Goal: Task Accomplishment & Management: Use online tool/utility

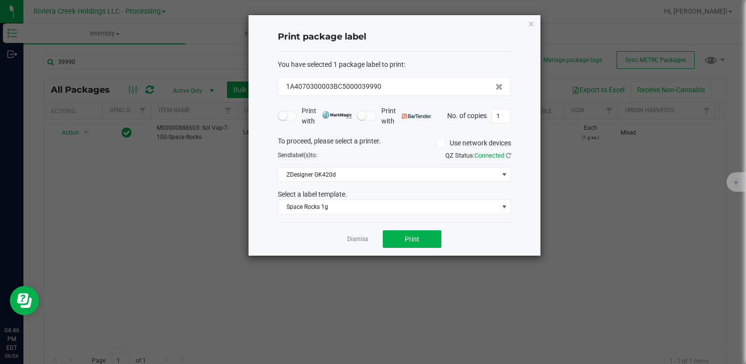
click at [528, 22] on icon "button" at bounding box center [531, 24] width 7 height 12
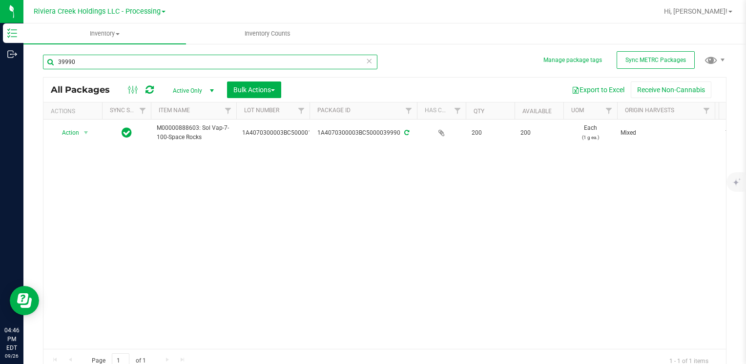
click at [138, 63] on input "39990" at bounding box center [210, 62] width 334 height 15
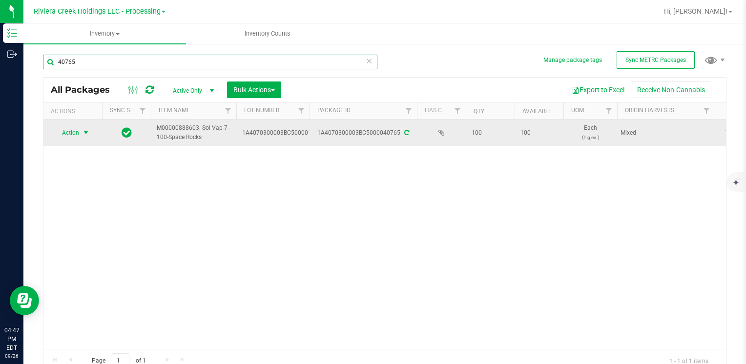
type input "40765"
click at [78, 133] on span "Action" at bounding box center [66, 133] width 26 height 14
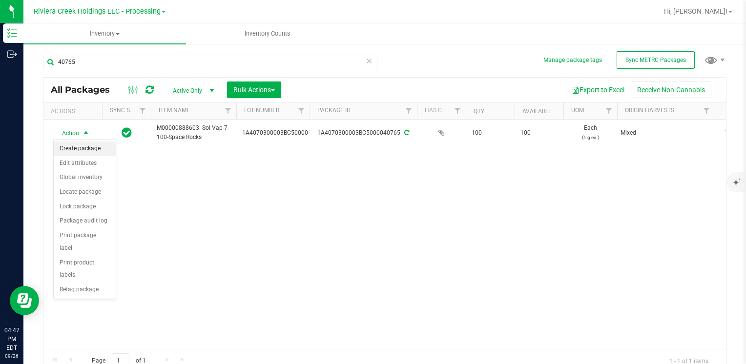
click at [89, 147] on li "Create package" at bounding box center [85, 149] width 62 height 15
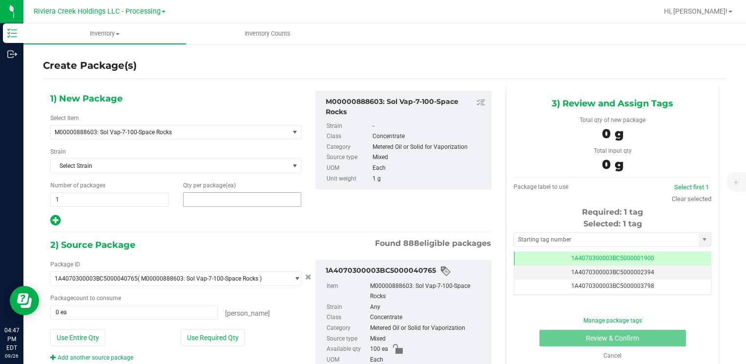
click at [225, 200] on span at bounding box center [242, 199] width 118 height 15
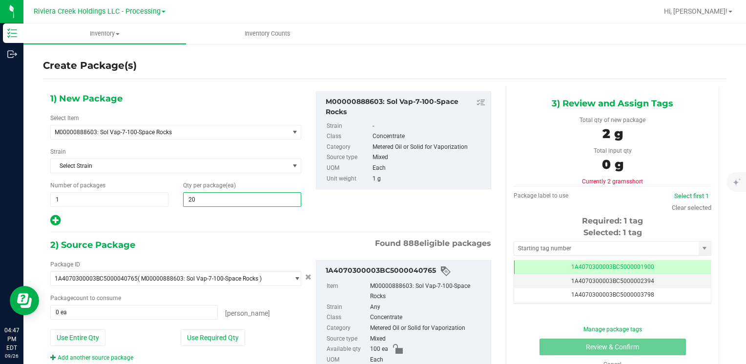
type input "200"
click at [84, 336] on button "Use Entire Qty" at bounding box center [77, 338] width 55 height 17
type input "100 ea"
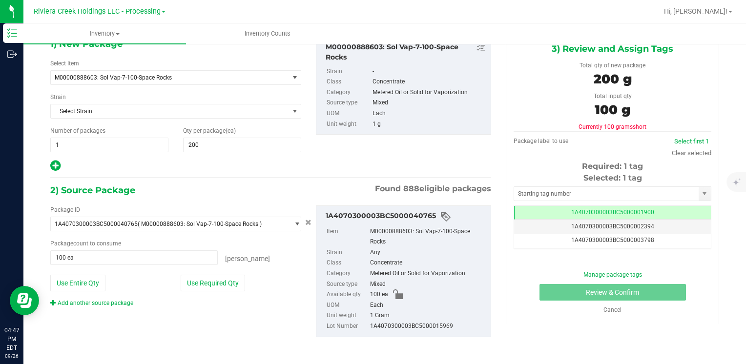
click at [105, 302] on link "Add another source package" at bounding box center [91, 303] width 83 height 7
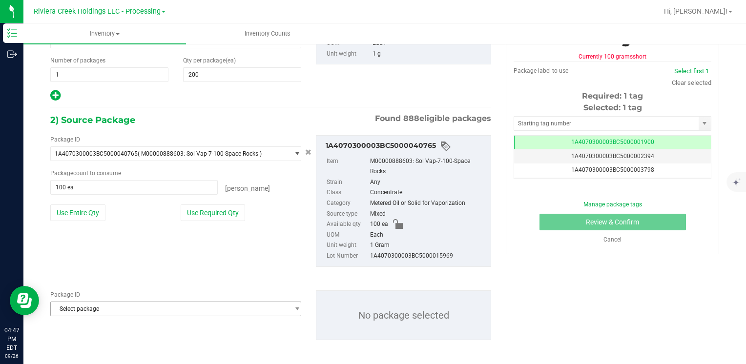
scroll to position [127, 0]
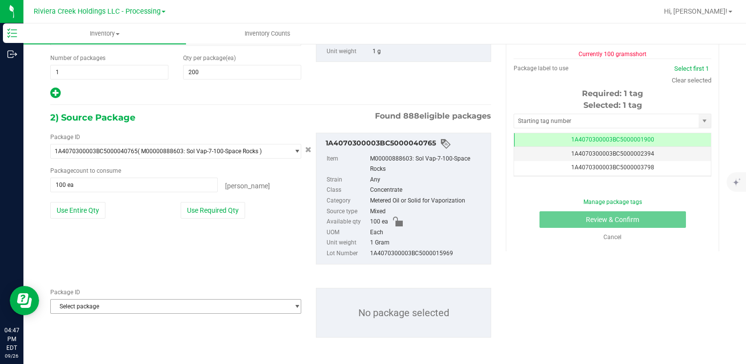
click at [103, 304] on span "Select package" at bounding box center [170, 307] width 238 height 14
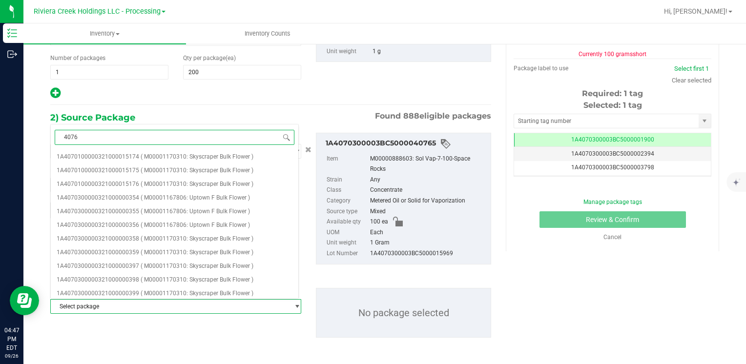
type input "40764"
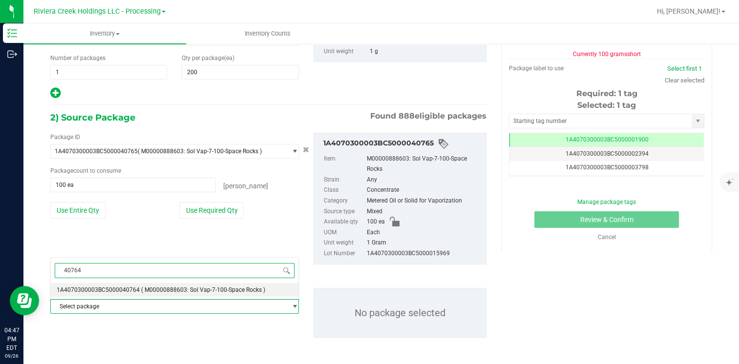
click at [112, 290] on span "1A4070300003BC5000040764" at bounding box center [98, 290] width 83 height 7
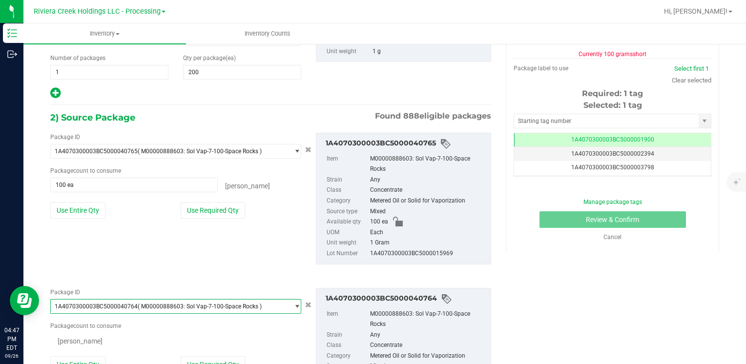
scroll to position [10390, 0]
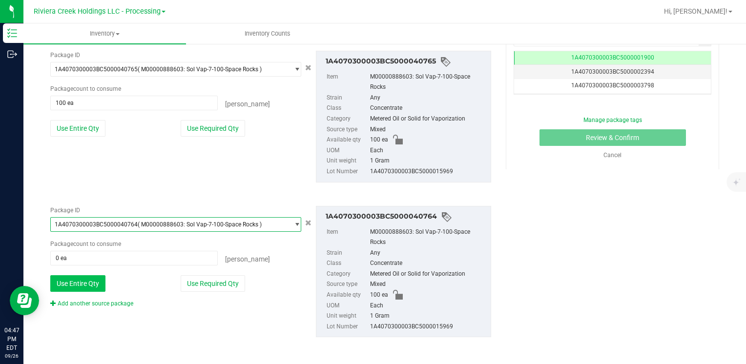
click at [90, 282] on button "Use Entire Qty" at bounding box center [77, 283] width 55 height 17
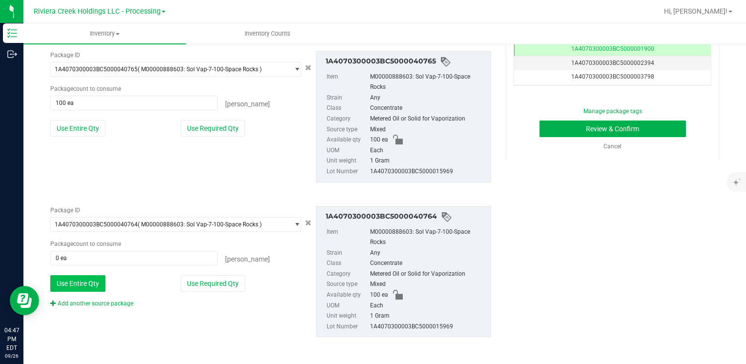
type input "100 ea"
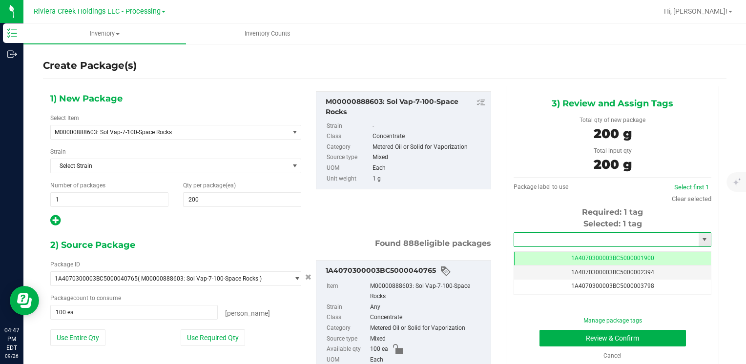
click at [521, 240] on input "text" at bounding box center [606, 240] width 185 height 14
click at [528, 251] on li "1A4070300003BC5000039991" at bounding box center [606, 256] width 194 height 15
type input "1A4070300003BC5000039991"
click at [561, 334] on button "Review & Confirm" at bounding box center [613, 338] width 146 height 17
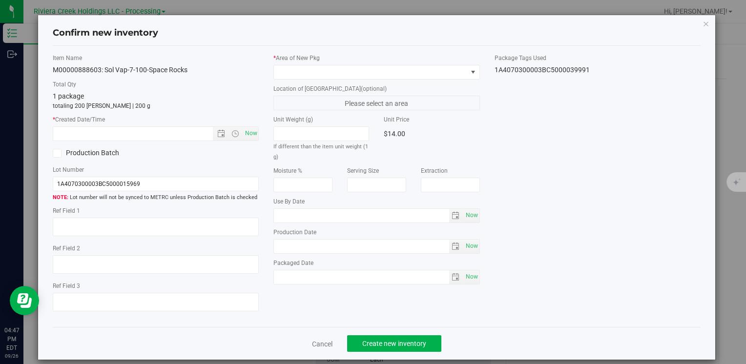
type input "[DATE]"
click at [248, 133] on span "Now" at bounding box center [251, 133] width 17 height 14
type input "[DATE] 4:47 PM"
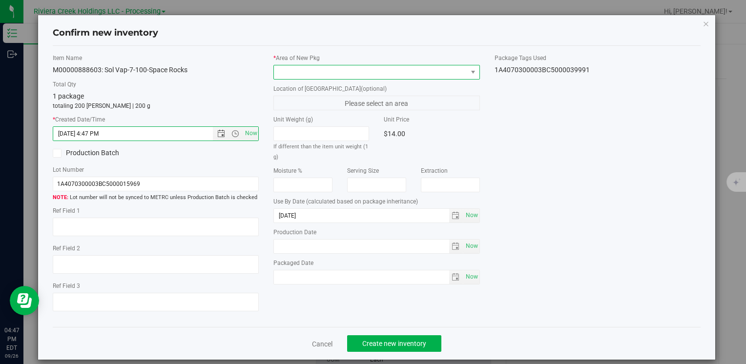
click at [296, 68] on span at bounding box center [370, 72] width 193 height 14
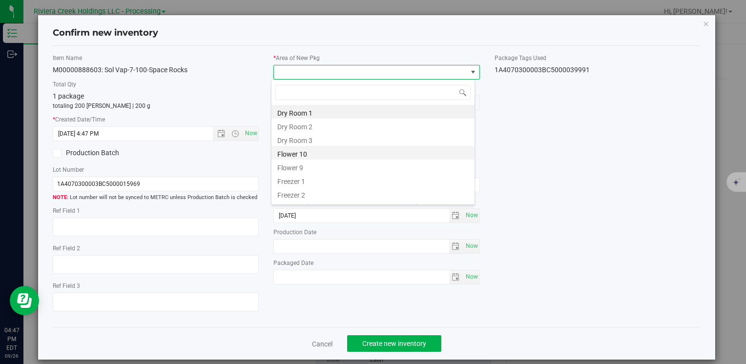
click at [329, 148] on li "Flower 10" at bounding box center [372, 153] width 203 height 14
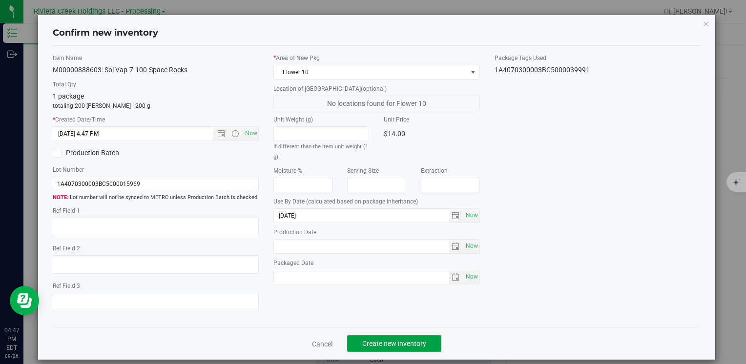
click at [383, 341] on span "Create new inventory" at bounding box center [394, 344] width 64 height 8
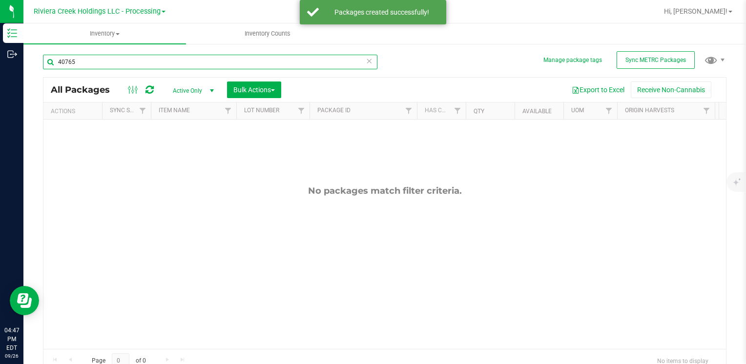
click at [109, 68] on input "40765" at bounding box center [210, 62] width 334 height 15
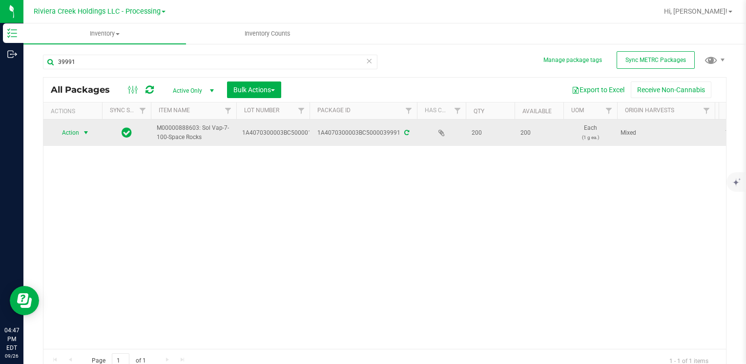
click at [84, 130] on span "select" at bounding box center [86, 133] width 8 height 8
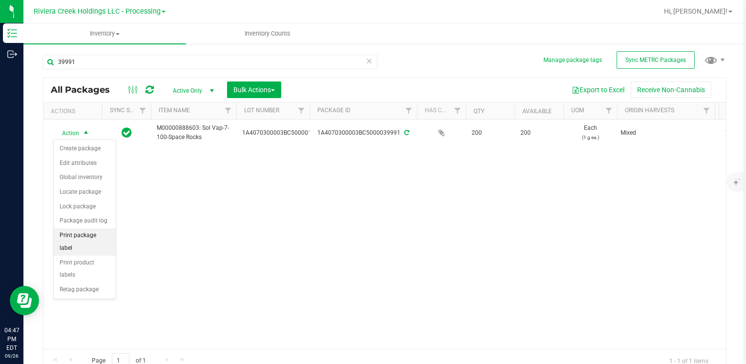
click at [104, 231] on li "Print package label" at bounding box center [85, 242] width 62 height 27
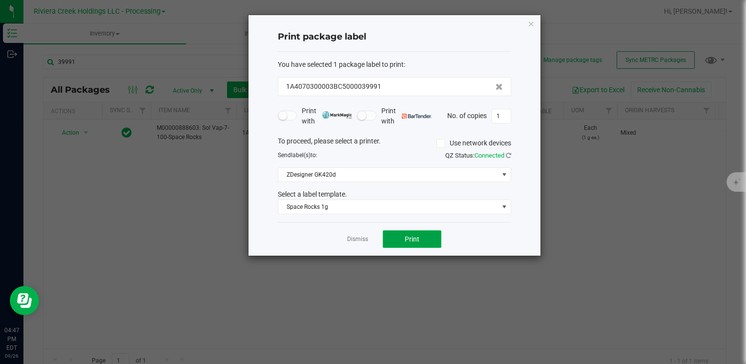
click at [429, 244] on button "Print" at bounding box center [412, 239] width 59 height 18
click at [526, 23] on div "Print package label You have selected 1 package label to print : 1A4070300003BC…" at bounding box center [395, 135] width 292 height 241
click at [532, 24] on icon "button" at bounding box center [531, 24] width 7 height 12
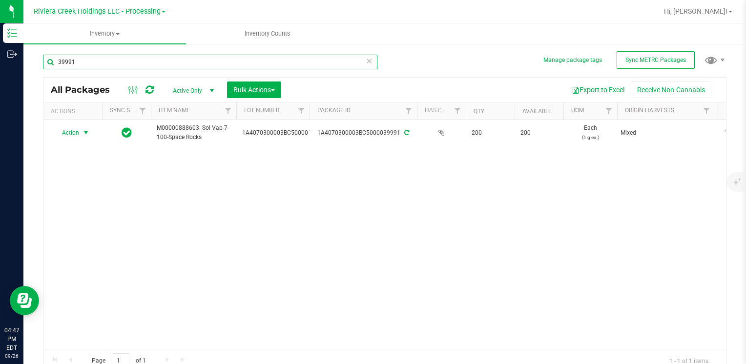
click at [87, 62] on input "39991" at bounding box center [210, 62] width 334 height 15
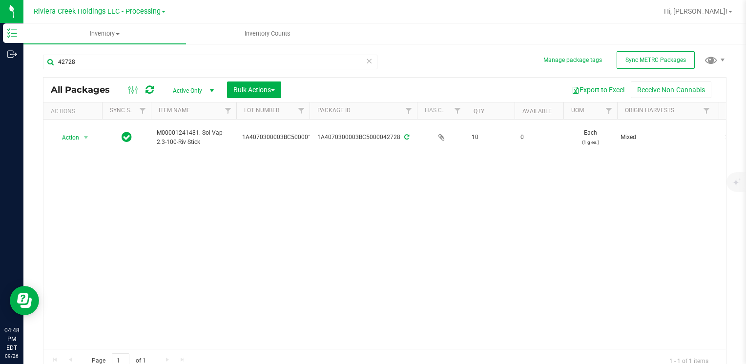
drag, startPoint x: 172, startPoint y: 341, endPoint x: 223, endPoint y: 348, distance: 51.7
click at [223, 348] on div "Action Action Edit attributes Global inventory Locate package Package audit log…" at bounding box center [384, 234] width 683 height 229
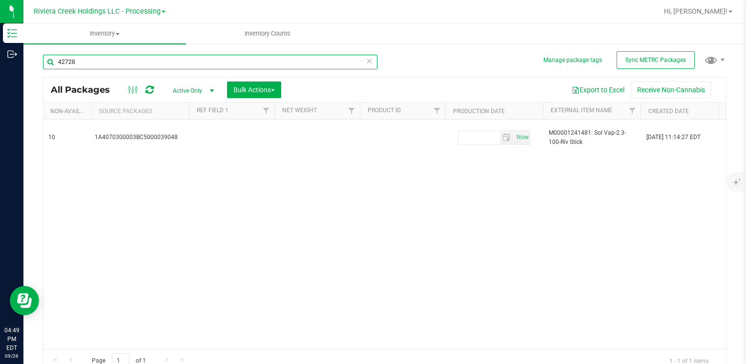
click at [133, 60] on input "42728" at bounding box center [210, 62] width 334 height 15
type input "40717"
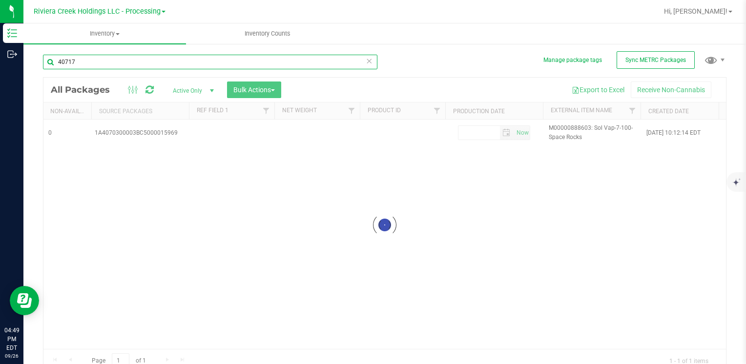
type input "[DATE]"
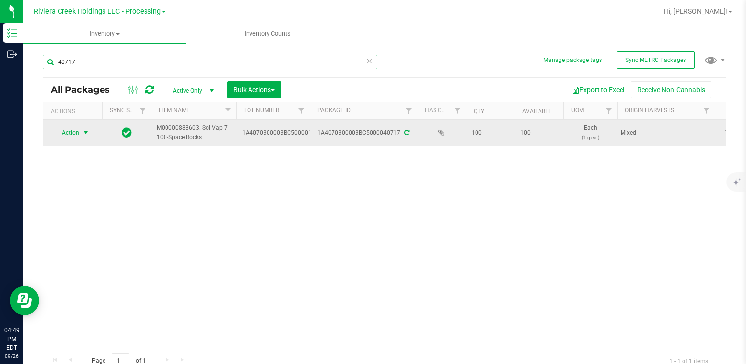
type input "40717"
click at [63, 135] on span "Action" at bounding box center [66, 133] width 26 height 14
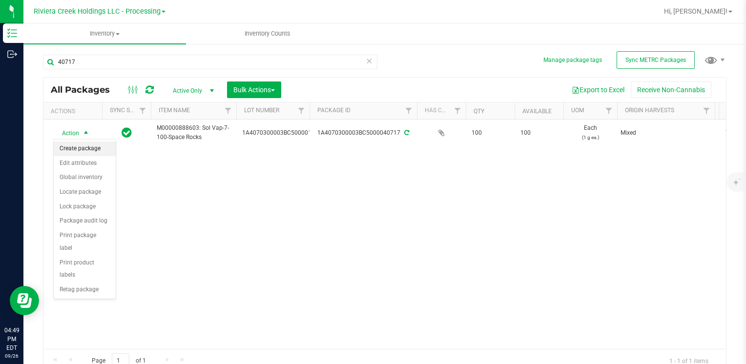
click at [72, 146] on li "Create package" at bounding box center [85, 149] width 62 height 15
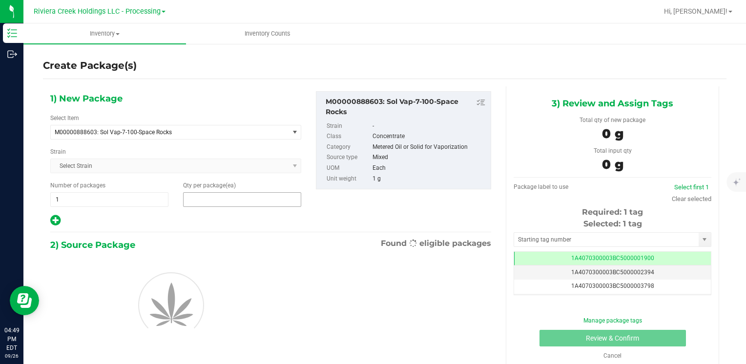
click at [209, 199] on span at bounding box center [242, 199] width 118 height 15
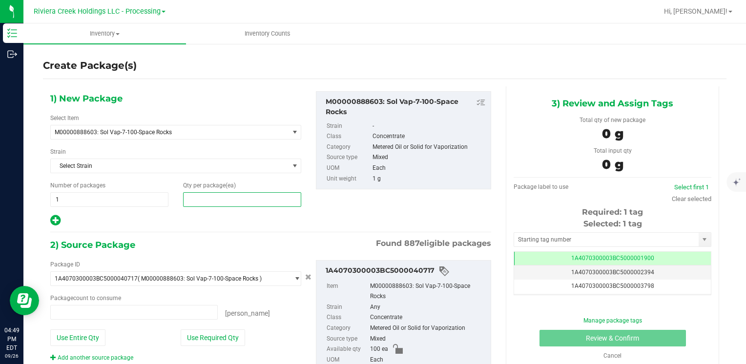
type input "0 ea"
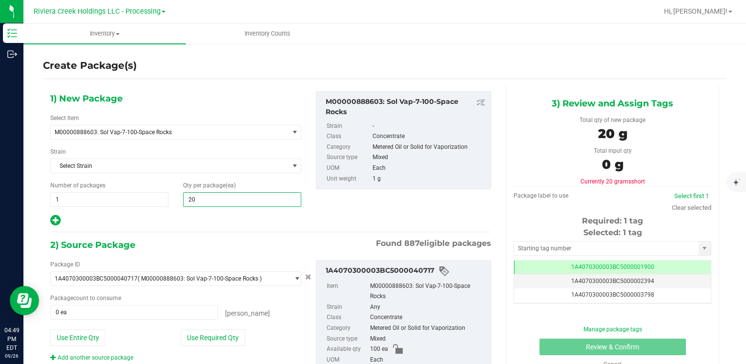
type input "200"
click at [86, 337] on button "Use Entire Qty" at bounding box center [77, 338] width 55 height 17
type input "100 ea"
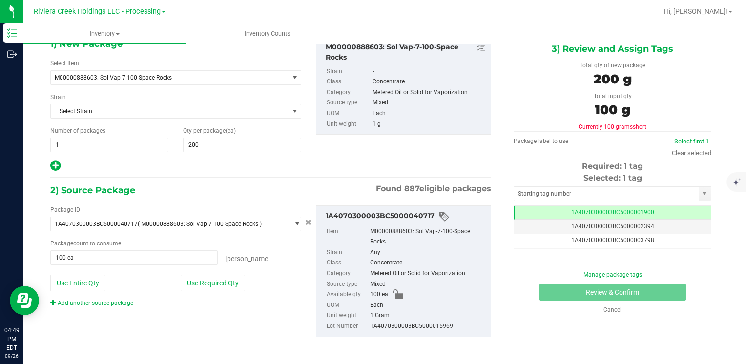
click at [114, 301] on link "Add another source package" at bounding box center [91, 303] width 83 height 7
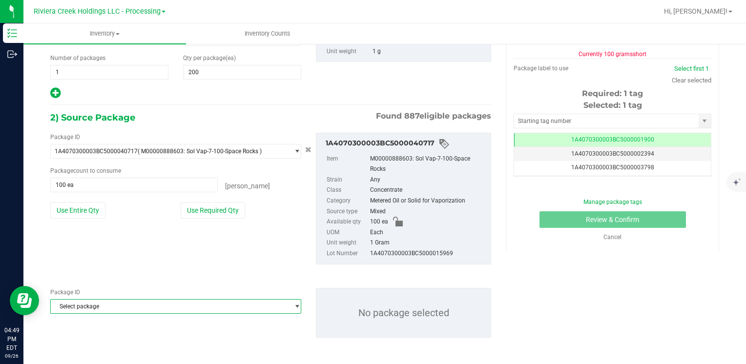
click at [113, 301] on span "Select package" at bounding box center [170, 307] width 238 height 14
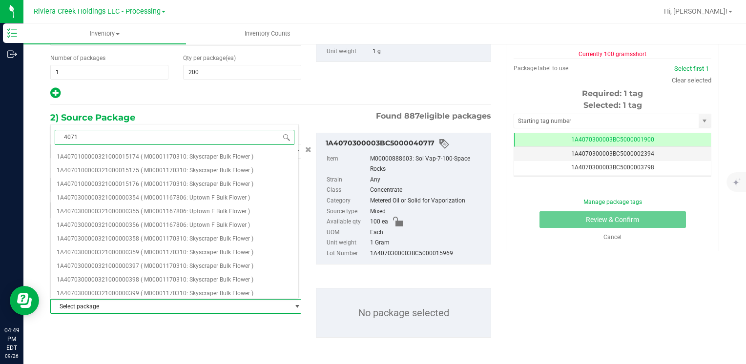
type input "40718"
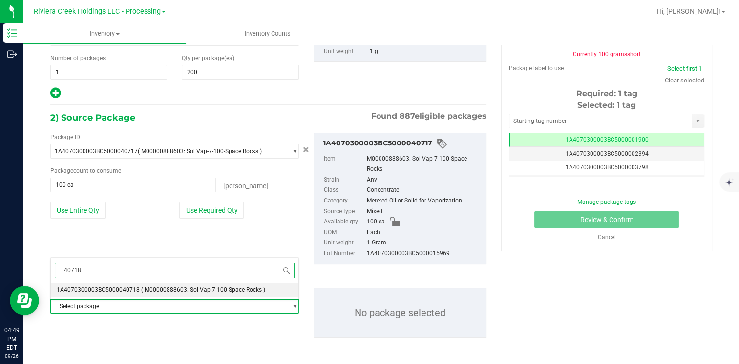
click at [121, 290] on span "1A4070300003BC5000040718" at bounding box center [98, 290] width 83 height 7
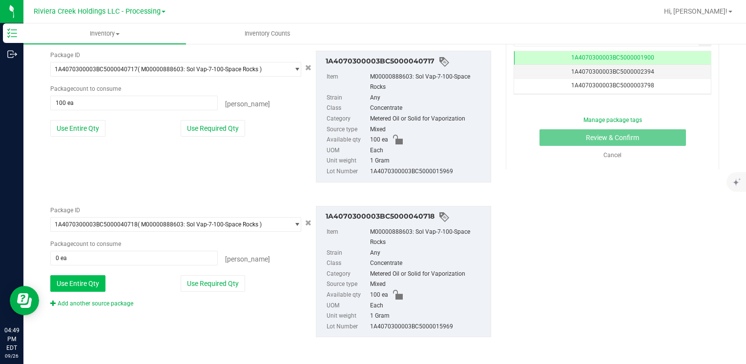
click at [94, 281] on button "Use Entire Qty" at bounding box center [77, 283] width 55 height 17
type input "100 ea"
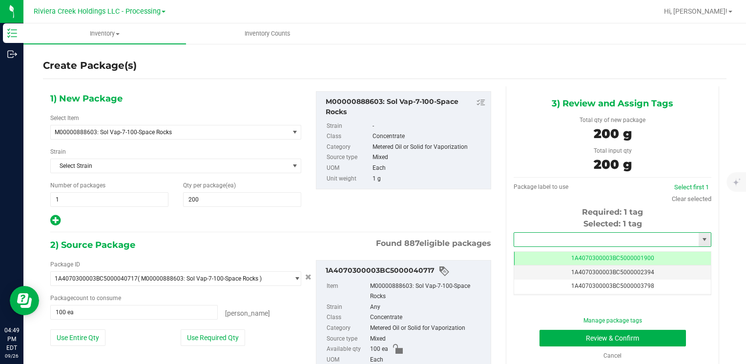
click at [535, 240] on input "text" at bounding box center [606, 240] width 185 height 14
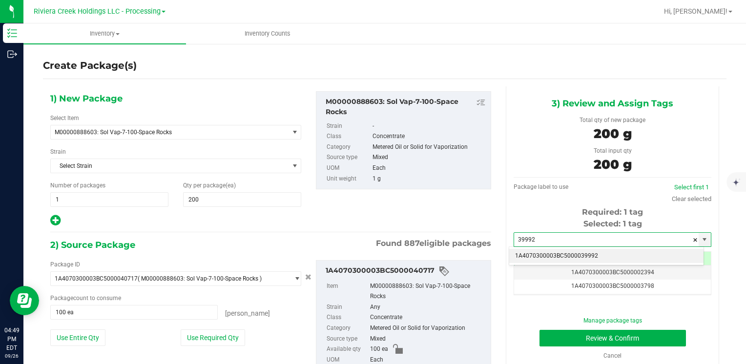
click at [526, 254] on li "1A4070300003BC5000039992" at bounding box center [606, 256] width 194 height 15
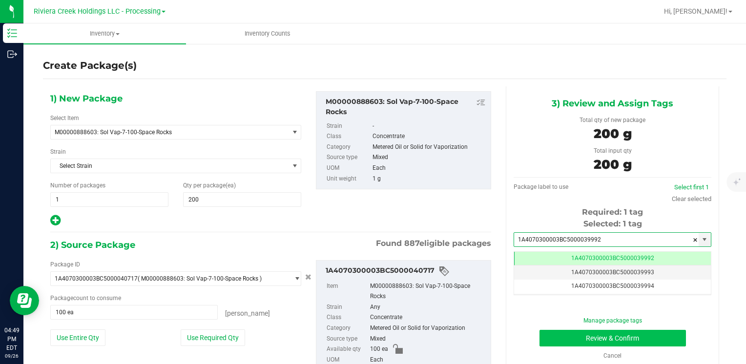
type input "1A4070300003BC5000039992"
click at [552, 336] on button "Review & Confirm" at bounding box center [613, 338] width 146 height 17
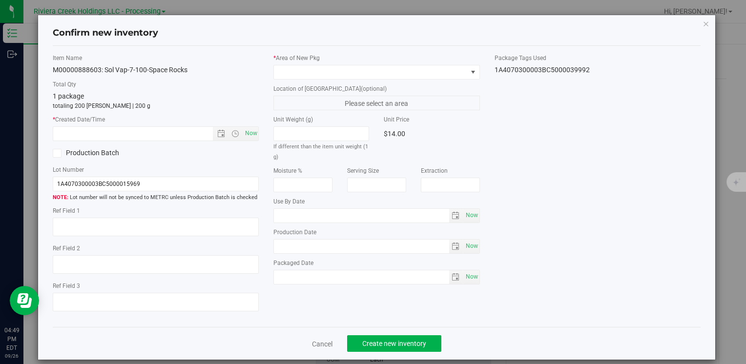
type input "[DATE]"
click at [249, 135] on span "Now" at bounding box center [251, 133] width 17 height 14
type input "[DATE] 4:50 PM"
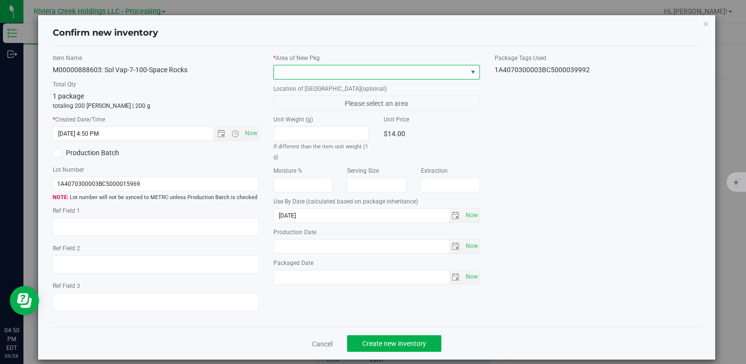
click at [289, 73] on span at bounding box center [370, 72] width 193 height 14
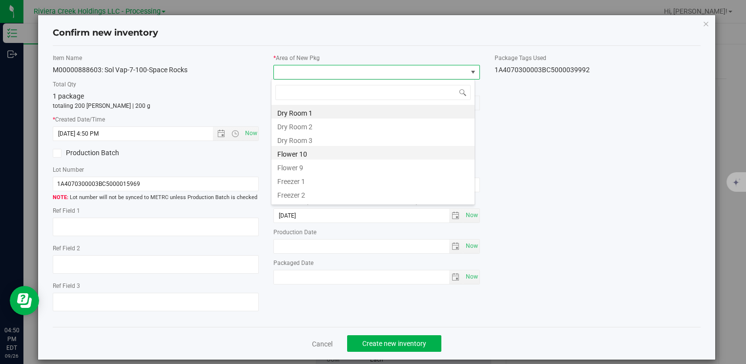
click at [309, 152] on li "Flower 10" at bounding box center [372, 153] width 203 height 14
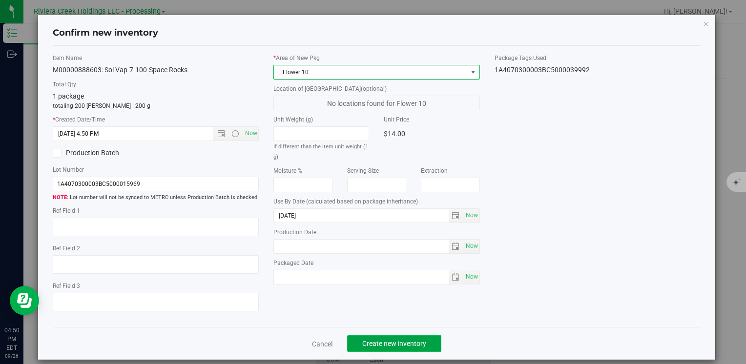
click at [385, 343] on span "Create new inventory" at bounding box center [394, 344] width 64 height 8
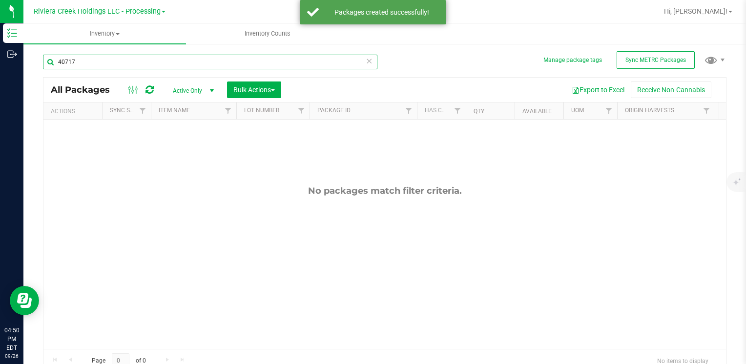
click at [104, 62] on input "40717" at bounding box center [210, 62] width 334 height 15
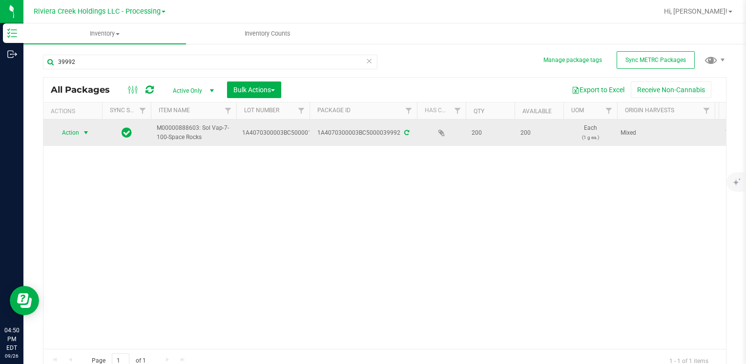
click at [83, 133] on span "select" at bounding box center [86, 133] width 8 height 8
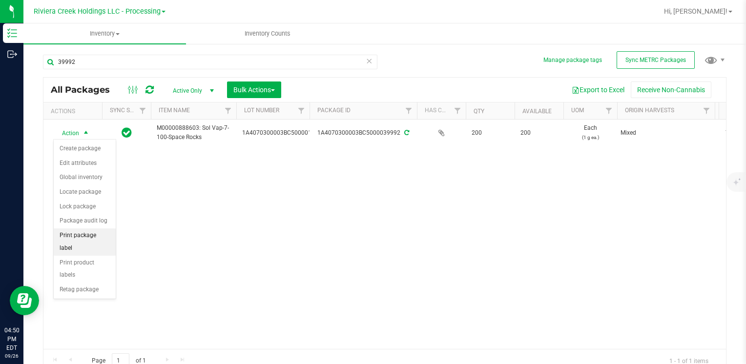
click at [105, 237] on li "Print package label" at bounding box center [85, 242] width 62 height 27
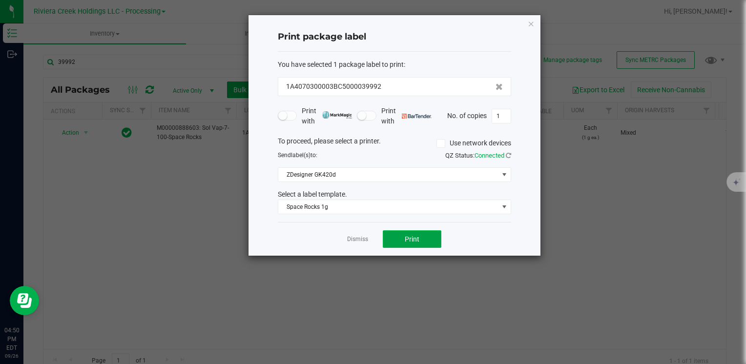
click at [408, 243] on button "Print" at bounding box center [412, 239] width 59 height 18
click at [529, 21] on icon "button" at bounding box center [531, 24] width 7 height 12
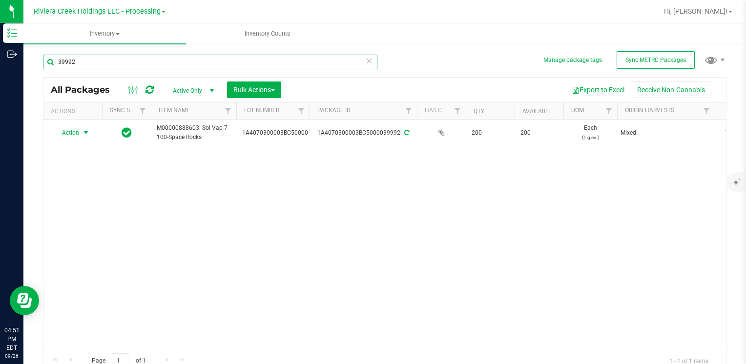
click at [88, 58] on input "39992" at bounding box center [210, 62] width 334 height 15
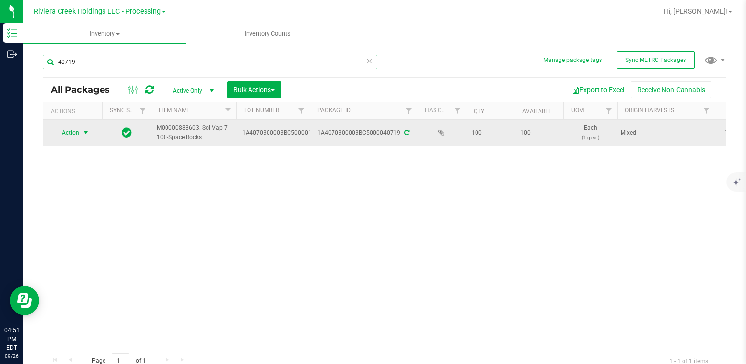
type input "40719"
click at [90, 135] on span "select" at bounding box center [86, 133] width 8 height 8
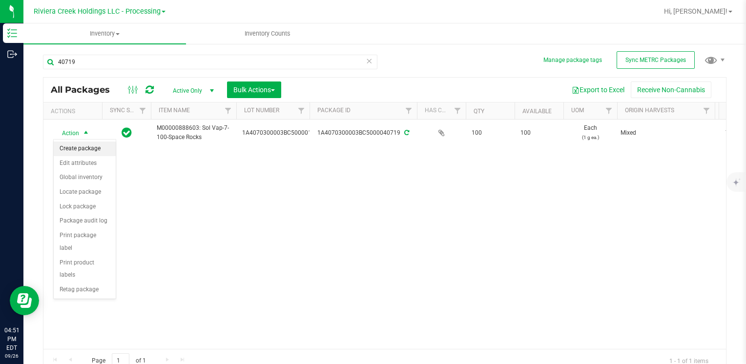
click at [91, 146] on li "Create package" at bounding box center [85, 149] width 62 height 15
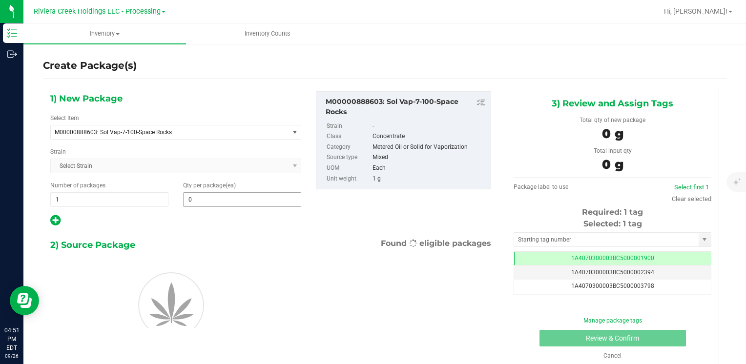
click at [203, 200] on span "0 0" at bounding box center [242, 199] width 118 height 15
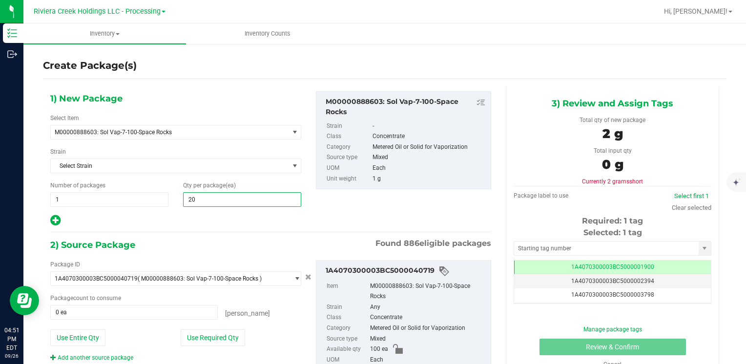
type input "200"
click at [84, 335] on button "Use Entire Qty" at bounding box center [77, 338] width 55 height 17
type input "100 ea"
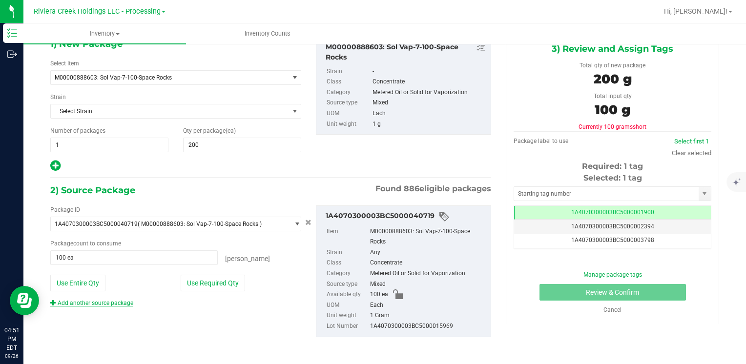
click at [117, 300] on link "Add another source package" at bounding box center [91, 303] width 83 height 7
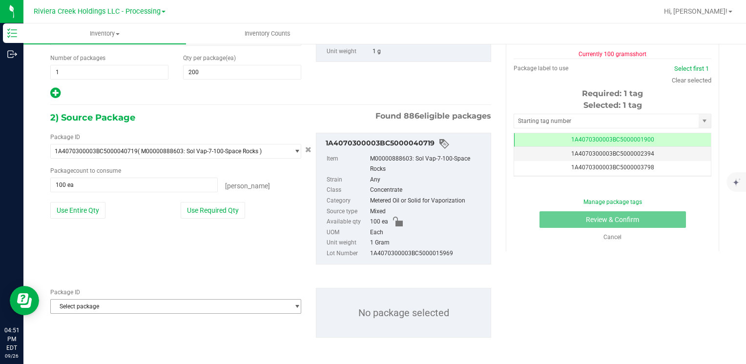
click at [118, 303] on span "Select package" at bounding box center [170, 307] width 238 height 14
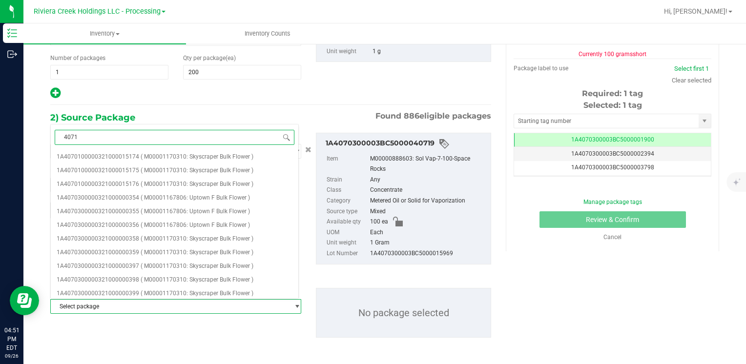
type input "40715"
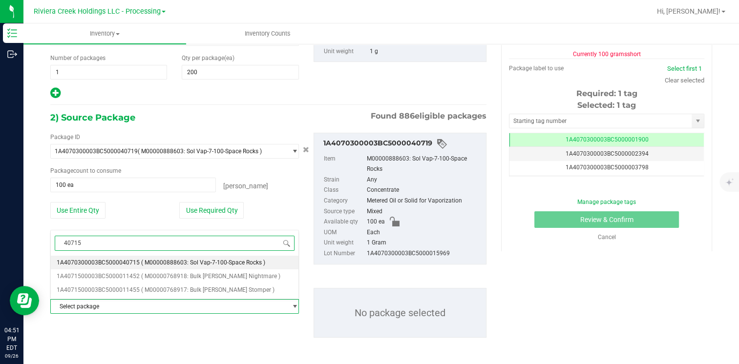
click at [141, 259] on span "( M00000888603: Sol Vap-7-100-Space Rocks )" at bounding box center [203, 262] width 124 height 7
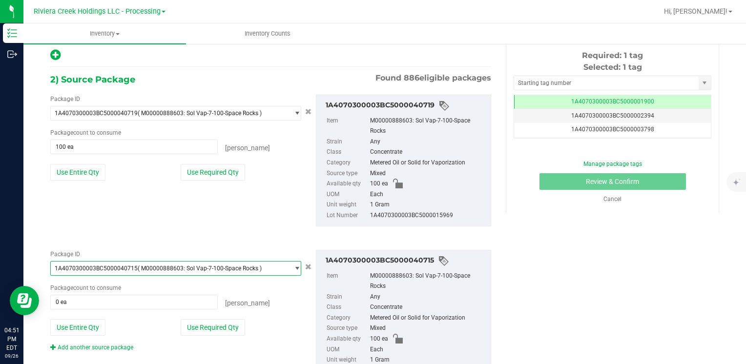
scroll to position [209, 0]
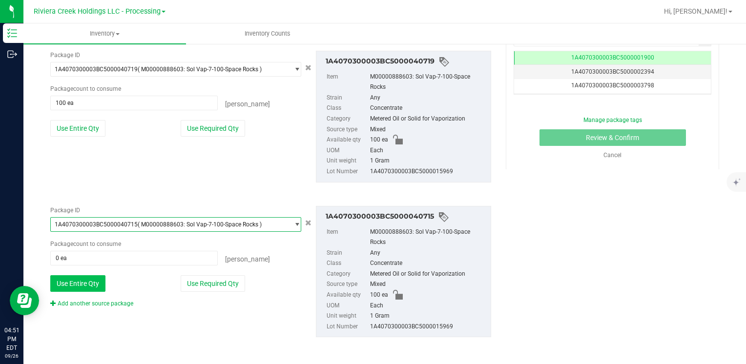
click at [72, 284] on button "Use Entire Qty" at bounding box center [77, 283] width 55 height 17
type input "100 ea"
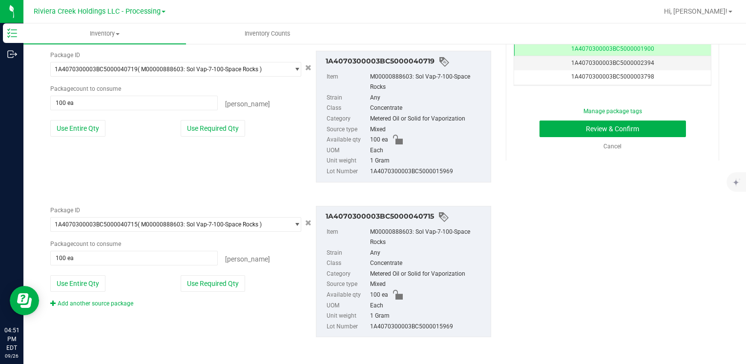
scroll to position [63, 0]
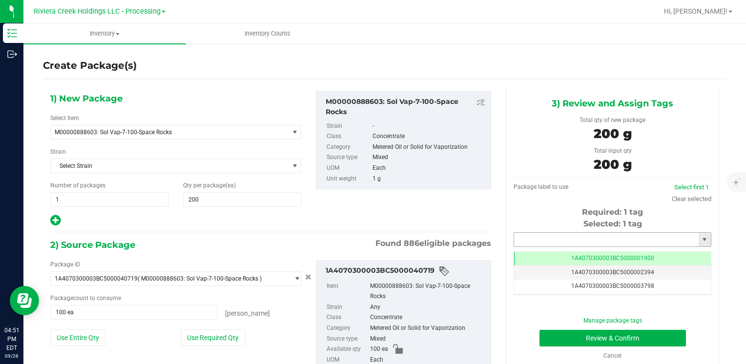
click at [561, 242] on input "text" at bounding box center [606, 240] width 185 height 14
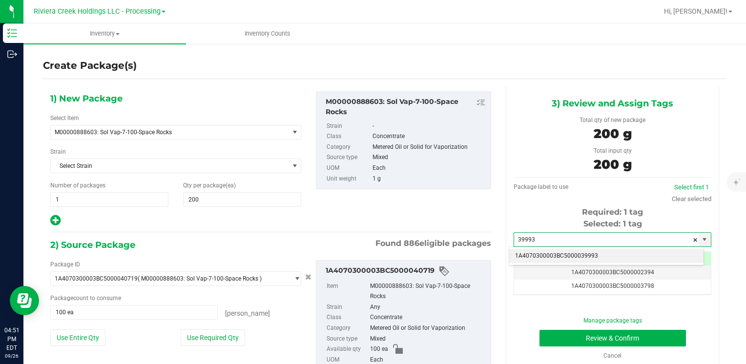
click at [542, 253] on li "1A4070300003BC5000039993" at bounding box center [606, 256] width 194 height 15
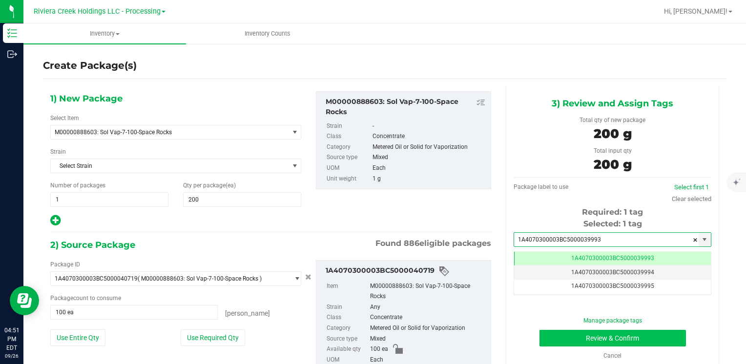
type input "1A4070300003BC5000039993"
click at [558, 337] on button "Review & Confirm" at bounding box center [613, 338] width 146 height 17
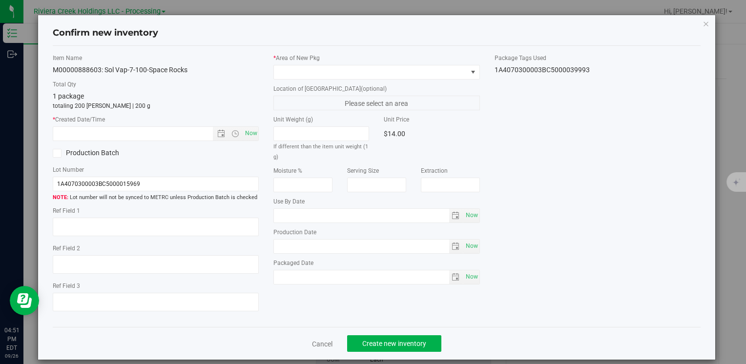
type input "[DATE]"
click at [246, 138] on span "Now" at bounding box center [251, 133] width 17 height 14
type input "[DATE] 4:51 PM"
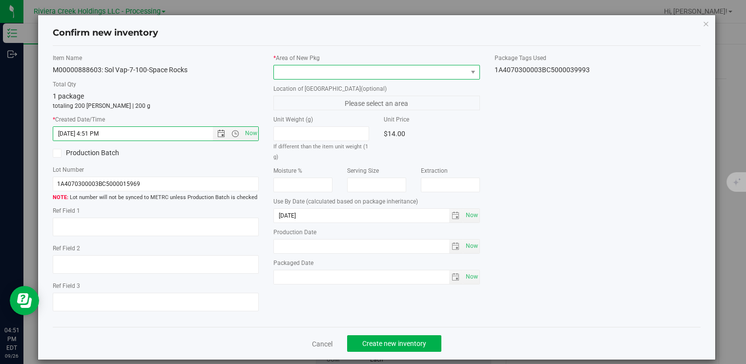
click at [302, 73] on span at bounding box center [370, 72] width 193 height 14
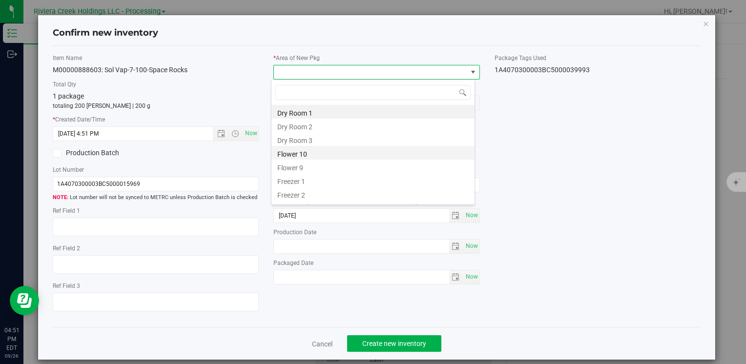
click at [315, 147] on li "Flower 10" at bounding box center [372, 153] width 203 height 14
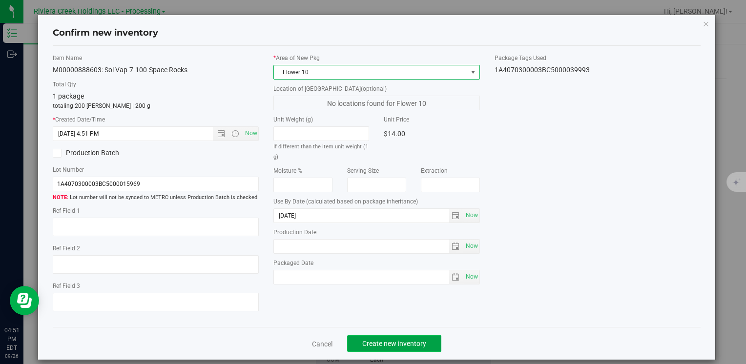
click at [378, 341] on span "Create new inventory" at bounding box center [394, 344] width 64 height 8
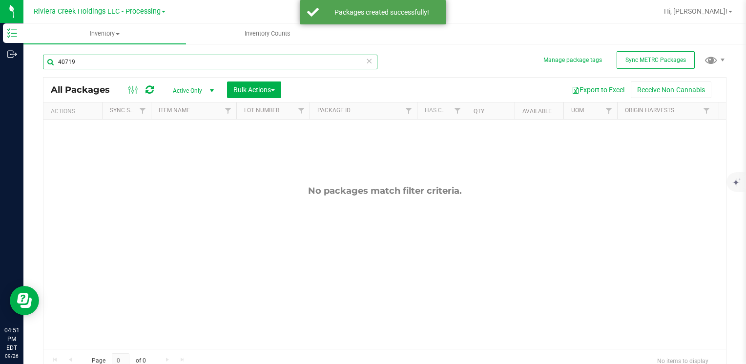
click at [117, 65] on input "40719" at bounding box center [210, 62] width 334 height 15
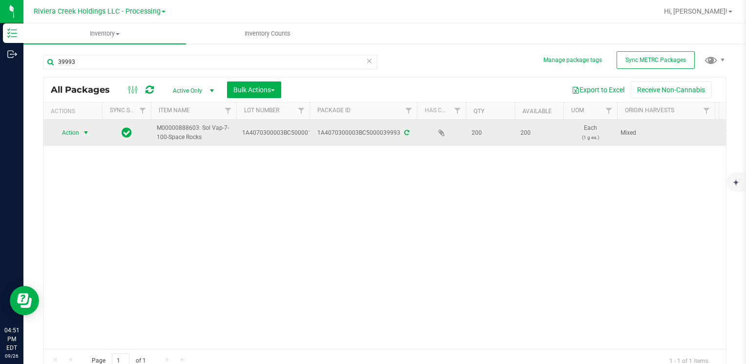
click at [68, 131] on span "Action" at bounding box center [66, 133] width 26 height 14
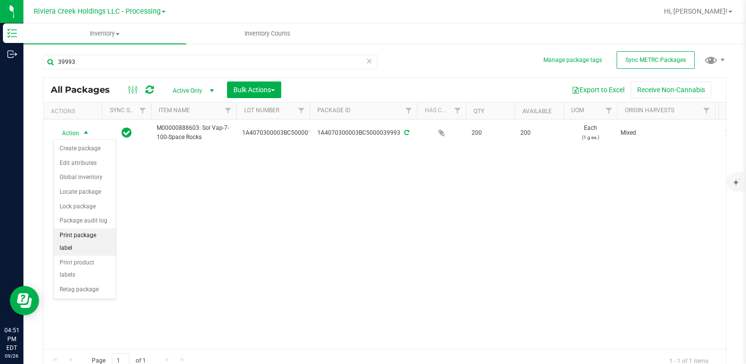
click at [104, 235] on li "Print package label" at bounding box center [85, 242] width 62 height 27
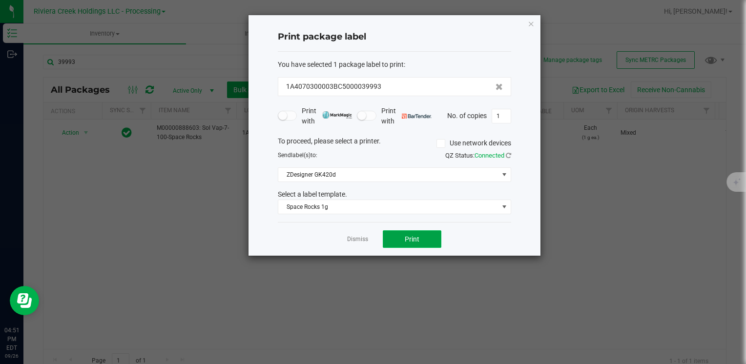
click at [403, 239] on button "Print" at bounding box center [412, 239] width 59 height 18
click at [530, 22] on icon "button" at bounding box center [531, 24] width 7 height 12
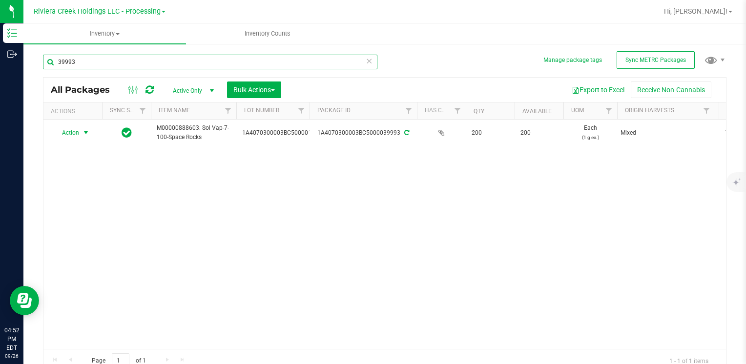
click at [126, 62] on input "39993" at bounding box center [210, 62] width 334 height 15
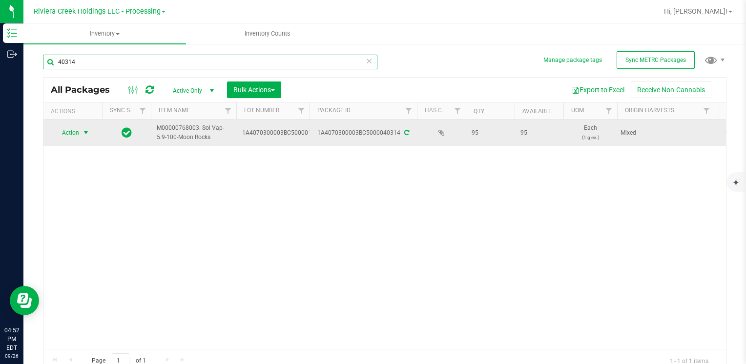
type input "40314"
click at [55, 133] on span "Action" at bounding box center [66, 133] width 26 height 14
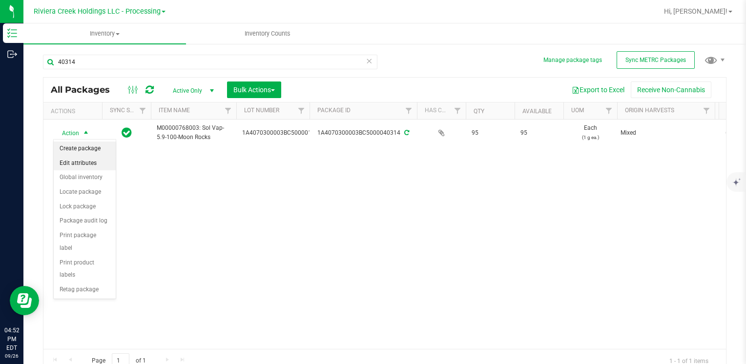
click at [86, 145] on li "Create package" at bounding box center [85, 149] width 62 height 15
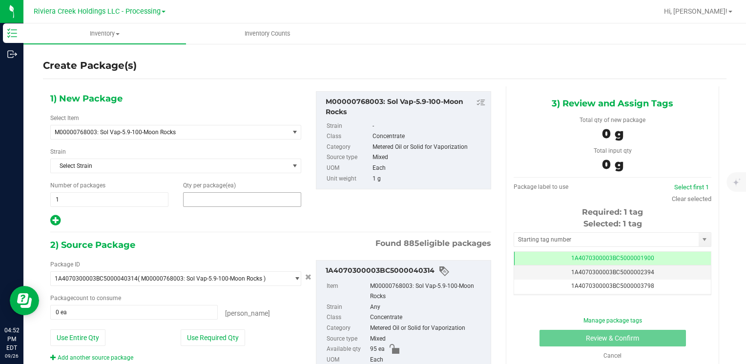
click at [235, 197] on span at bounding box center [242, 199] width 118 height 15
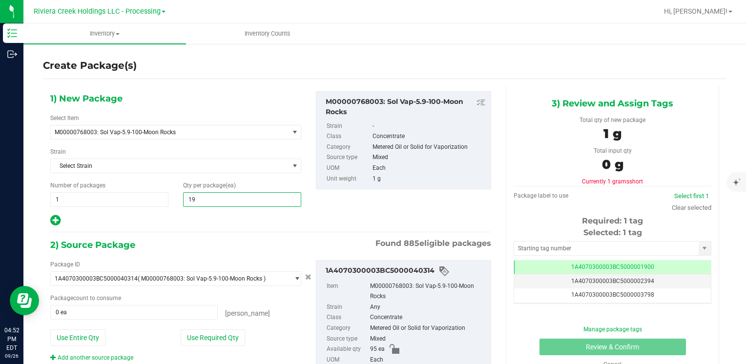
type input "195"
click at [96, 333] on button "Use Entire Qty" at bounding box center [77, 338] width 55 height 17
type input "95 ea"
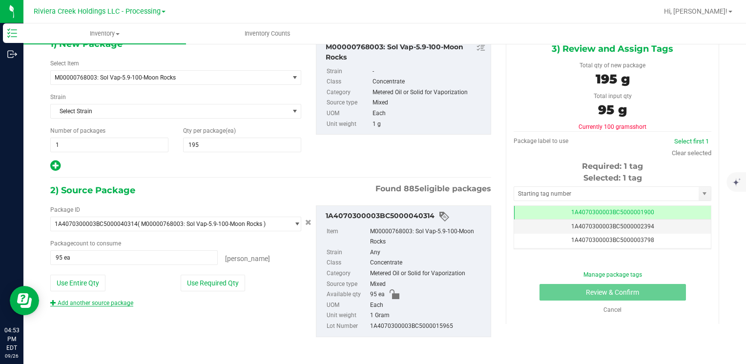
click at [93, 304] on link "Add another source package" at bounding box center [91, 303] width 83 height 7
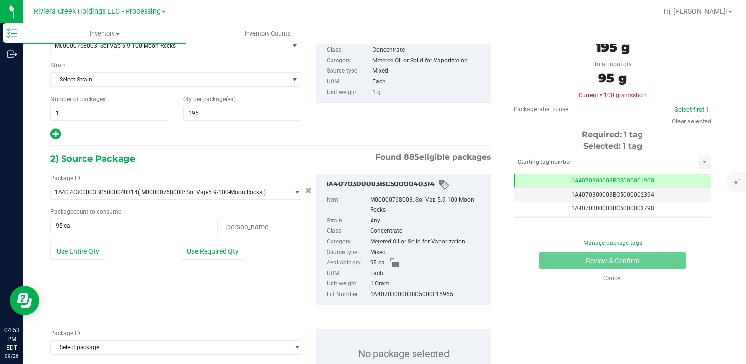
scroll to position [104, 0]
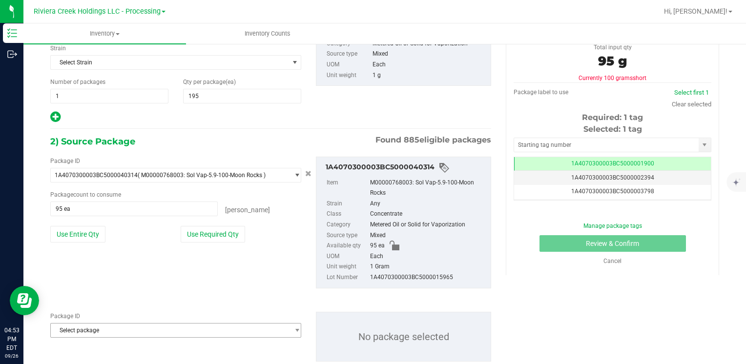
click at [94, 326] on span "Select package" at bounding box center [170, 331] width 238 height 14
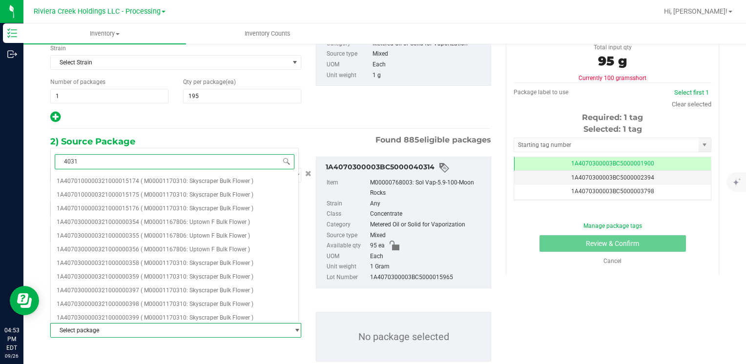
type input "40311"
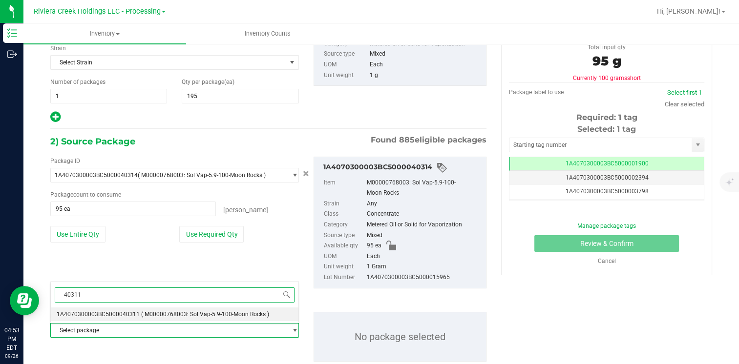
click at [125, 314] on span "1A4070300003BC5000040311" at bounding box center [98, 314] width 83 height 7
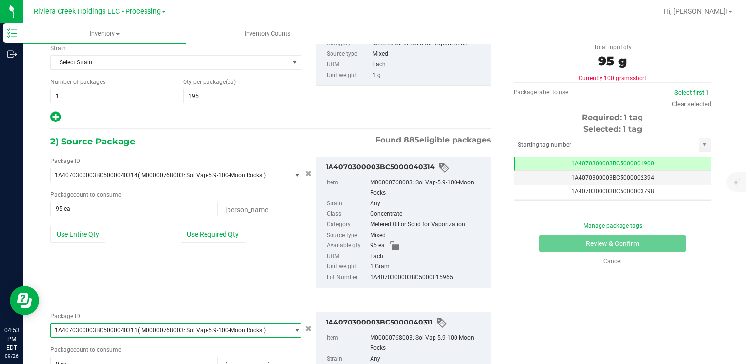
scroll to position [209, 0]
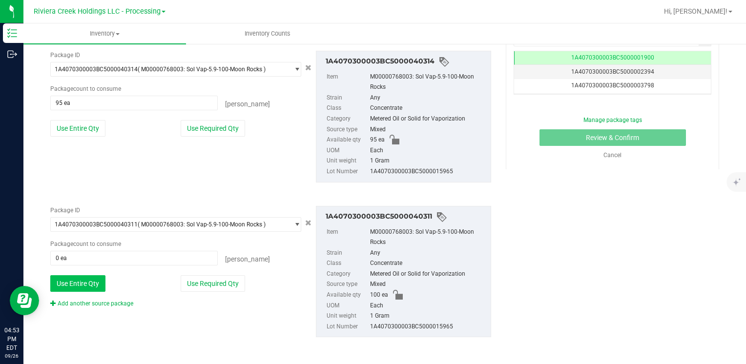
click at [100, 285] on button "Use Entire Qty" at bounding box center [77, 283] width 55 height 17
type input "100 ea"
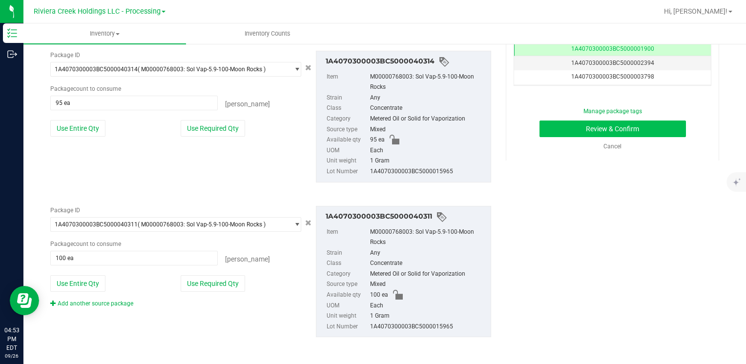
scroll to position [67, 0]
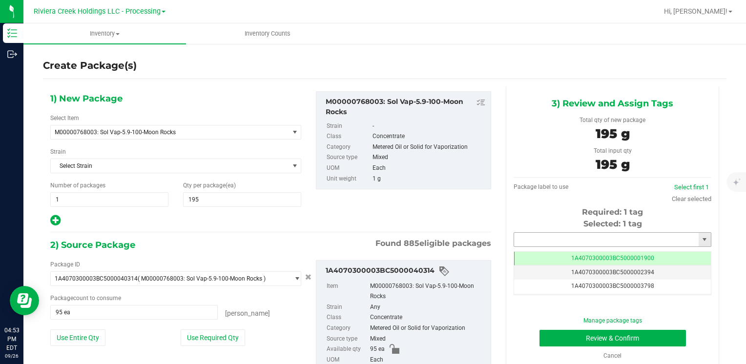
click at [569, 237] on input "text" at bounding box center [606, 240] width 185 height 14
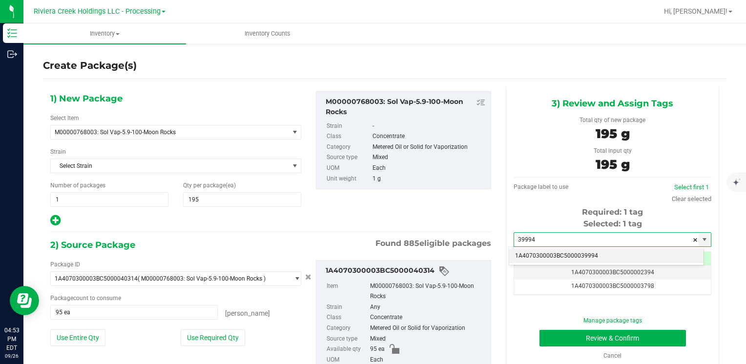
click at [554, 249] on li "1A4070300003BC5000039994" at bounding box center [606, 256] width 194 height 15
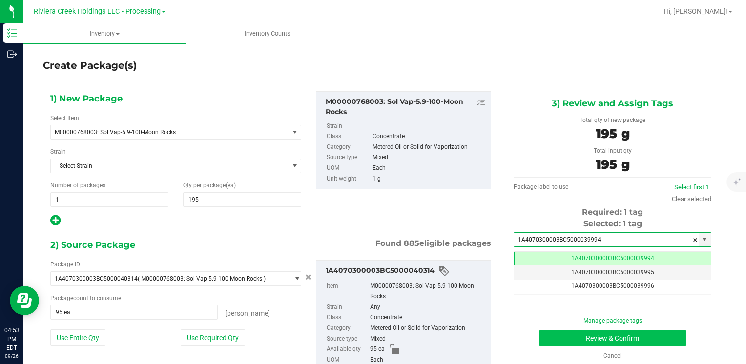
type input "1A4070300003BC5000039994"
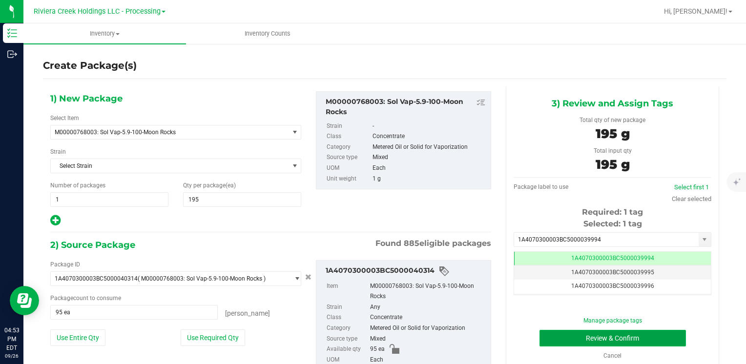
click at [552, 333] on button "Review & Confirm" at bounding box center [613, 338] width 146 height 17
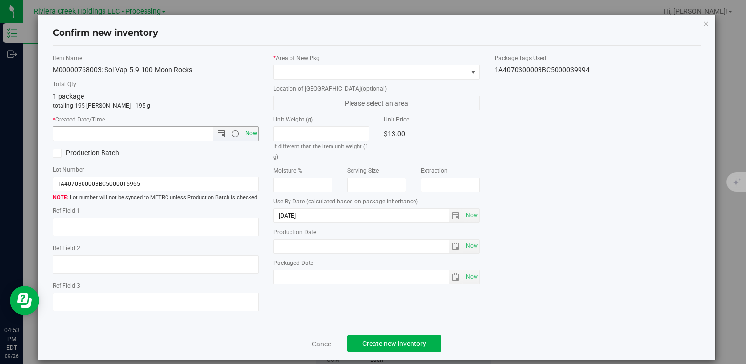
click at [243, 131] on span "Now" at bounding box center [251, 133] width 17 height 14
type input "[DATE] 4:53 PM"
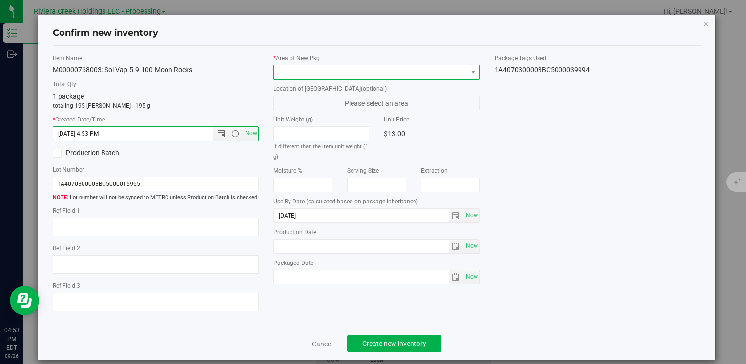
click at [283, 72] on span at bounding box center [370, 72] width 193 height 14
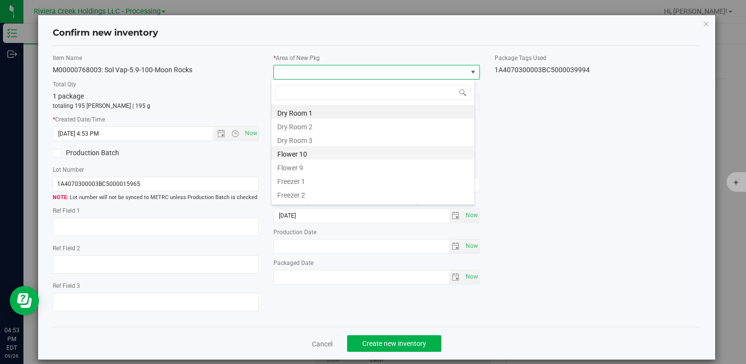
click at [320, 151] on li "Flower 10" at bounding box center [372, 153] width 203 height 14
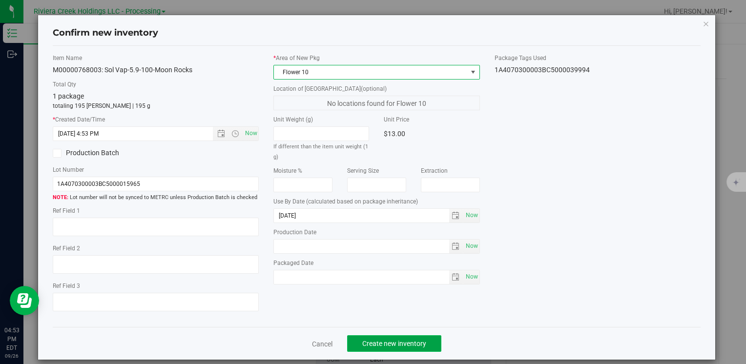
click at [386, 342] on span "Create new inventory" at bounding box center [394, 344] width 64 height 8
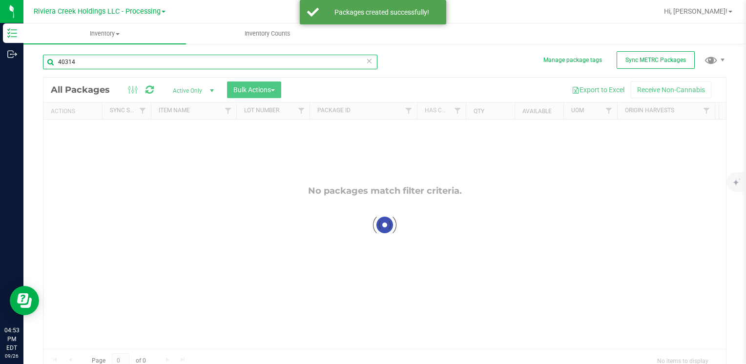
click at [94, 58] on input "40314" at bounding box center [210, 62] width 334 height 15
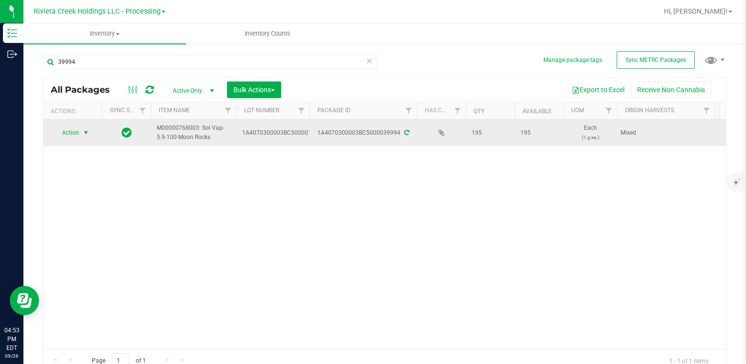
click at [72, 134] on span "Action" at bounding box center [66, 133] width 26 height 14
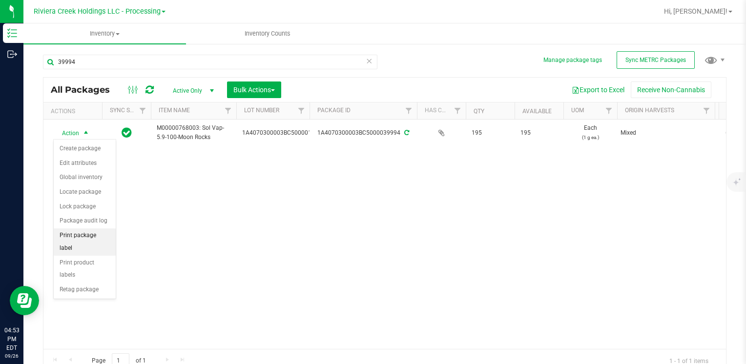
click at [98, 232] on li "Print package label" at bounding box center [85, 242] width 62 height 27
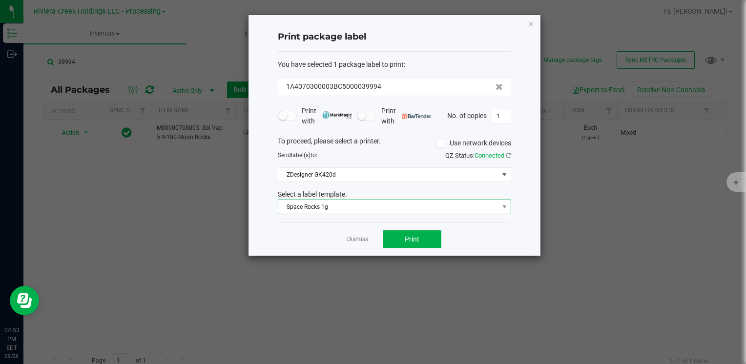
click at [314, 206] on span "Space Rocks 1g" at bounding box center [388, 207] width 220 height 14
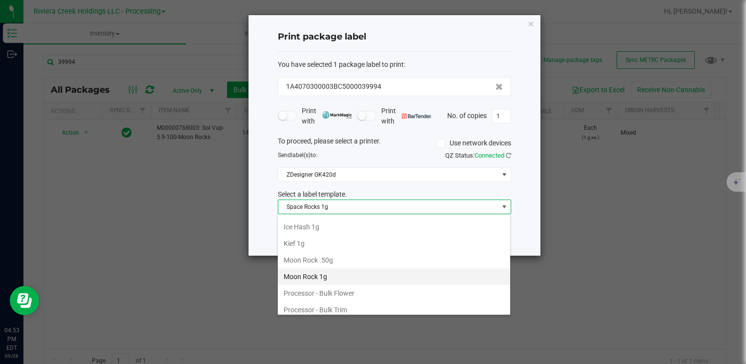
click at [339, 269] on li "Moon Rock 1g" at bounding box center [394, 277] width 232 height 17
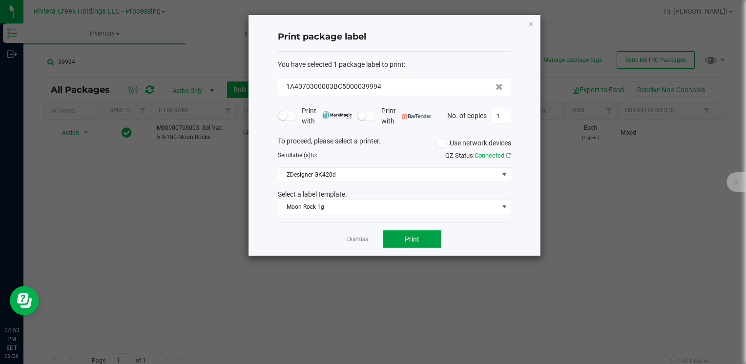
click at [420, 236] on button "Print" at bounding box center [412, 239] width 59 height 18
click at [531, 22] on icon "button" at bounding box center [531, 24] width 7 height 12
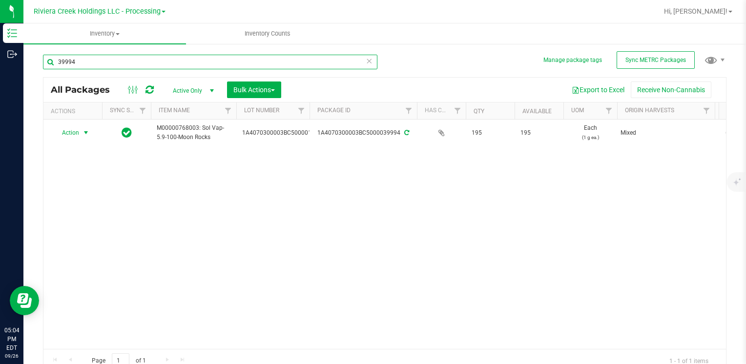
click at [157, 63] on input "39994" at bounding box center [210, 62] width 334 height 15
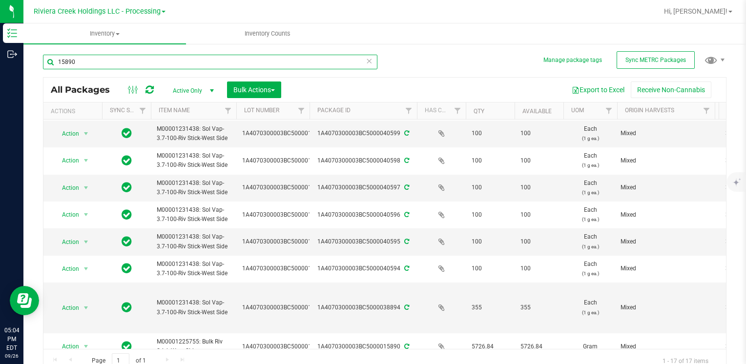
scroll to position [306, 0]
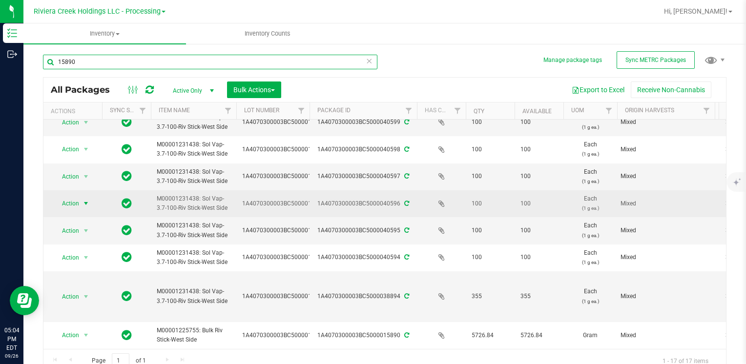
type input "15890"
click at [85, 200] on span "select" at bounding box center [86, 204] width 8 height 8
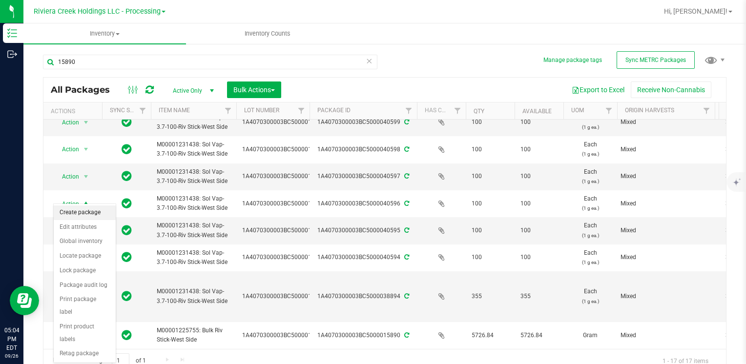
click at [90, 209] on li "Create package" at bounding box center [85, 213] width 62 height 15
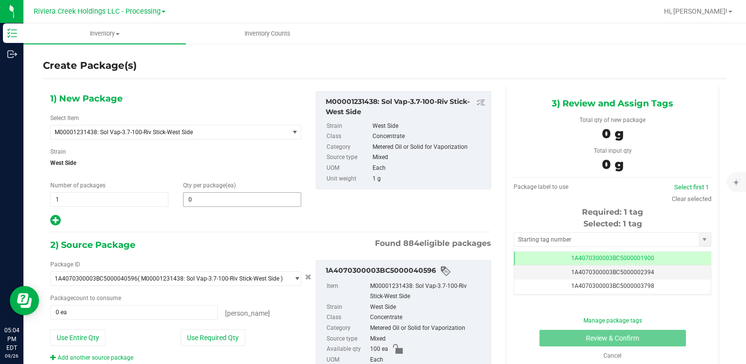
click at [201, 203] on span "0 0" at bounding box center [242, 199] width 118 height 15
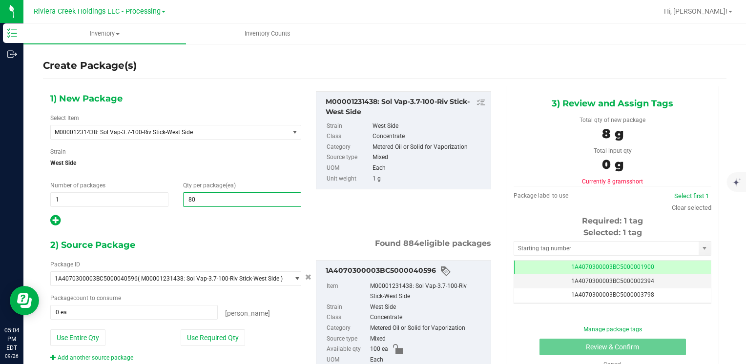
type input "800"
click at [104, 331] on button "Use Entire Qty" at bounding box center [77, 338] width 55 height 17
type input "100 ea"
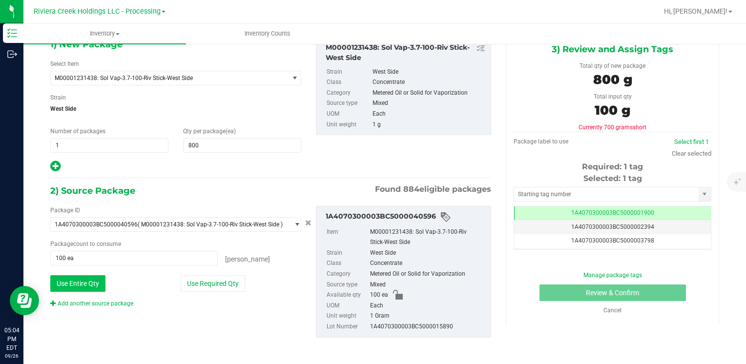
scroll to position [55, 0]
click at [87, 306] on div "Add another source package" at bounding box center [99, 303] width 98 height 9
click at [87, 304] on link "Add another source package" at bounding box center [91, 303] width 83 height 7
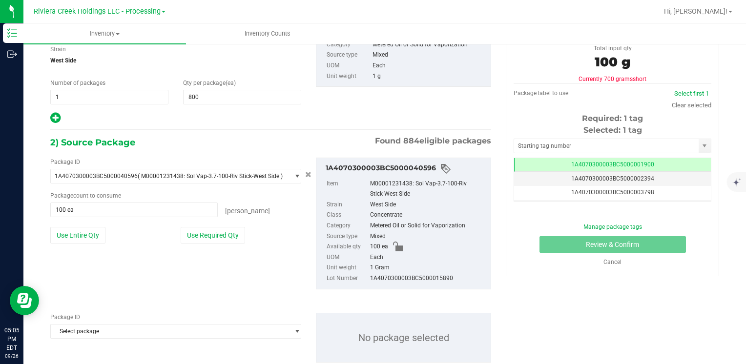
scroll to position [127, 0]
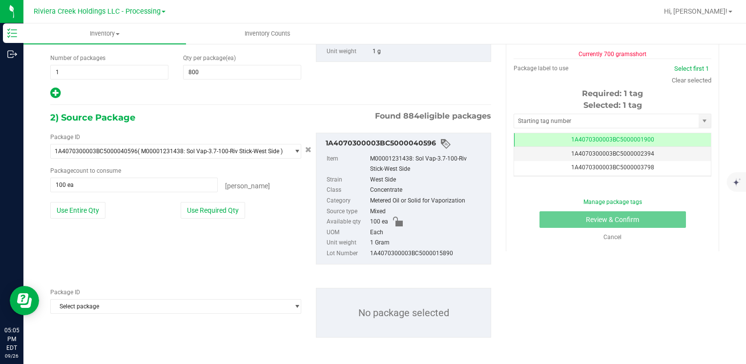
click at [87, 305] on span "Select package" at bounding box center [170, 307] width 238 height 14
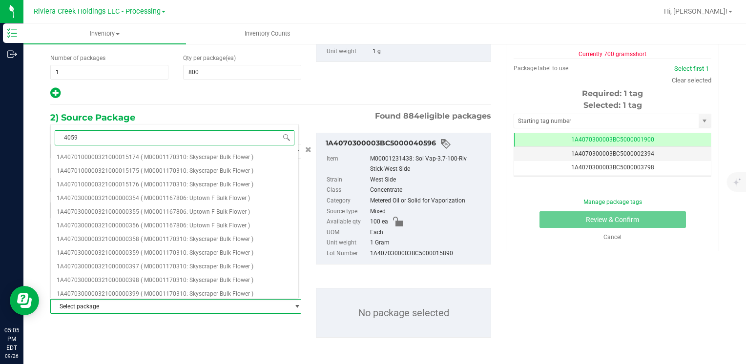
type input "40599"
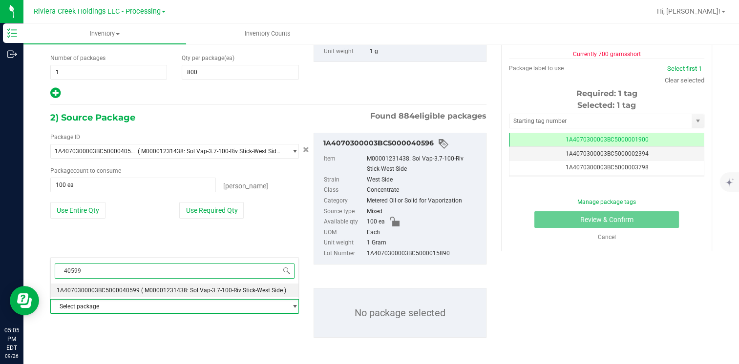
click at [96, 290] on span "1A4070300003BC5000040599" at bounding box center [98, 290] width 83 height 7
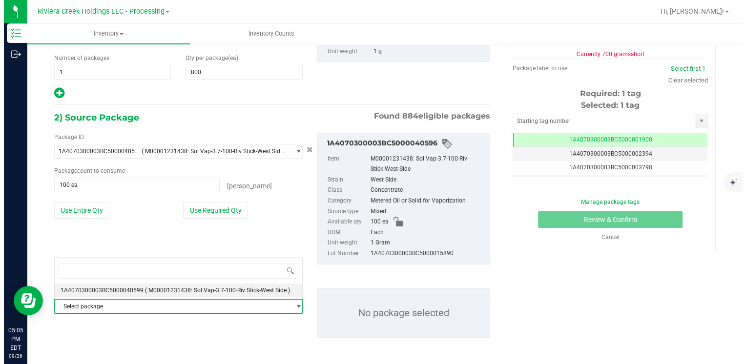
scroll to position [0, 0]
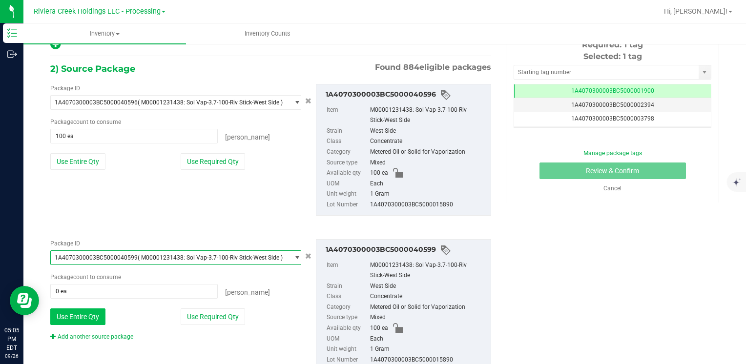
click at [82, 313] on button "Use Entire Qty" at bounding box center [77, 317] width 55 height 17
type input "100 ea"
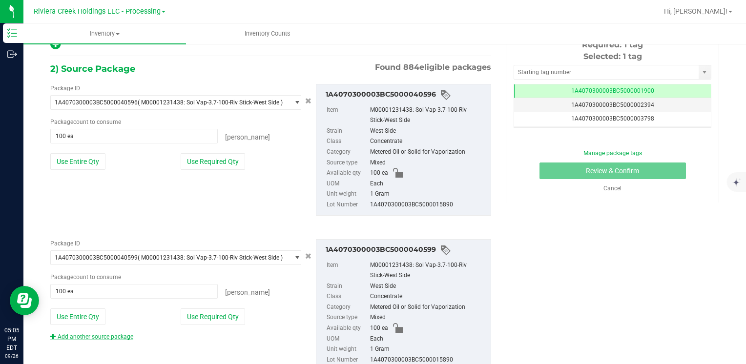
click at [81, 333] on link "Add another source package" at bounding box center [91, 336] width 83 height 7
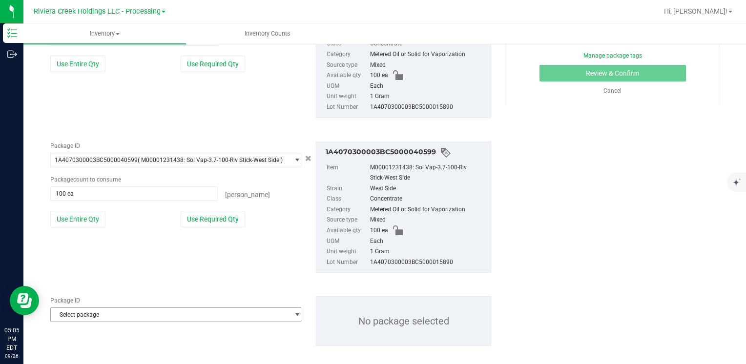
click at [87, 315] on span "Select package" at bounding box center [170, 315] width 238 height 14
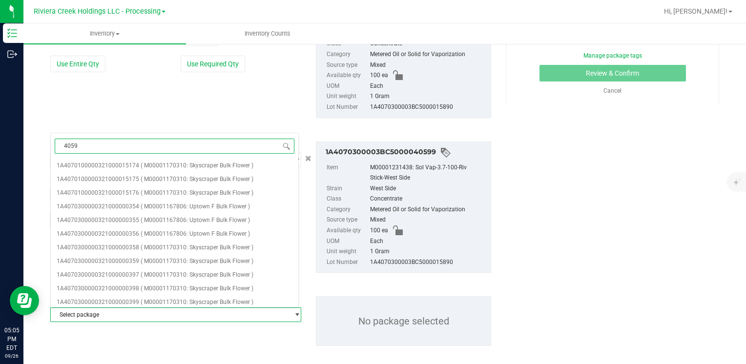
type input "40594"
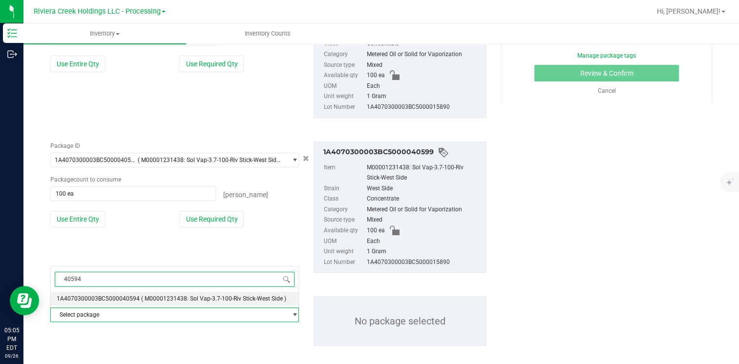
click at [121, 297] on span "1A4070300003BC5000040594" at bounding box center [98, 298] width 83 height 7
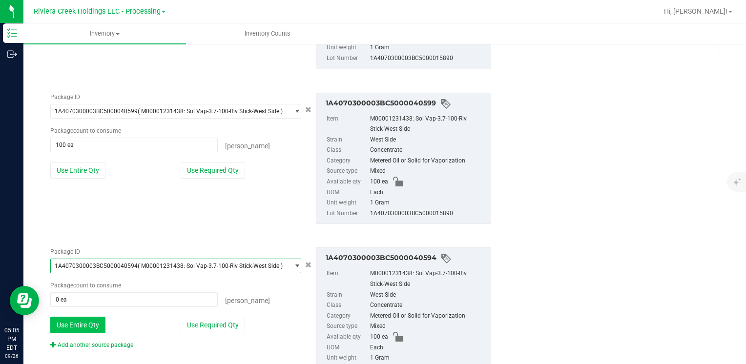
click at [86, 319] on button "Use Entire Qty" at bounding box center [77, 325] width 55 height 17
type input "100 ea"
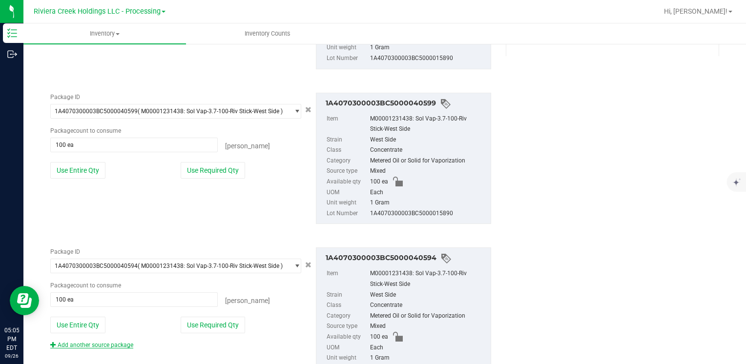
click at [90, 344] on link "Add another source package" at bounding box center [91, 345] width 83 height 7
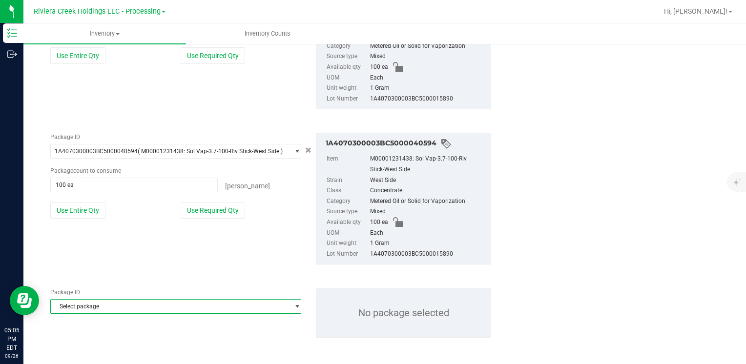
click at [103, 309] on span "Select package" at bounding box center [170, 307] width 238 height 14
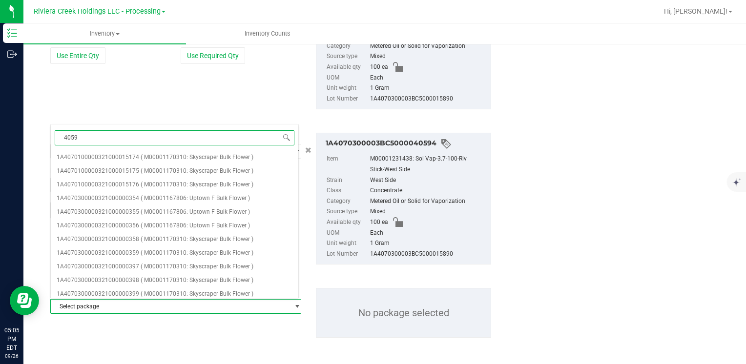
type input "40598"
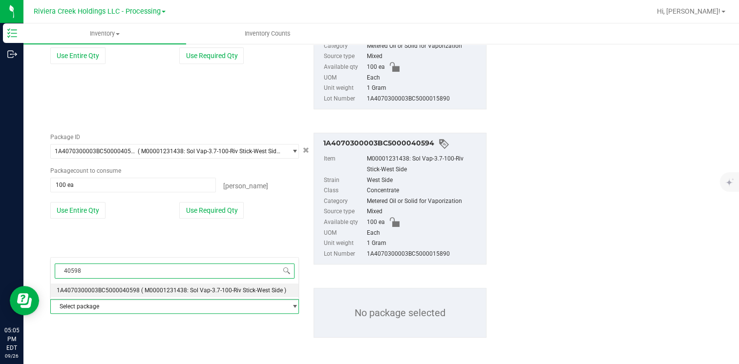
click at [114, 288] on span "1A4070300003BC5000040598" at bounding box center [98, 290] width 83 height 7
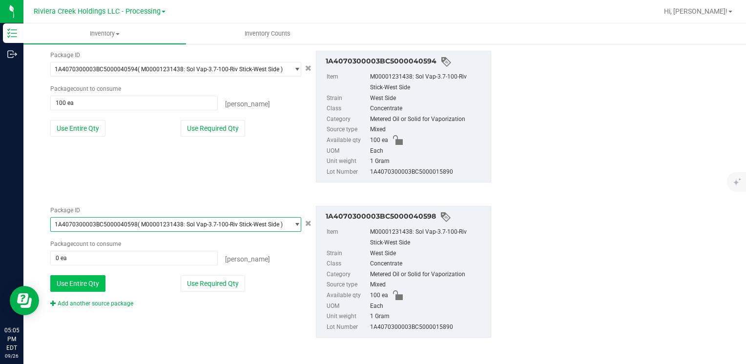
click at [90, 288] on button "Use Entire Qty" at bounding box center [77, 283] width 55 height 17
type input "100 ea"
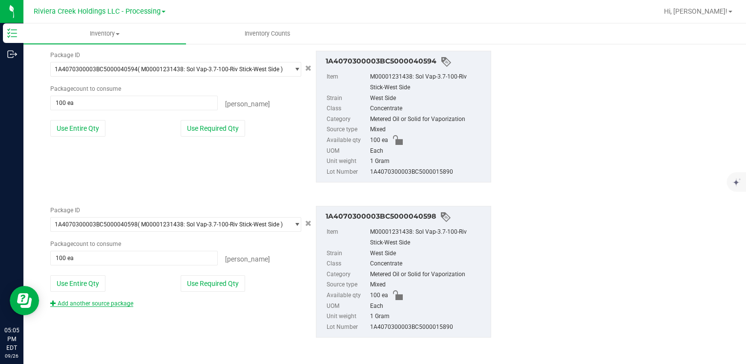
click at [87, 300] on link "Add another source package" at bounding box center [91, 303] width 83 height 7
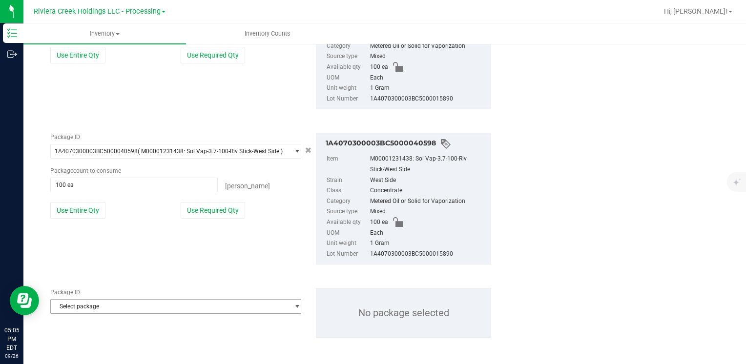
click at [89, 303] on span "Select package" at bounding box center [170, 307] width 238 height 14
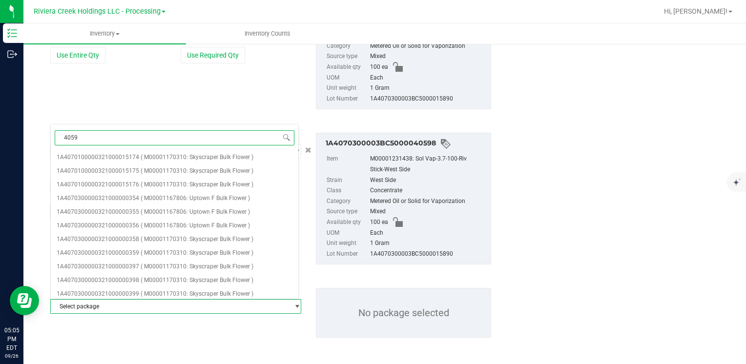
type input "40597"
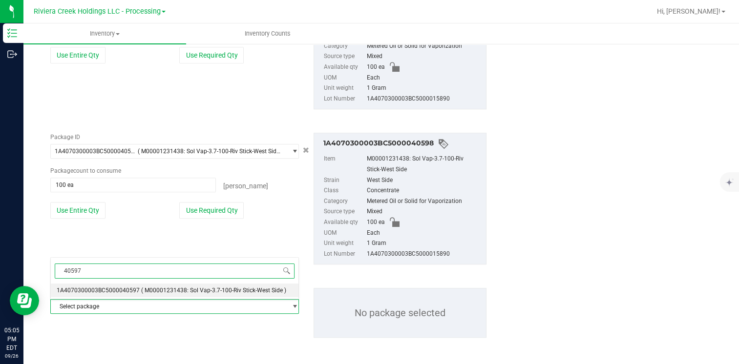
click at [108, 291] on span "1A4070300003BC5000040597" at bounding box center [98, 290] width 83 height 7
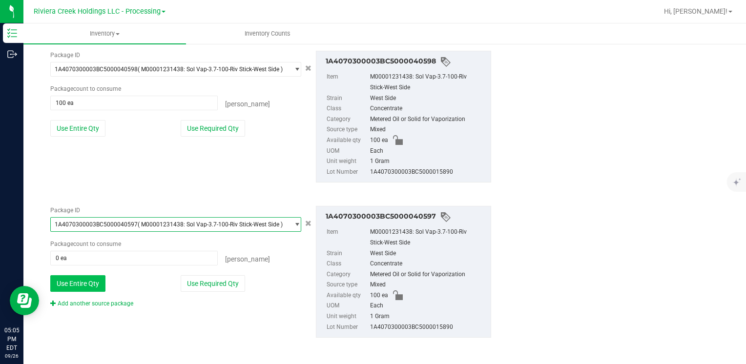
click at [85, 286] on button "Use Entire Qty" at bounding box center [77, 283] width 55 height 17
type input "100 ea"
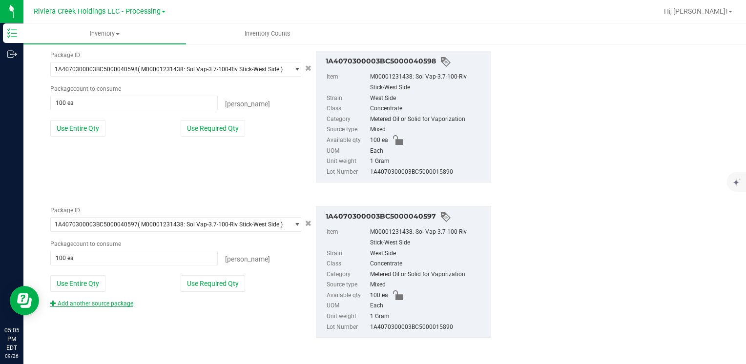
click at [89, 301] on link "Add another source package" at bounding box center [91, 303] width 83 height 7
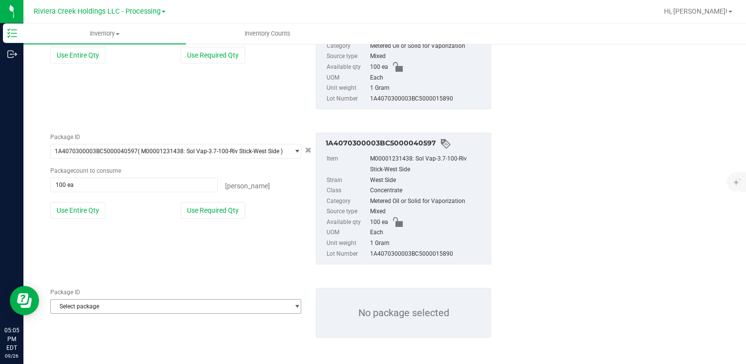
click at [89, 301] on span "Select package" at bounding box center [170, 307] width 238 height 14
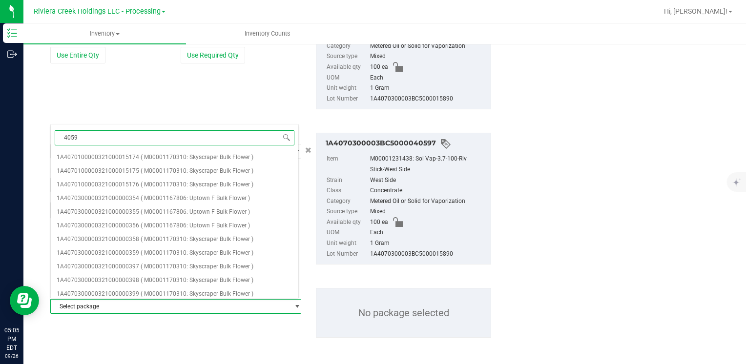
type input "40595"
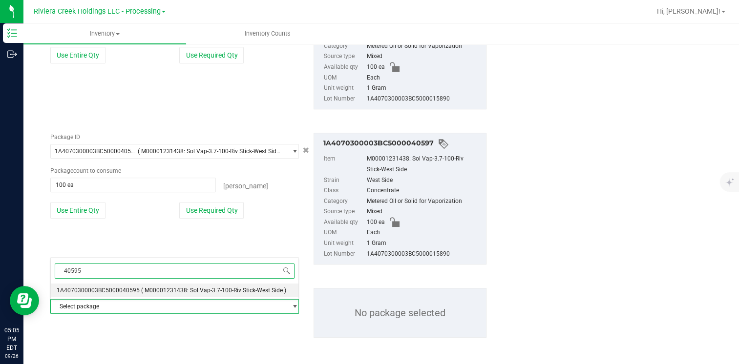
click at [134, 290] on span "1A4070300003BC5000040595" at bounding box center [98, 290] width 83 height 7
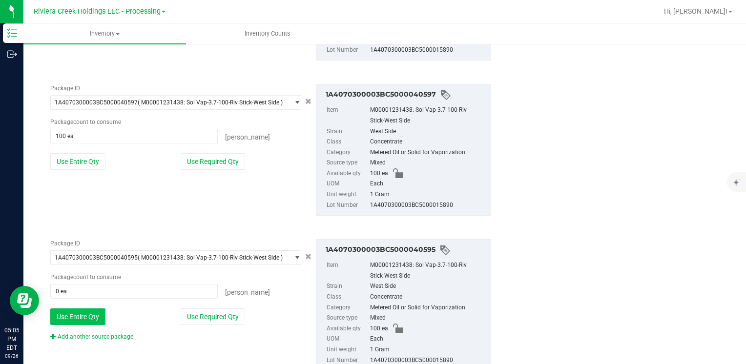
click at [85, 312] on button "Use Entire Qty" at bounding box center [77, 317] width 55 height 17
type input "100 ea"
click at [78, 335] on link "Add another source package" at bounding box center [91, 336] width 83 height 7
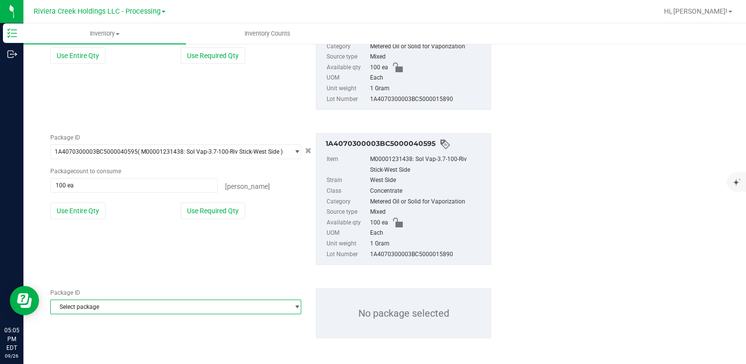
click at [94, 305] on span "Select package" at bounding box center [170, 307] width 238 height 14
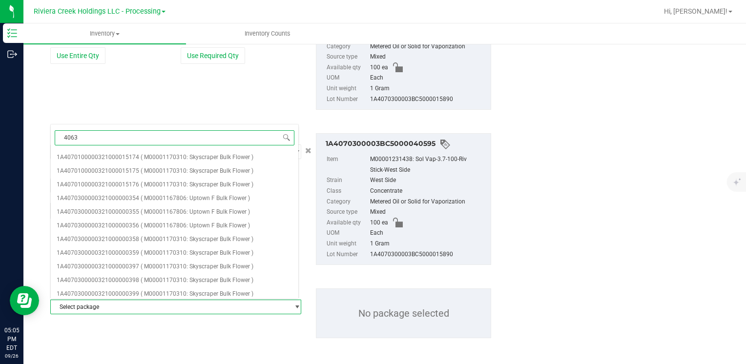
type input "40635"
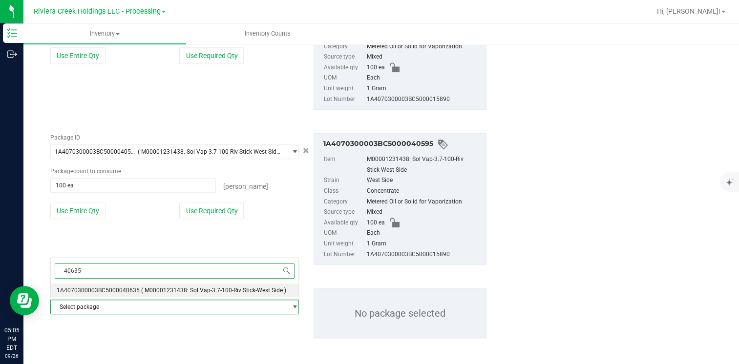
click at [123, 290] on span "1A4070300003BC5000040635" at bounding box center [98, 290] width 83 height 7
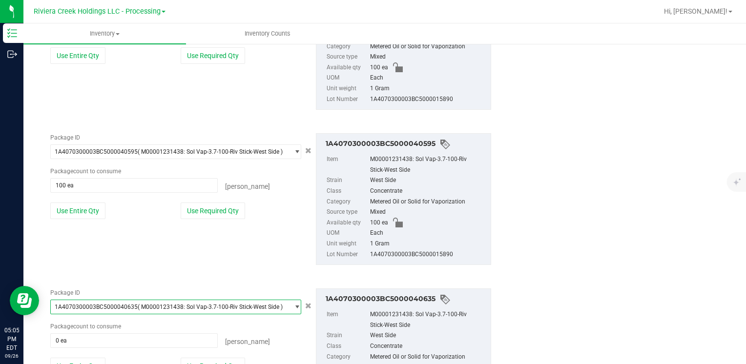
click at [104, 304] on span "1A4070300003BC5000040635" at bounding box center [96, 307] width 83 height 7
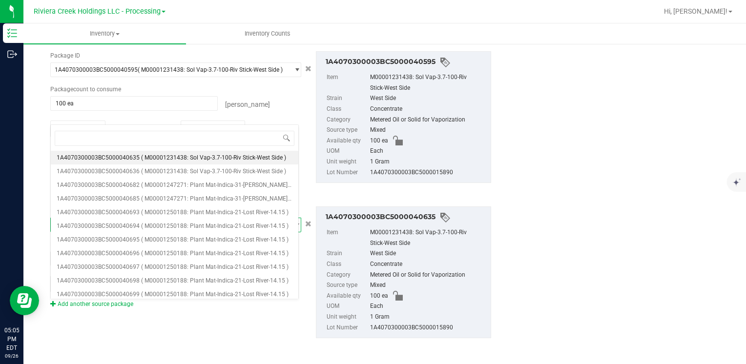
click at [150, 327] on div "Package ID 1A4070300003BC5000040635 ( M00001231438: Sol Vap-3.7-100-Riv Stick-W…" at bounding box center [271, 272] width 456 height 147
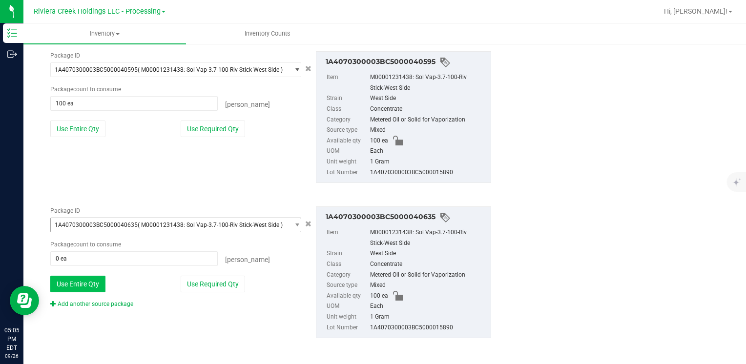
click at [94, 278] on button "Use Entire Qty" at bounding box center [77, 284] width 55 height 17
type input "100 ea"
click at [98, 304] on link "Add another source package" at bounding box center [91, 304] width 83 height 7
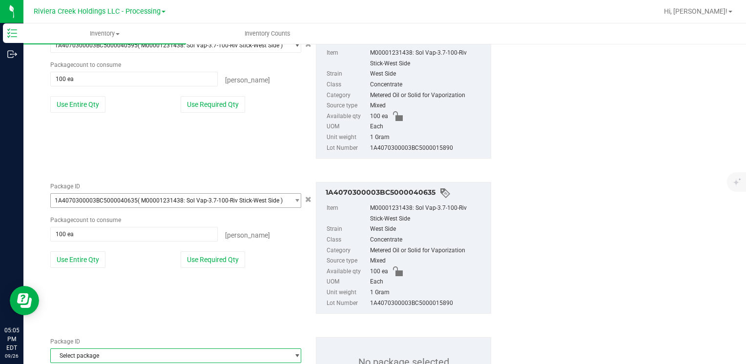
click at [107, 353] on span "Select package" at bounding box center [170, 356] width 238 height 14
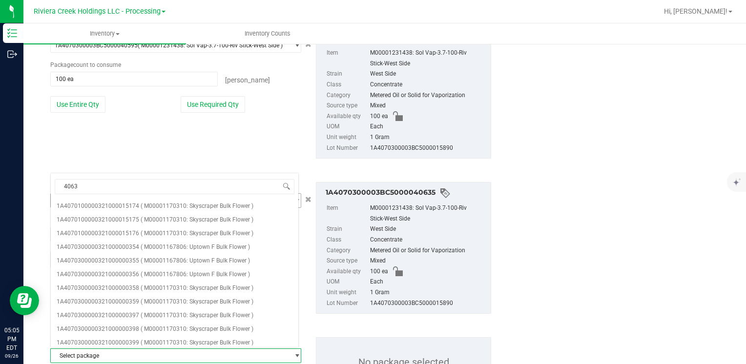
type input "40636"
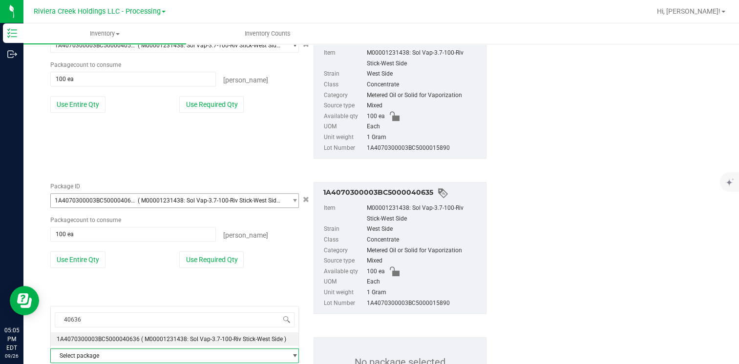
click at [136, 340] on span "1A4070300003BC5000040636" at bounding box center [98, 339] width 83 height 7
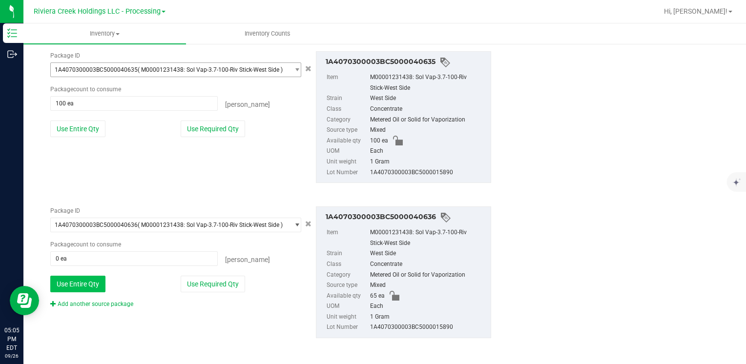
click at [96, 282] on button "Use Entire Qty" at bounding box center [77, 284] width 55 height 17
type input "65 ea"
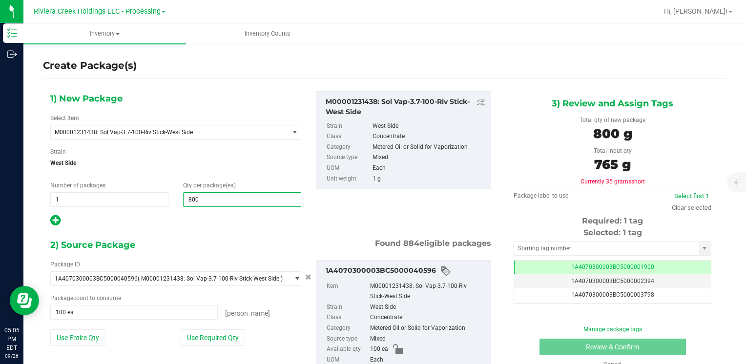
click at [212, 196] on span "800 800" at bounding box center [242, 199] width 118 height 15
type input "8"
type input "765"
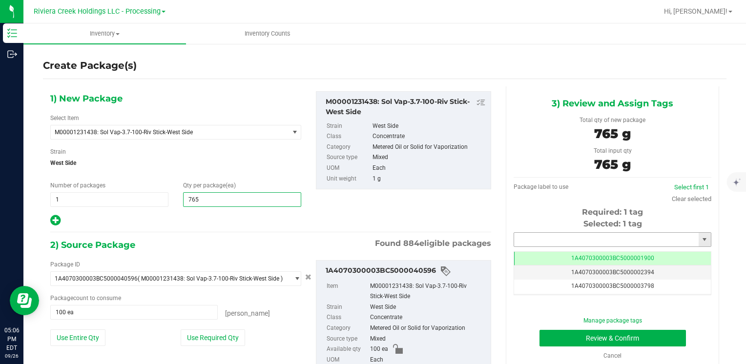
type input "765"
click at [541, 236] on input "text" at bounding box center [606, 240] width 185 height 14
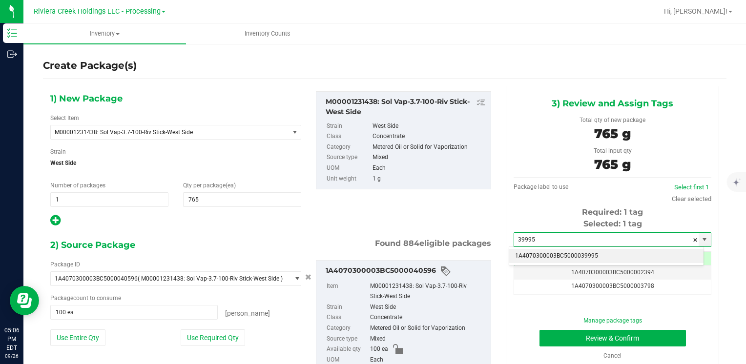
click at [532, 251] on li "1A4070300003BC5000039995" at bounding box center [606, 256] width 194 height 15
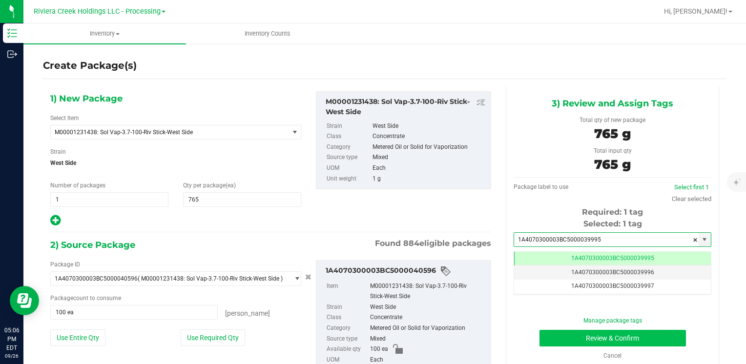
type input "1A4070300003BC5000039995"
click at [547, 337] on button "Review & Confirm" at bounding box center [613, 338] width 146 height 17
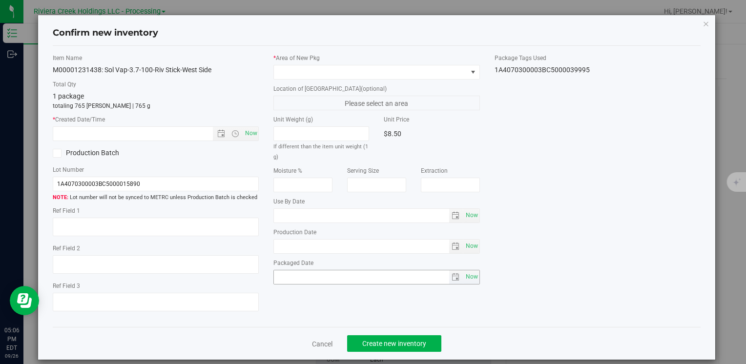
type input "[DATE]"
click at [243, 132] on span "Now" at bounding box center [251, 133] width 17 height 14
type input "[DATE] 5:06 PM"
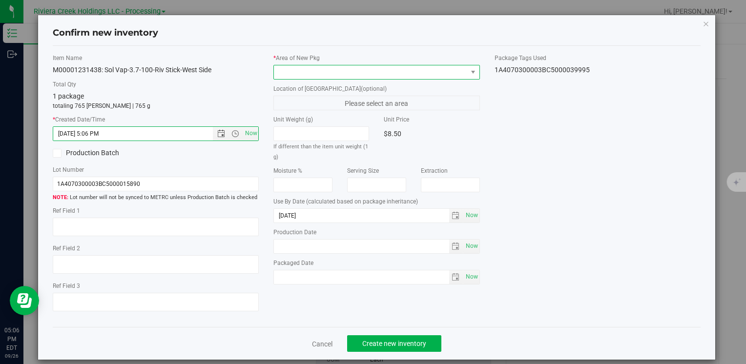
click at [282, 66] on span at bounding box center [370, 72] width 193 height 14
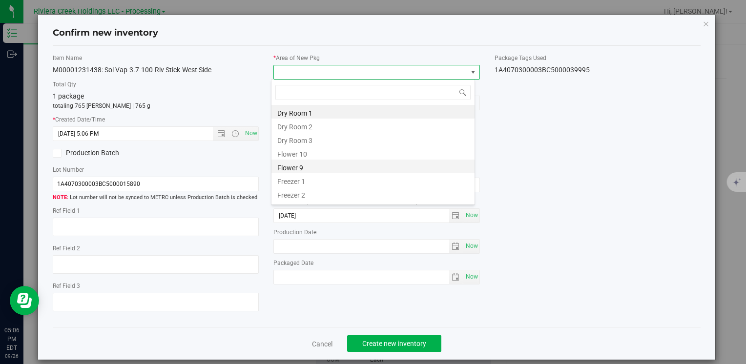
click at [300, 160] on li "Flower 9" at bounding box center [372, 167] width 203 height 14
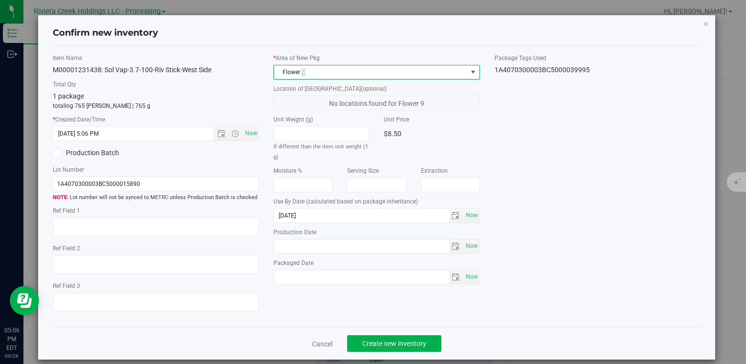
click at [301, 72] on span "Flower 9" at bounding box center [370, 72] width 193 height 14
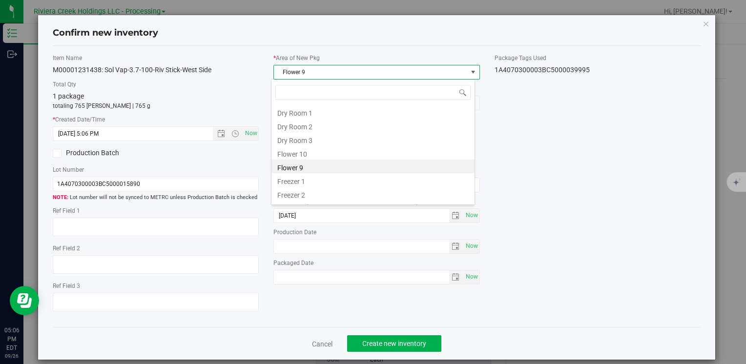
drag, startPoint x: 301, startPoint y: 72, endPoint x: 320, endPoint y: 154, distance: 83.7
click at [320, 154] on li "Flower 10" at bounding box center [372, 153] width 203 height 14
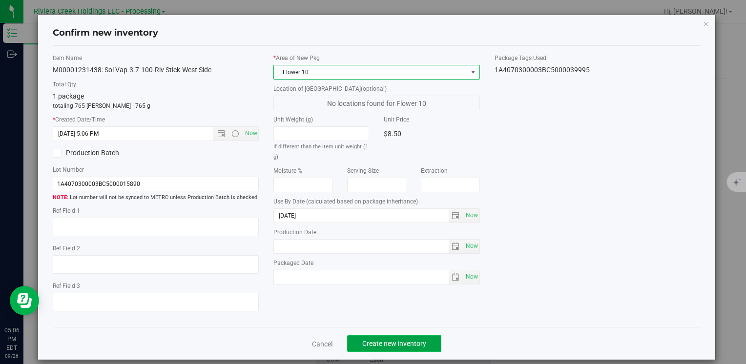
click at [377, 344] on span "Create new inventory" at bounding box center [394, 344] width 64 height 8
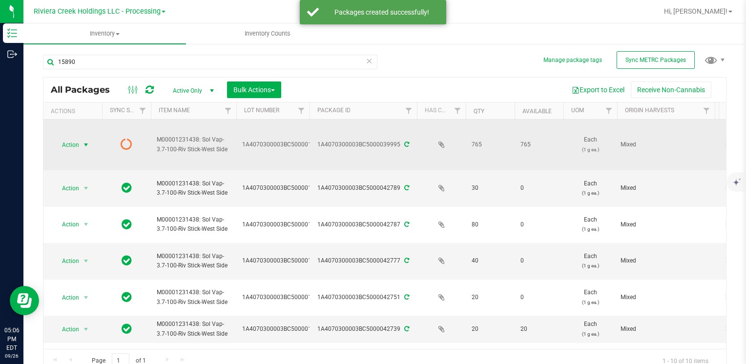
click at [70, 142] on span "Action" at bounding box center [66, 145] width 26 height 14
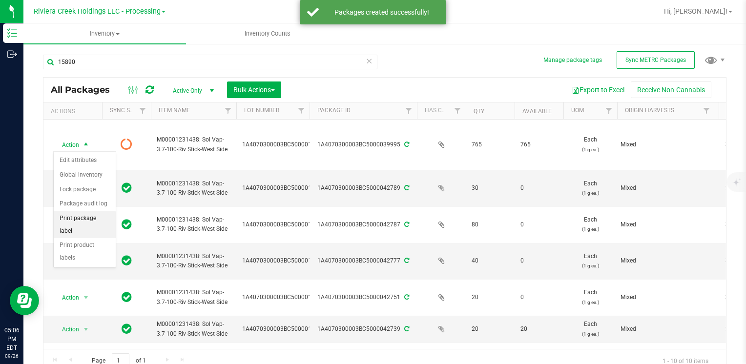
click at [93, 211] on li "Print package label" at bounding box center [85, 224] width 62 height 27
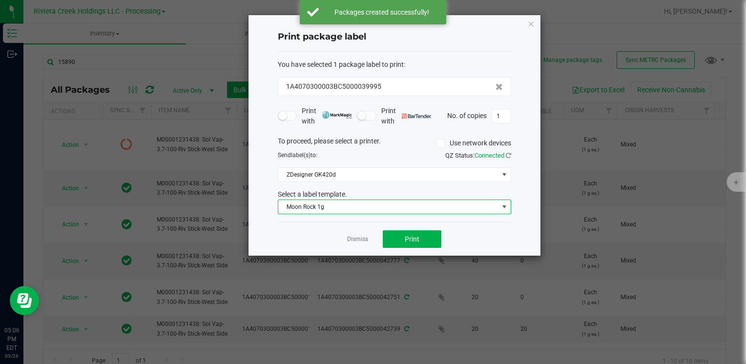
click at [347, 204] on span "Moon Rock 1g" at bounding box center [388, 207] width 220 height 14
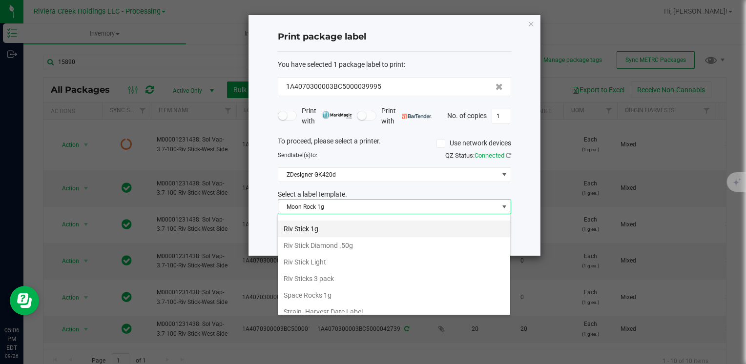
click at [331, 222] on li "Riv Stick 1g" at bounding box center [394, 229] width 232 height 17
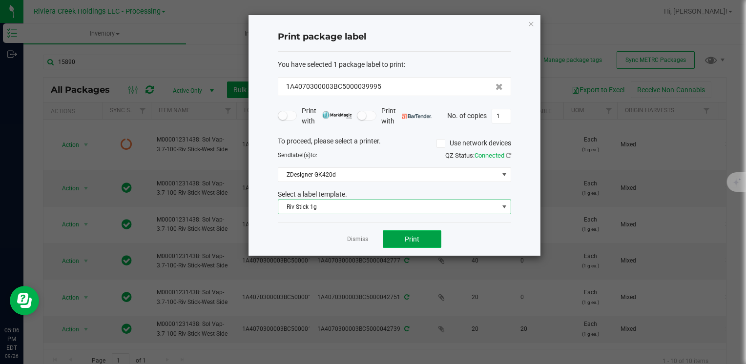
click at [413, 237] on span "Print" at bounding box center [412, 239] width 15 height 8
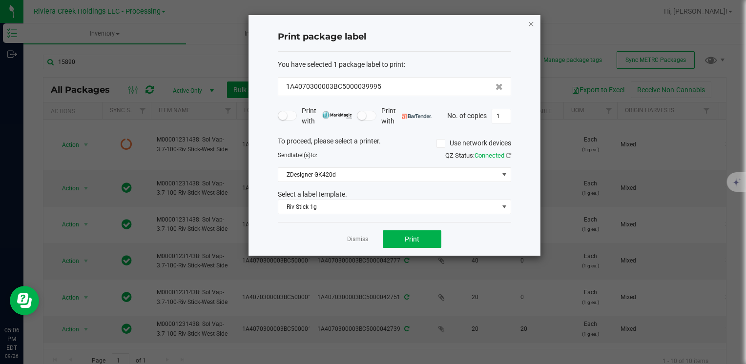
click at [529, 26] on icon "button" at bounding box center [531, 24] width 7 height 12
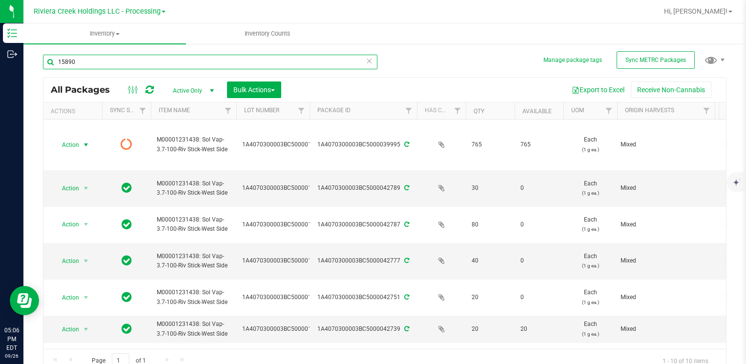
click at [105, 67] on input "15890" at bounding box center [210, 62] width 334 height 15
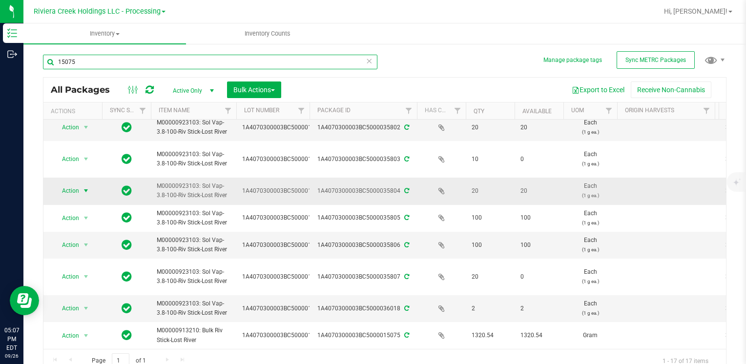
type input "15075"
click at [83, 187] on span "select" at bounding box center [86, 191] width 8 height 8
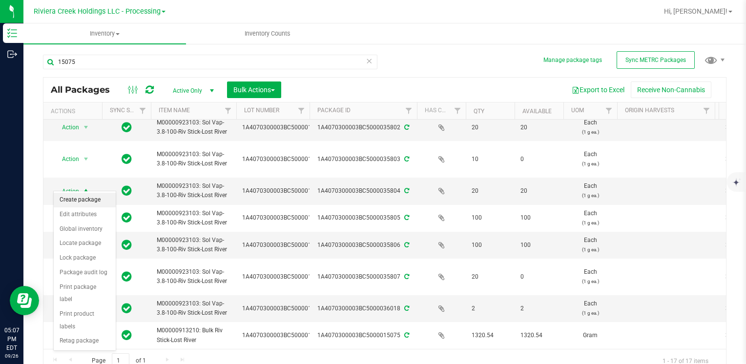
click at [89, 199] on li "Create package" at bounding box center [85, 200] width 62 height 15
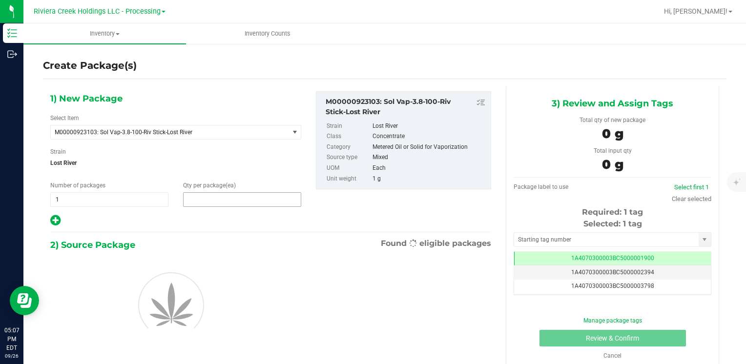
click at [234, 196] on span at bounding box center [242, 199] width 118 height 15
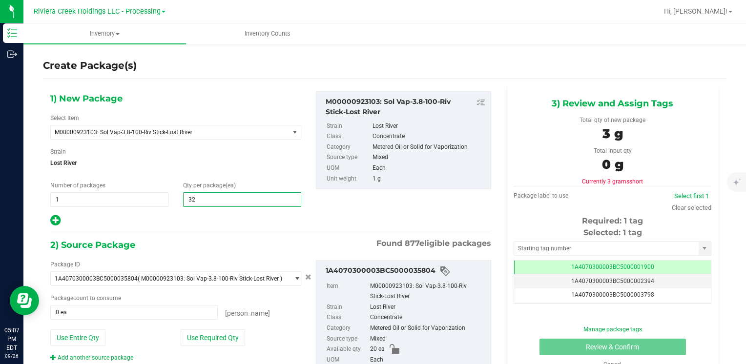
type input "320"
click at [63, 341] on button "Use Entire Qty" at bounding box center [77, 338] width 55 height 17
type input "20 ea"
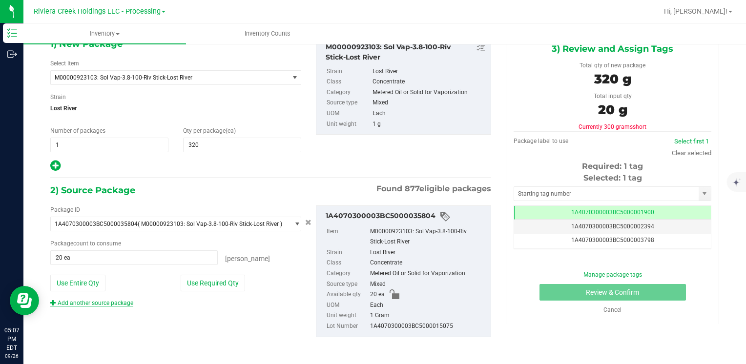
click at [96, 301] on link "Add another source package" at bounding box center [91, 303] width 83 height 7
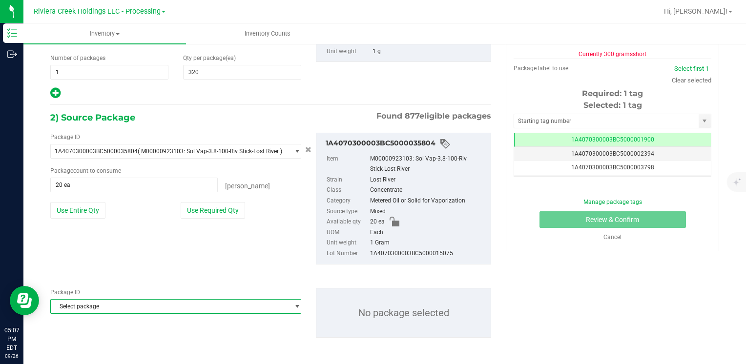
click at [97, 308] on span "Select package" at bounding box center [170, 307] width 238 height 14
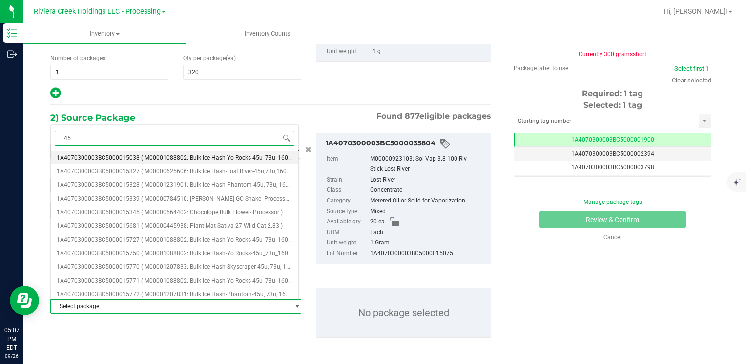
type input "4"
type input "35805"
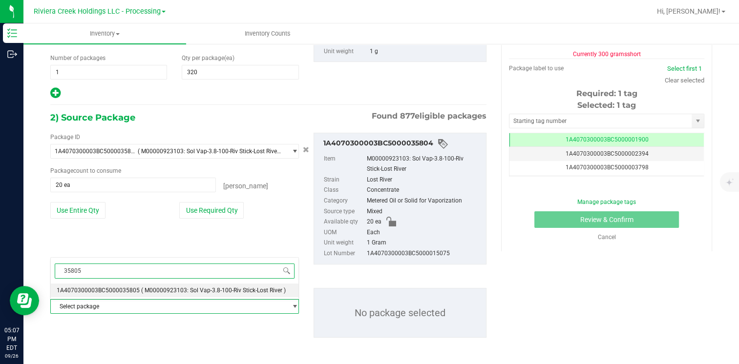
click at [121, 290] on span "1A4070300003BC5000035805" at bounding box center [98, 290] width 83 height 7
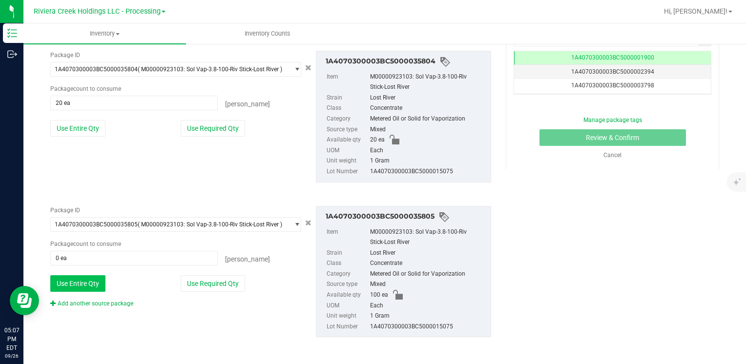
click at [81, 285] on button "Use Entire Qty" at bounding box center [77, 283] width 55 height 17
type input "100 ea"
click at [87, 300] on link "Add another source package" at bounding box center [91, 303] width 83 height 7
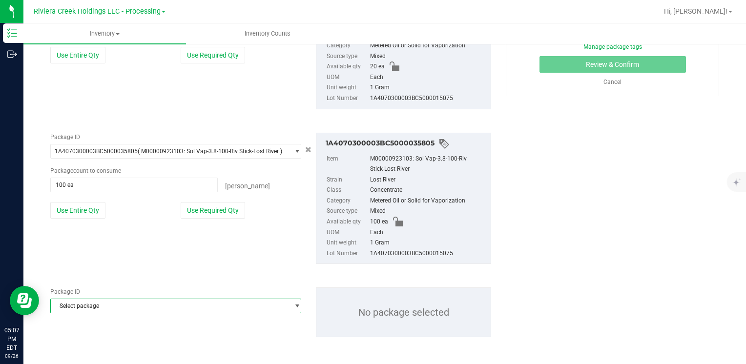
click at [91, 304] on span "Select package" at bounding box center [170, 306] width 238 height 14
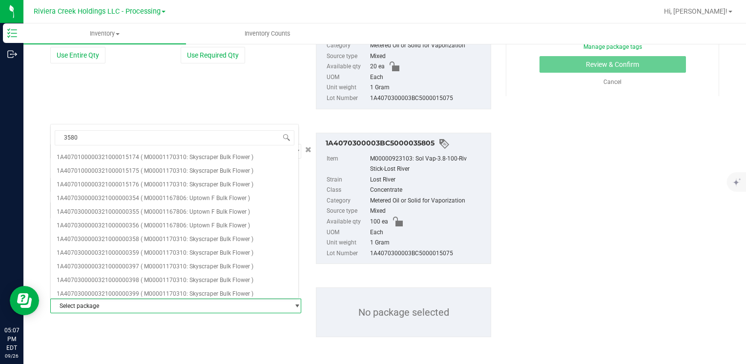
type input "35806"
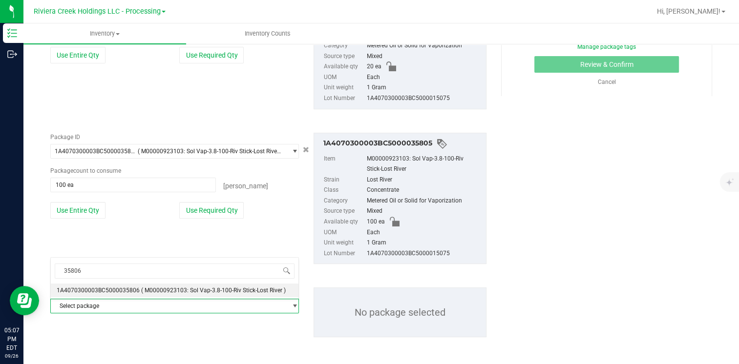
click at [105, 290] on span "1A4070300003BC5000035806" at bounding box center [98, 290] width 83 height 7
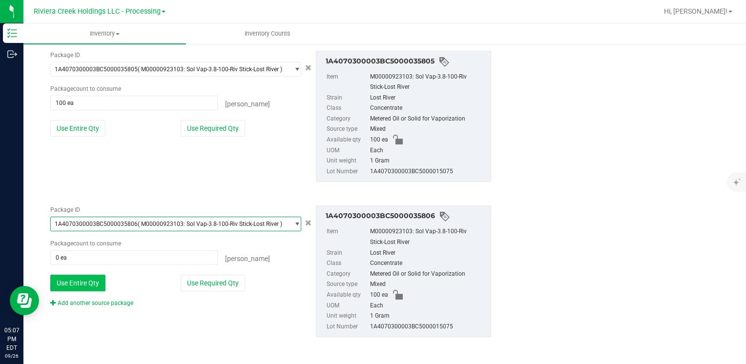
click at [86, 284] on button "Use Entire Qty" at bounding box center [77, 283] width 55 height 17
type input "100 ea"
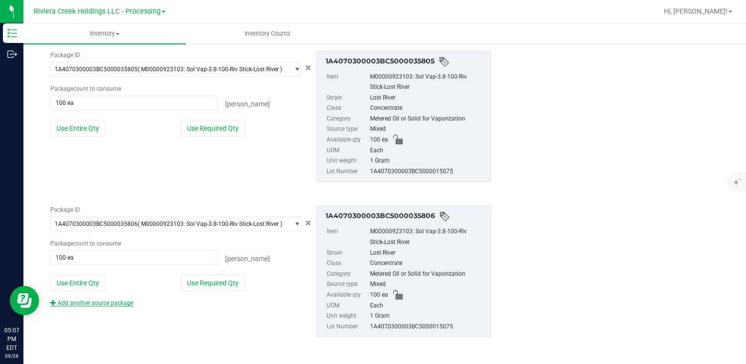
click at [89, 303] on link "Add another source package" at bounding box center [91, 303] width 83 height 7
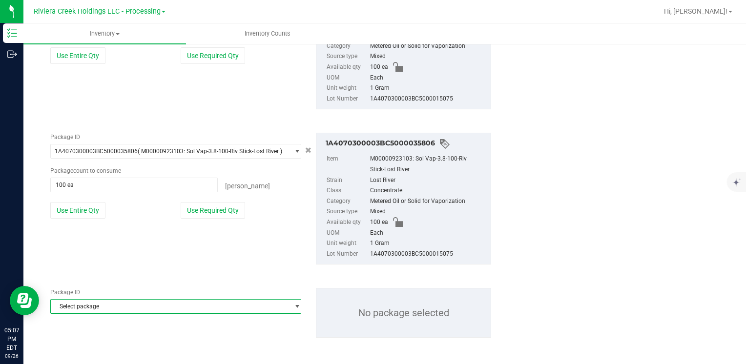
click at [94, 311] on span "Select package" at bounding box center [170, 307] width 238 height 14
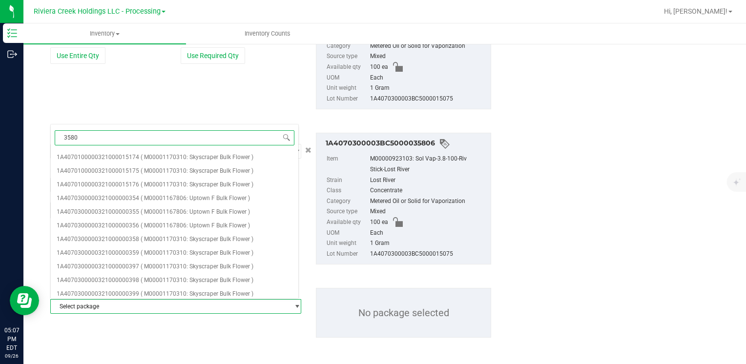
type input "35808"
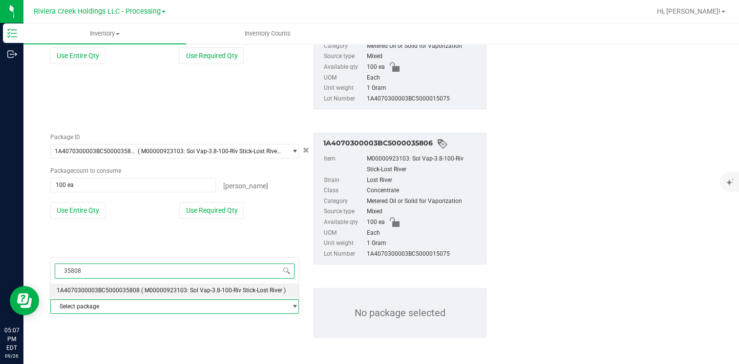
click at [123, 285] on li "1A4070300003BC5000035808 ( M00000923103: Sol Vap-3.8-100-Riv Stick-Lost River )" at bounding box center [175, 291] width 248 height 14
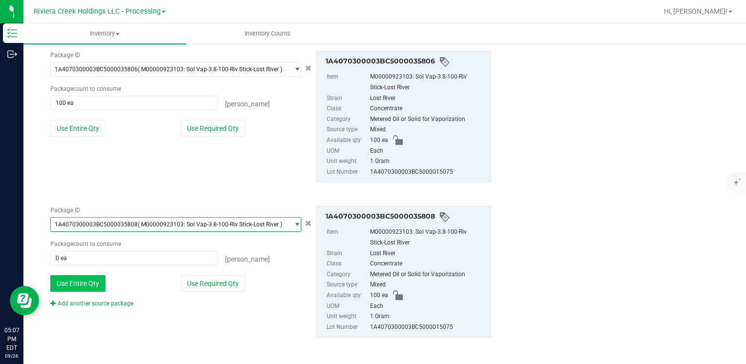
click at [98, 283] on button "Use Entire Qty" at bounding box center [77, 283] width 55 height 17
type input "100 ea"
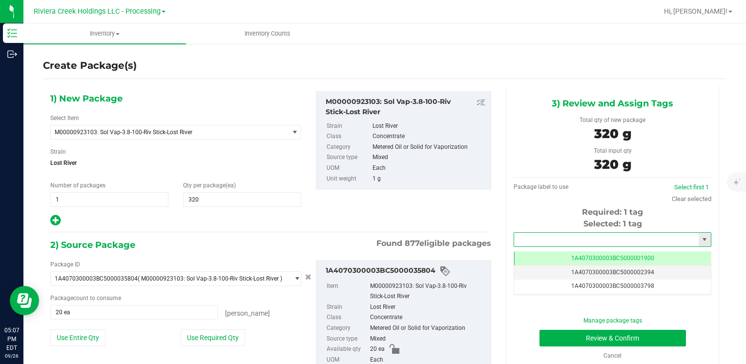
click at [529, 238] on input "text" at bounding box center [606, 240] width 185 height 14
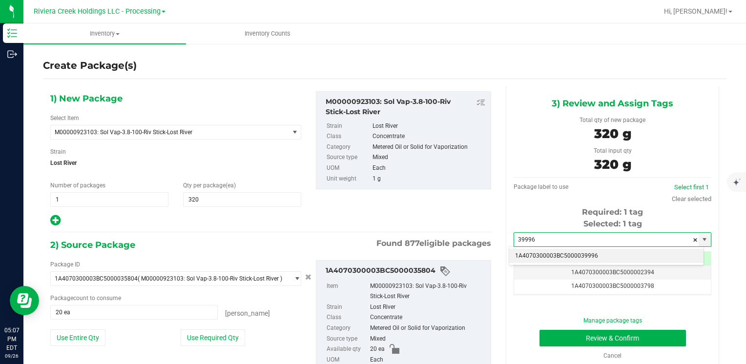
click at [525, 253] on li "1A4070300003BC5000039996" at bounding box center [606, 256] width 194 height 15
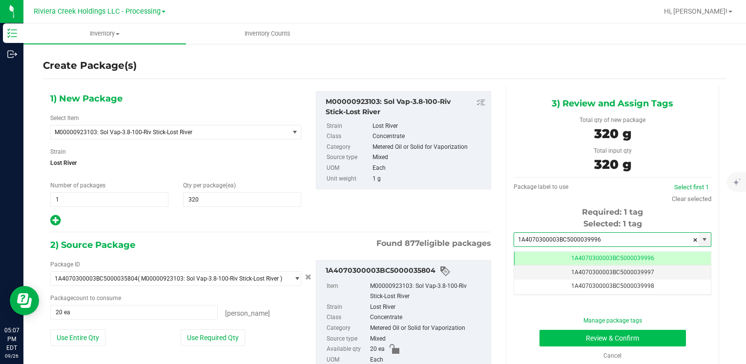
type input "1A4070300003BC5000039996"
click at [562, 335] on button "Review & Confirm" at bounding box center [613, 338] width 146 height 17
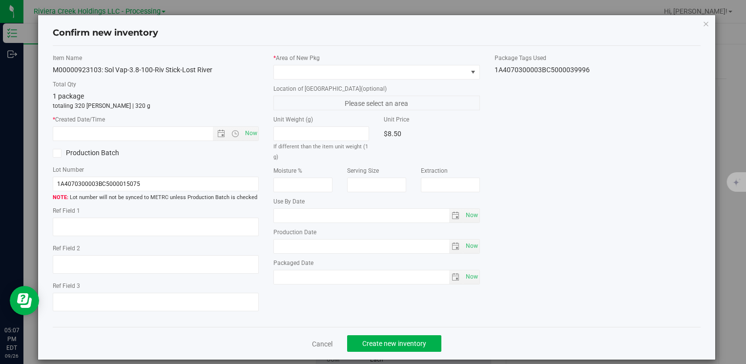
type input "[DATE]"
click at [247, 135] on span "Now" at bounding box center [251, 133] width 17 height 14
type input "[DATE] 5:07 PM"
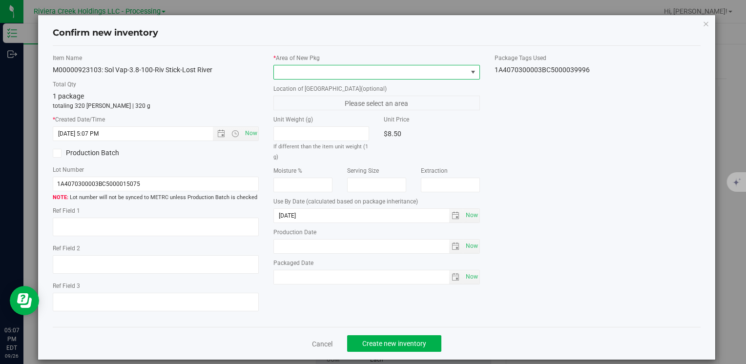
click at [293, 75] on span at bounding box center [370, 72] width 193 height 14
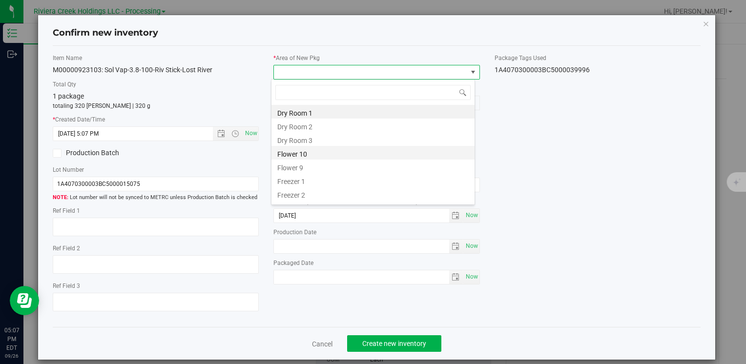
click at [316, 151] on li "Flower 10" at bounding box center [372, 153] width 203 height 14
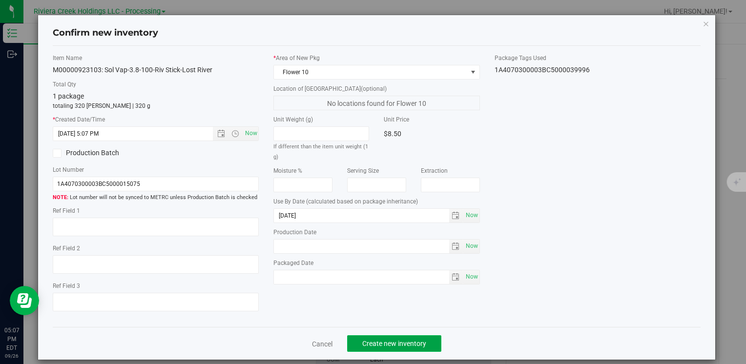
click at [375, 343] on span "Create new inventory" at bounding box center [394, 344] width 64 height 8
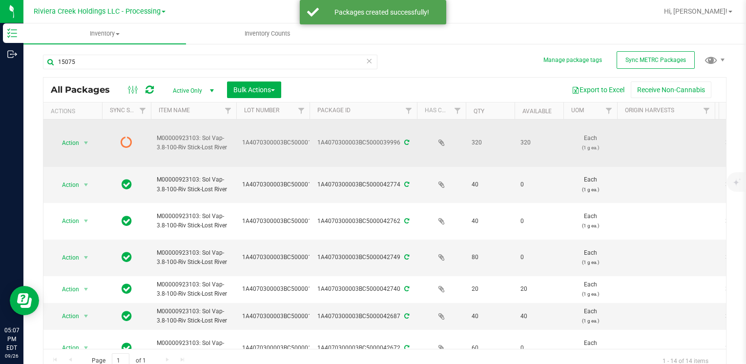
click at [67, 139] on span "Action" at bounding box center [66, 143] width 26 height 14
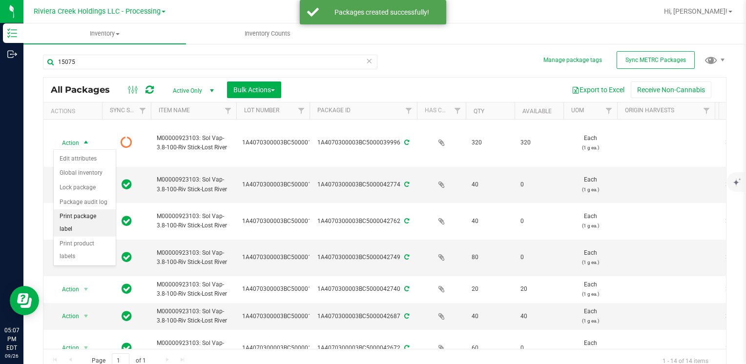
click at [95, 215] on li "Print package label" at bounding box center [85, 222] width 62 height 27
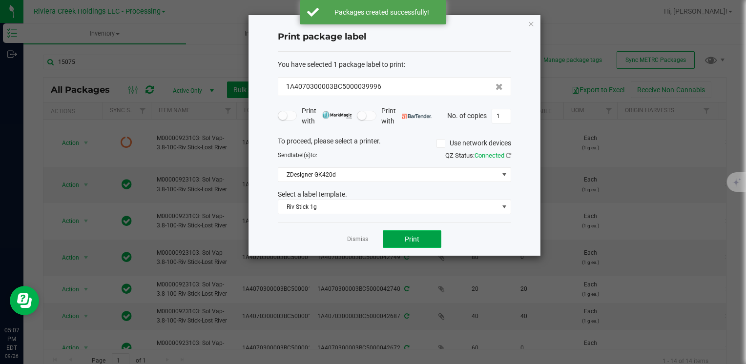
click at [402, 247] on button "Print" at bounding box center [412, 239] width 59 height 18
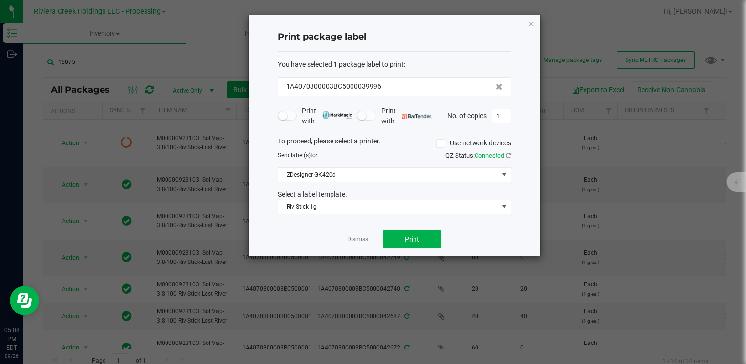
click at [532, 22] on icon "button" at bounding box center [531, 24] width 7 height 12
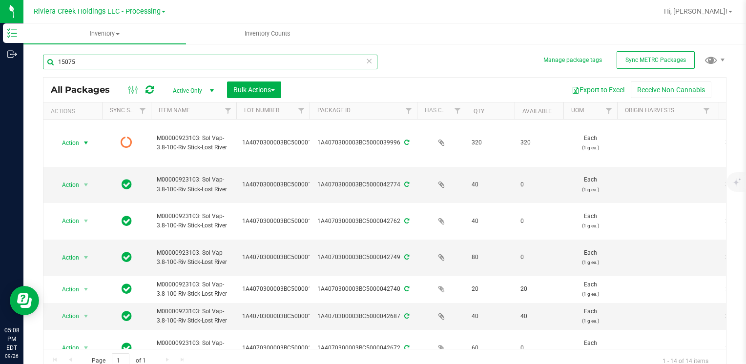
click at [151, 61] on input "15075" at bounding box center [210, 62] width 334 height 15
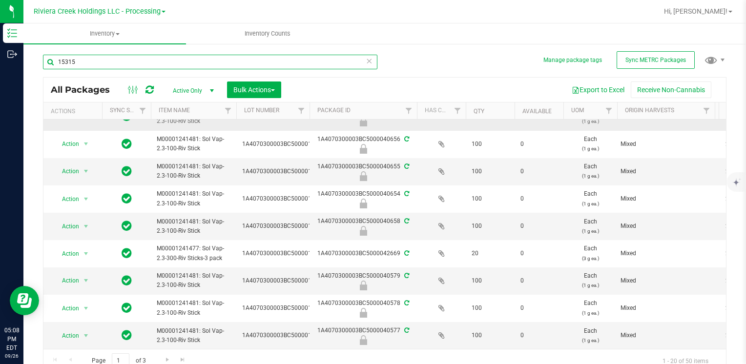
scroll to position [386, 0]
click at [81, 67] on input "15315" at bounding box center [210, 62] width 334 height 15
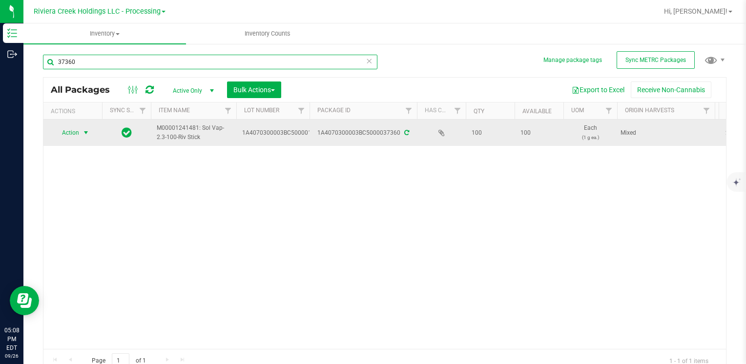
type input "37360"
click at [84, 133] on span "select" at bounding box center [86, 133] width 8 height 8
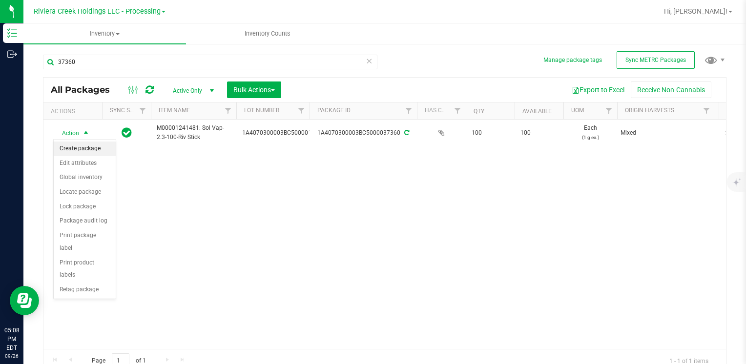
click at [88, 146] on li "Create package" at bounding box center [85, 149] width 62 height 15
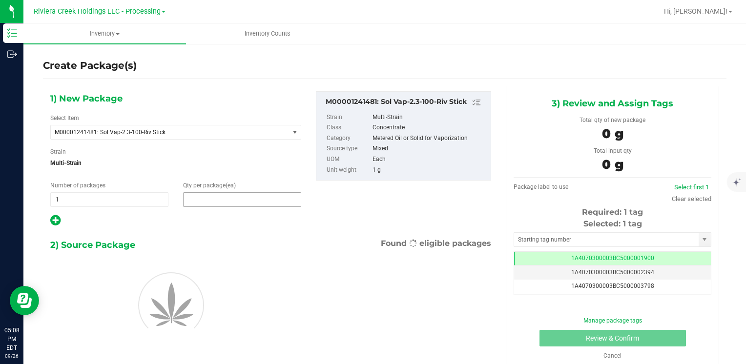
click at [222, 198] on span at bounding box center [242, 199] width 118 height 15
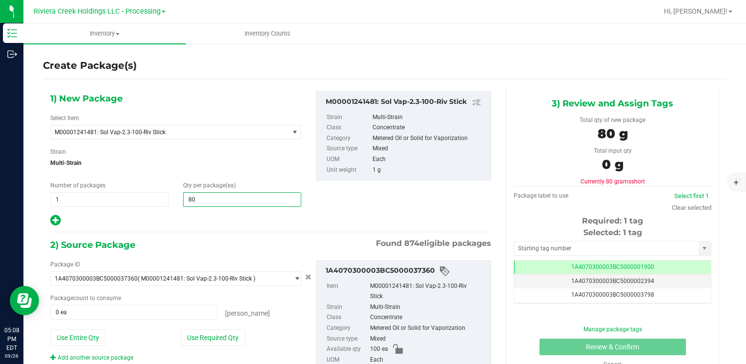
type input "800"
click at [89, 339] on button "Use Entire Qty" at bounding box center [77, 338] width 55 height 17
type input "100 ea"
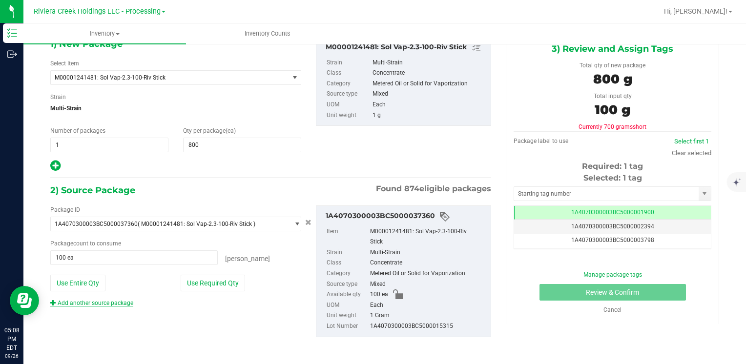
click at [96, 304] on link "Add another source package" at bounding box center [91, 303] width 83 height 7
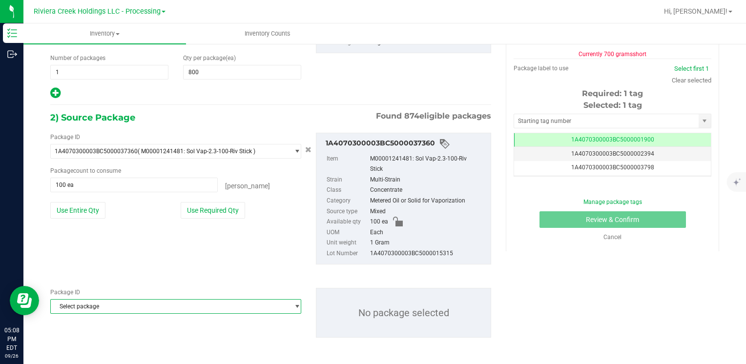
click at [96, 306] on span "Select package" at bounding box center [170, 307] width 238 height 14
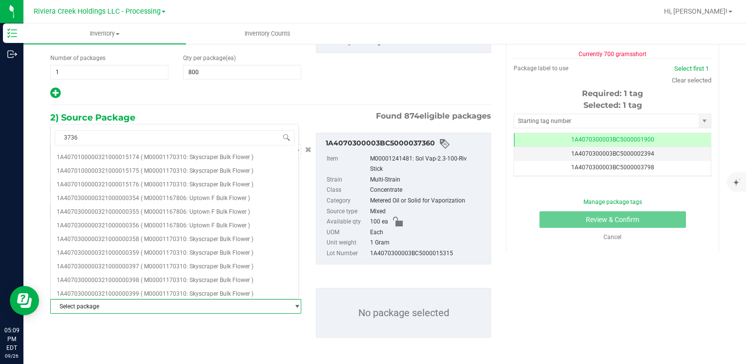
type input "37361"
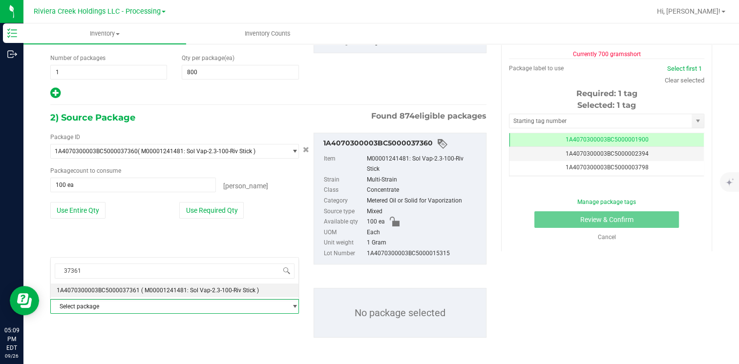
click at [110, 288] on span "1A4070300003BC5000037361" at bounding box center [98, 290] width 83 height 7
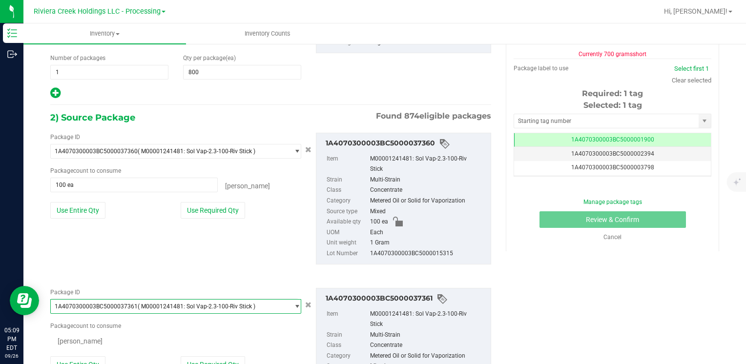
scroll to position [5701, 0]
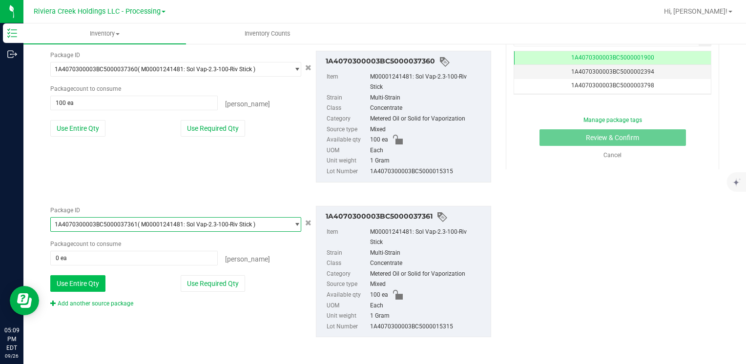
click at [95, 289] on button "Use Entire Qty" at bounding box center [77, 283] width 55 height 17
type input "100 ea"
click at [96, 307] on div "Package ID 1A4070300003BC5000037361 ( M00001241481: Sol Vap-2.3-100-Riv Stick )…" at bounding box center [271, 271] width 456 height 147
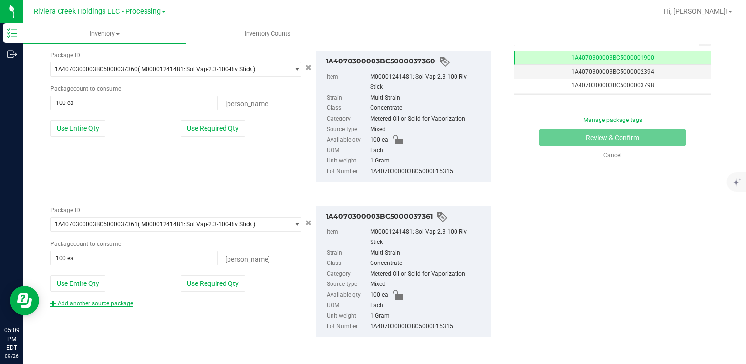
click at [97, 302] on link "Add another source package" at bounding box center [91, 303] width 83 height 7
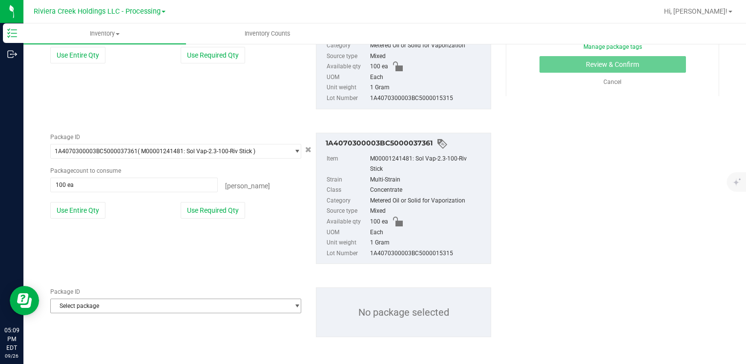
click at [98, 305] on span "Select package" at bounding box center [170, 306] width 238 height 14
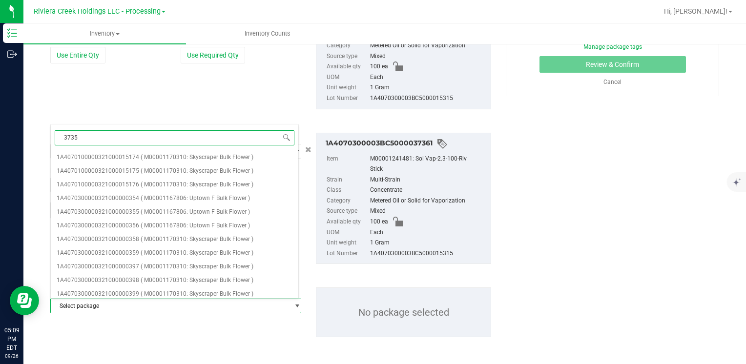
type input "37355"
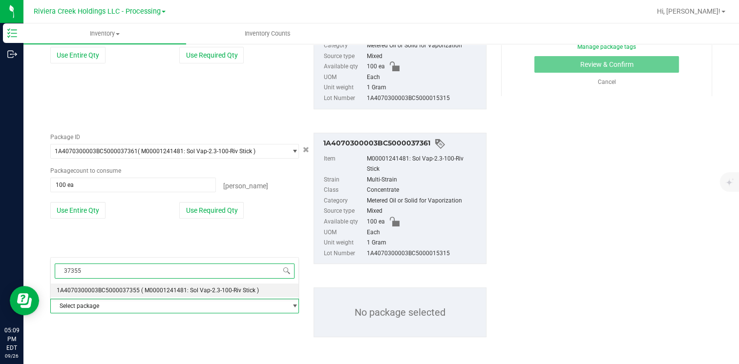
click at [121, 296] on li "1A4070300003BC5000037355 ( M00001241481: Sol Vap-2.3-100-Riv Stick )" at bounding box center [175, 291] width 248 height 14
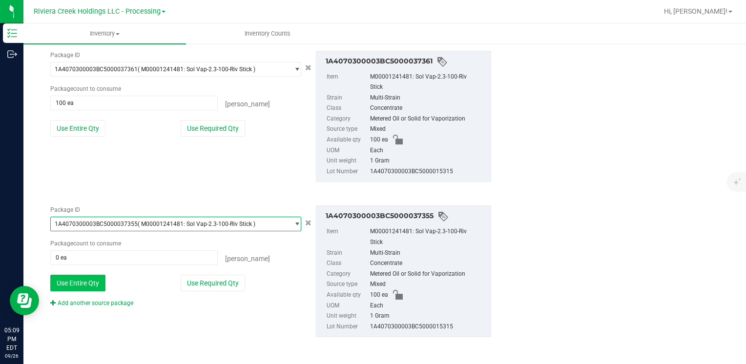
click at [100, 282] on button "Use Entire Qty" at bounding box center [77, 283] width 55 height 17
type input "100 ea"
click at [102, 300] on link "Add another source package" at bounding box center [91, 303] width 83 height 7
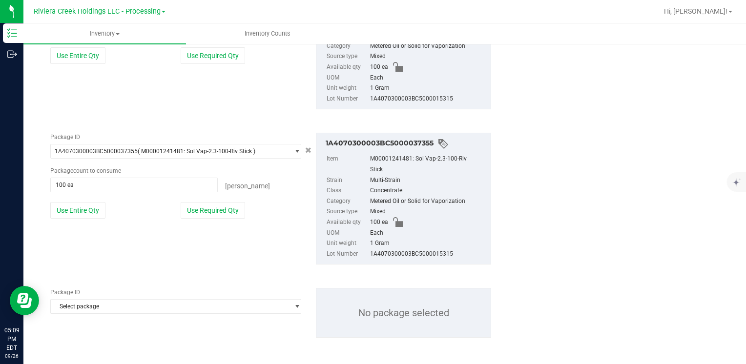
click at [104, 302] on span "Select package" at bounding box center [170, 307] width 238 height 14
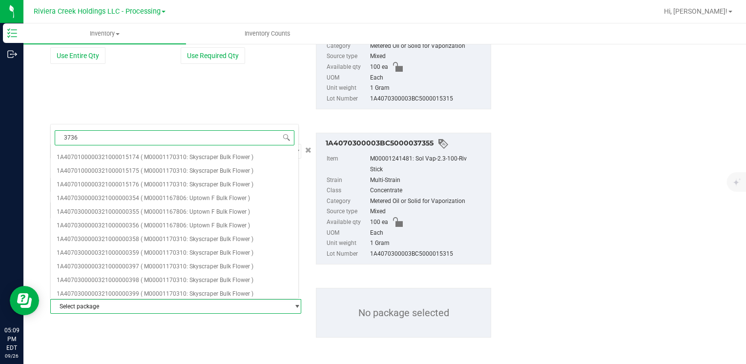
type input "37362"
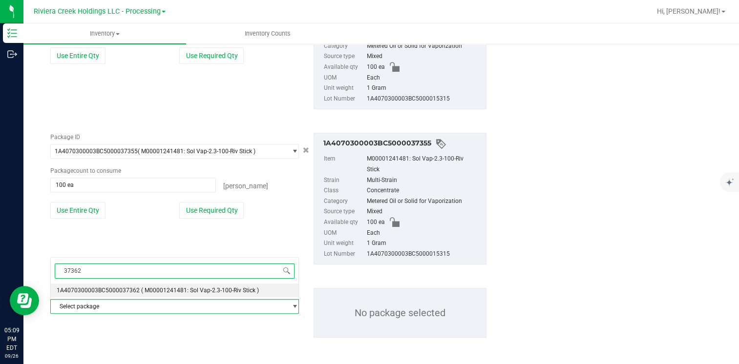
click at [122, 287] on li "1A4070300003BC5000037362 ( M00001241481: Sol Vap-2.3-100-Riv Stick )" at bounding box center [175, 291] width 248 height 14
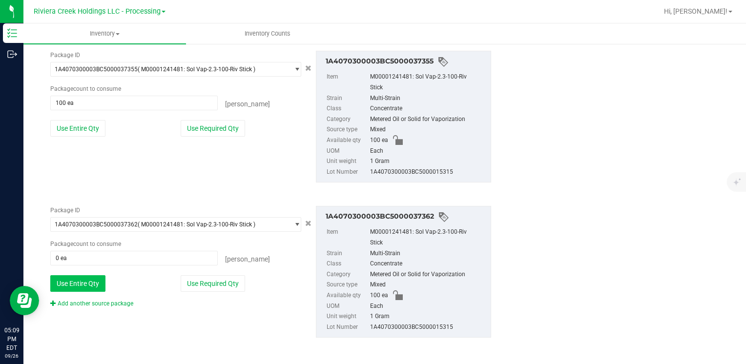
click at [80, 284] on button "Use Entire Qty" at bounding box center [77, 283] width 55 height 17
type input "100 ea"
click at [83, 303] on link "Add another source package" at bounding box center [91, 303] width 83 height 7
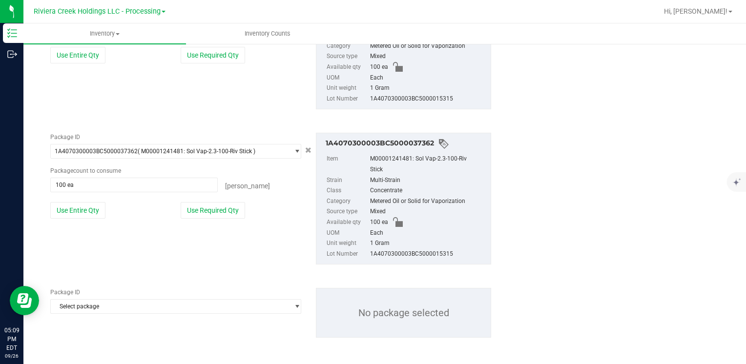
click at [83, 303] on span "Select package" at bounding box center [170, 307] width 238 height 14
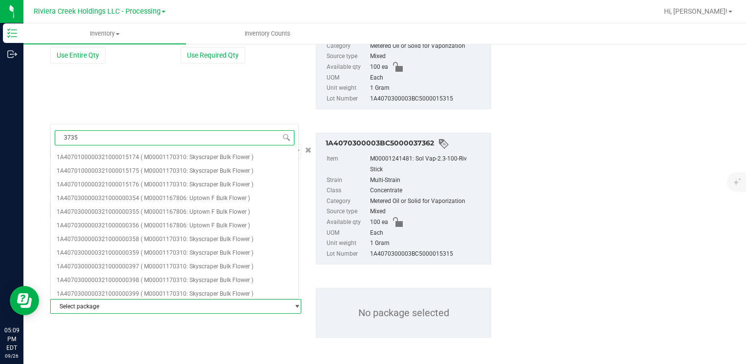
type input "37356"
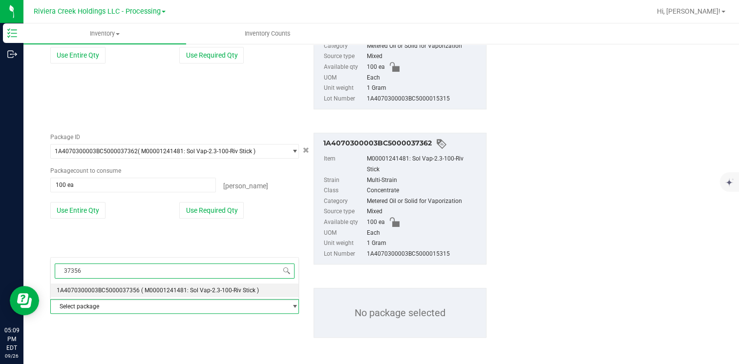
click at [116, 284] on li "1A4070300003BC5000037356 ( M00001241481: Sol Vap-2.3-100-Riv Stick )" at bounding box center [175, 291] width 248 height 14
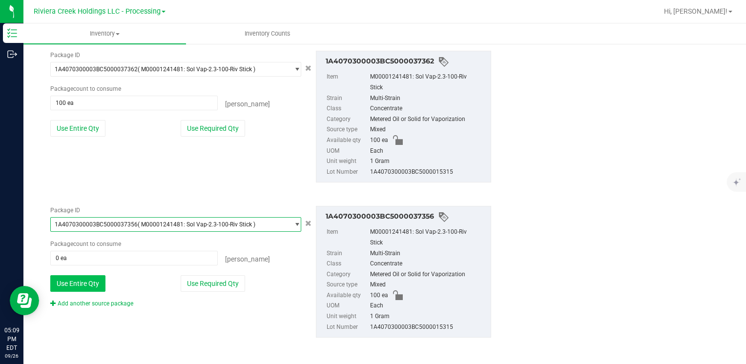
click at [94, 282] on button "Use Entire Qty" at bounding box center [77, 283] width 55 height 17
type input "100 ea"
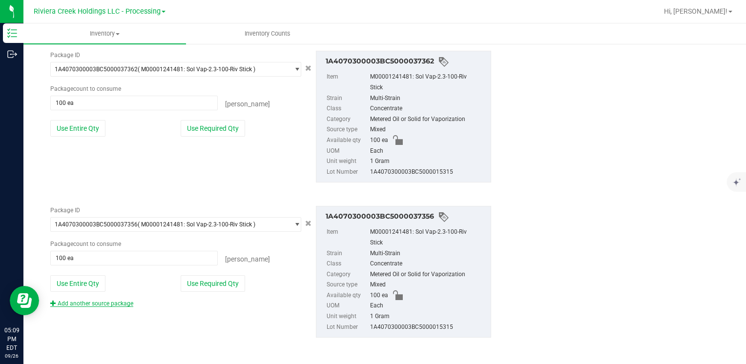
click at [96, 305] on link "Add another source package" at bounding box center [91, 303] width 83 height 7
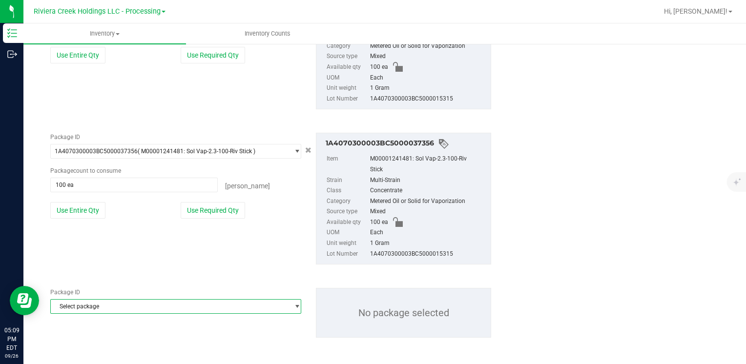
click at [96, 305] on span "Select package" at bounding box center [170, 307] width 238 height 14
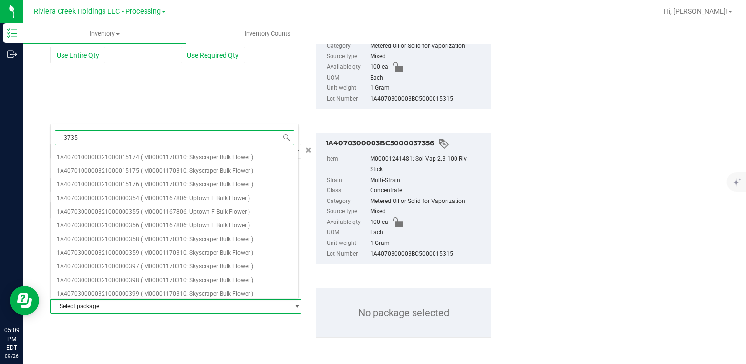
type input "37357"
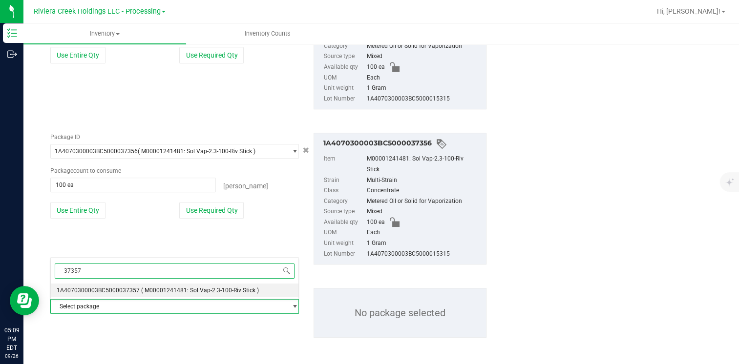
click at [152, 289] on span "( M00001241481: Sol Vap-2.3-100-Riv Stick )" at bounding box center [200, 290] width 118 height 7
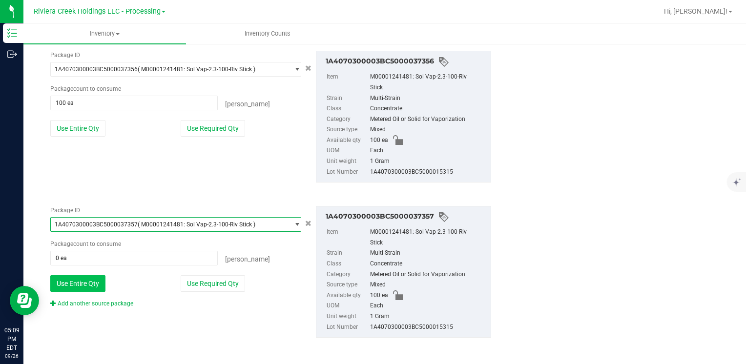
click at [97, 284] on button "Use Entire Qty" at bounding box center [77, 283] width 55 height 17
type input "100 ea"
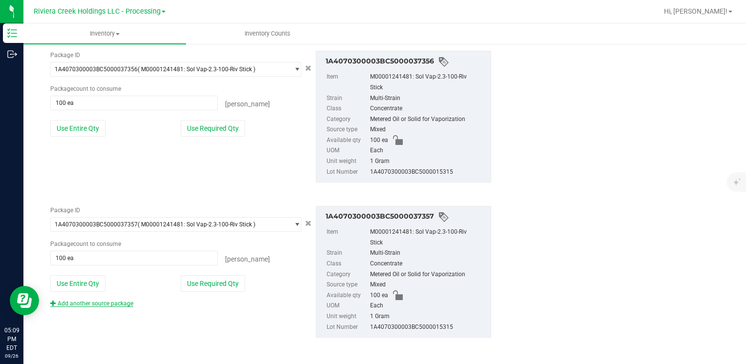
click at [126, 304] on link "Add another source package" at bounding box center [91, 303] width 83 height 7
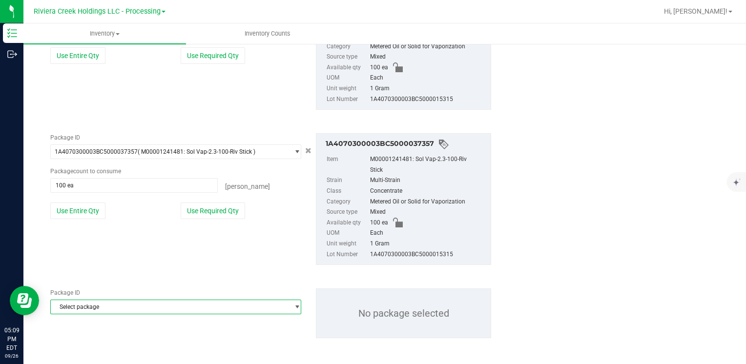
click at [125, 307] on span "Select package" at bounding box center [170, 307] width 238 height 14
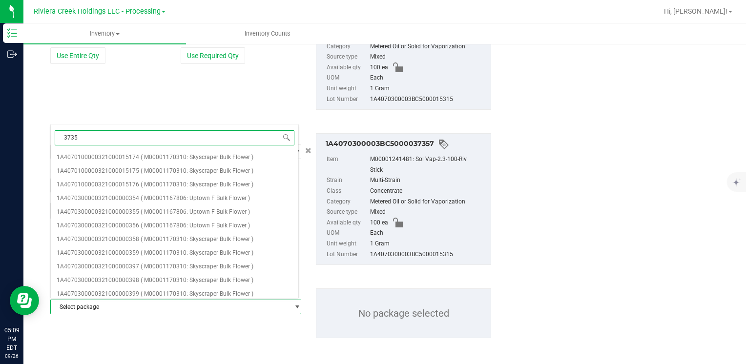
type input "37359"
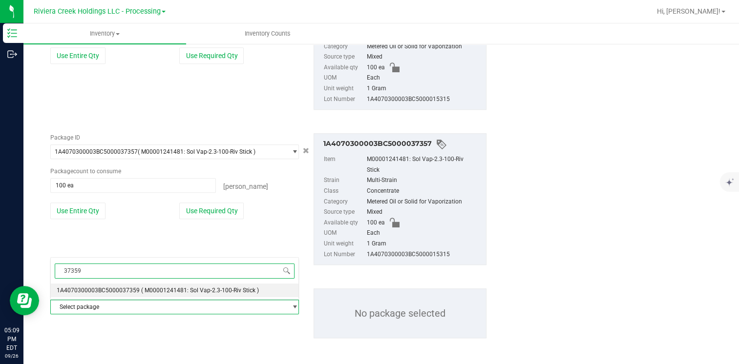
click at [142, 291] on span "( M00001241481: Sol Vap-2.3-100-Riv Stick )" at bounding box center [200, 290] width 118 height 7
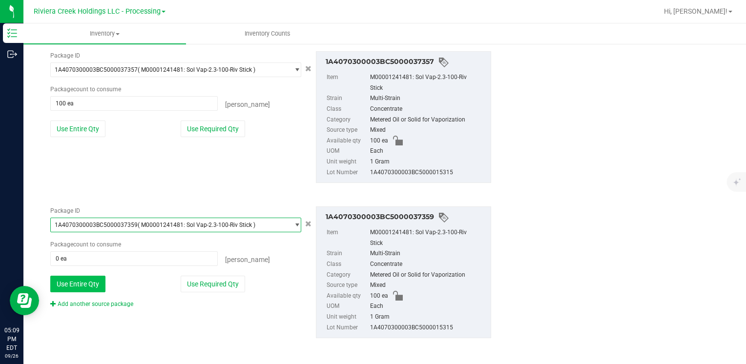
click at [91, 286] on button "Use Entire Qty" at bounding box center [77, 284] width 55 height 17
type input "100 ea"
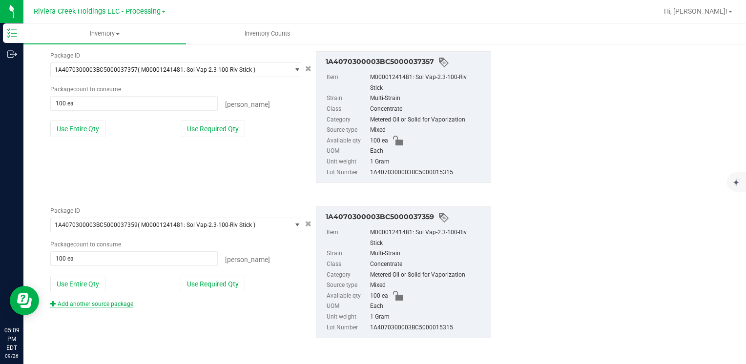
click at [90, 304] on link "Add another source package" at bounding box center [91, 304] width 83 height 7
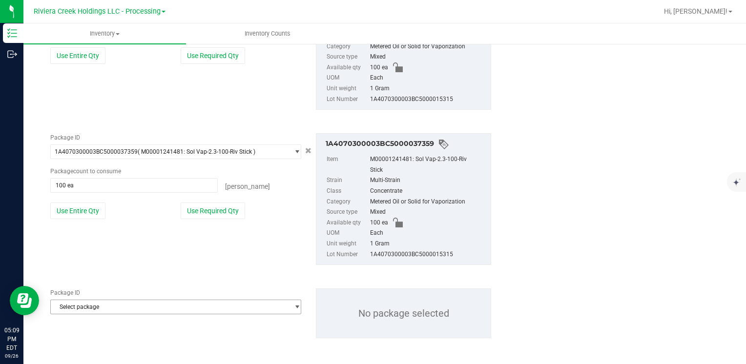
click at [92, 301] on span "Select package" at bounding box center [170, 307] width 238 height 14
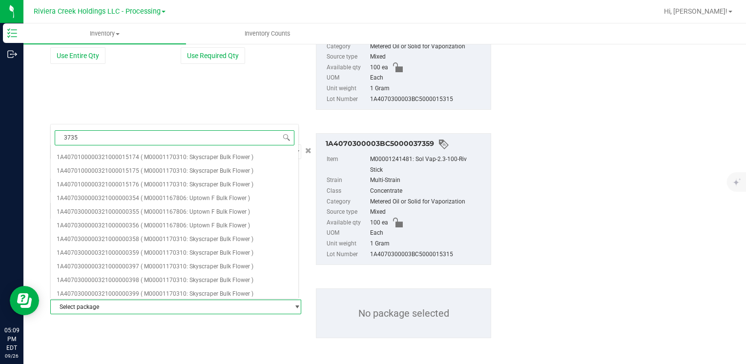
type input "37358"
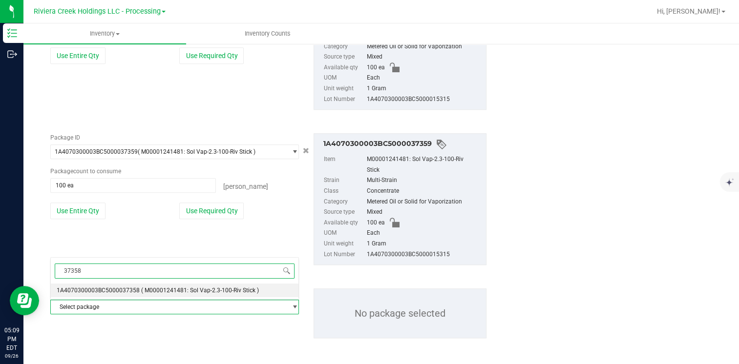
click at [104, 290] on span "1A4070300003BC5000037358" at bounding box center [98, 290] width 83 height 7
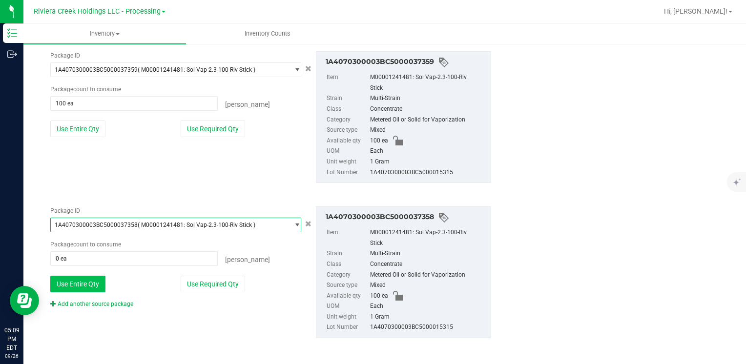
click at [84, 288] on button "Use Entire Qty" at bounding box center [77, 284] width 55 height 17
type input "100 ea"
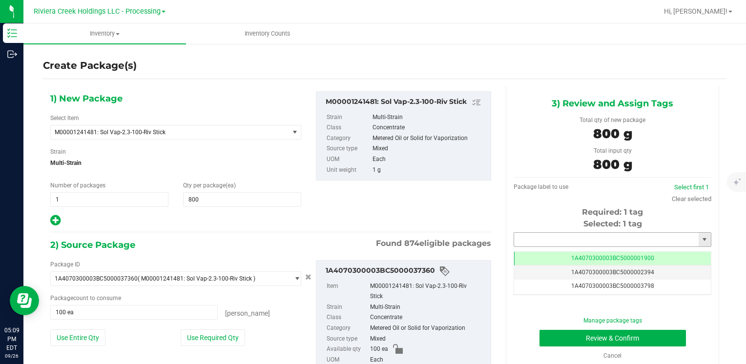
click at [540, 244] on input "text" at bounding box center [606, 240] width 185 height 14
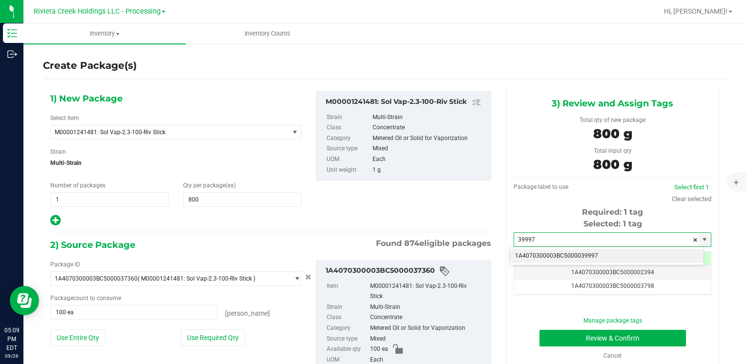
click at [533, 252] on li "1A4070300003BC5000039997" at bounding box center [606, 256] width 194 height 15
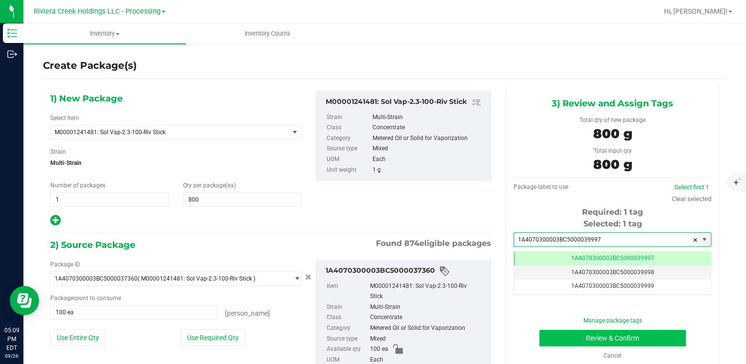
type input "1A4070300003BC5000039997"
click at [558, 334] on button "Review & Confirm" at bounding box center [613, 338] width 146 height 17
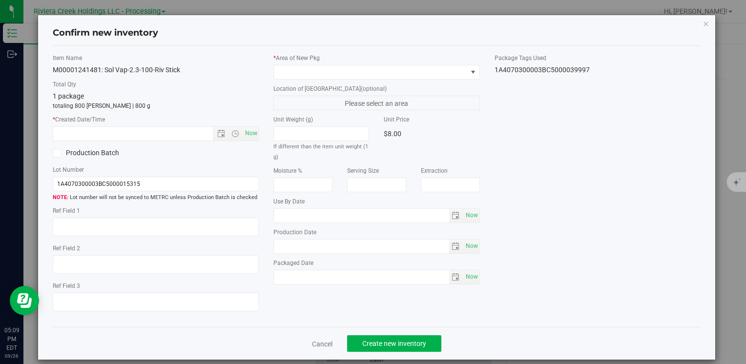
type input "[DATE]"
click at [250, 134] on span "Now" at bounding box center [251, 133] width 17 height 14
type input "[DATE] 5:09 PM"
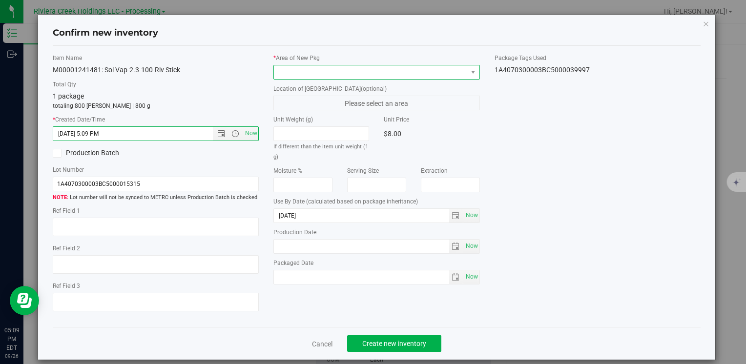
click at [293, 70] on span at bounding box center [370, 72] width 193 height 14
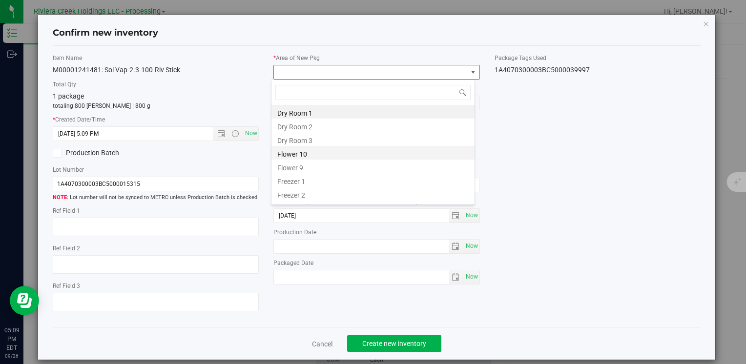
click at [313, 154] on li "Flower 10" at bounding box center [372, 153] width 203 height 14
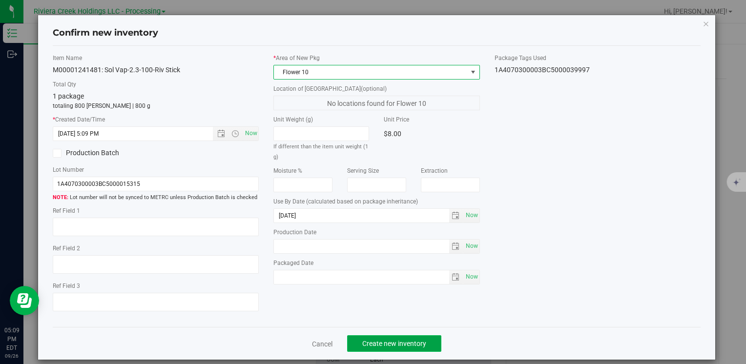
click at [384, 344] on span "Create new inventory" at bounding box center [394, 344] width 64 height 8
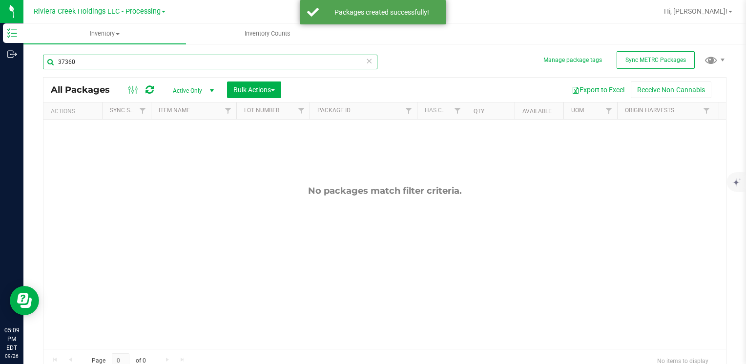
click at [128, 62] on input "37360" at bounding box center [210, 62] width 334 height 15
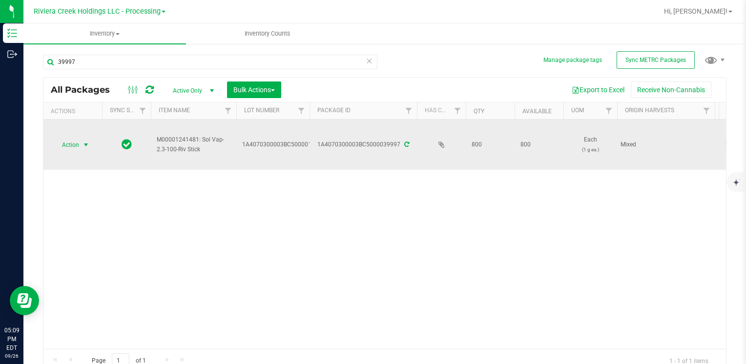
click at [73, 149] on span "Action" at bounding box center [66, 145] width 26 height 14
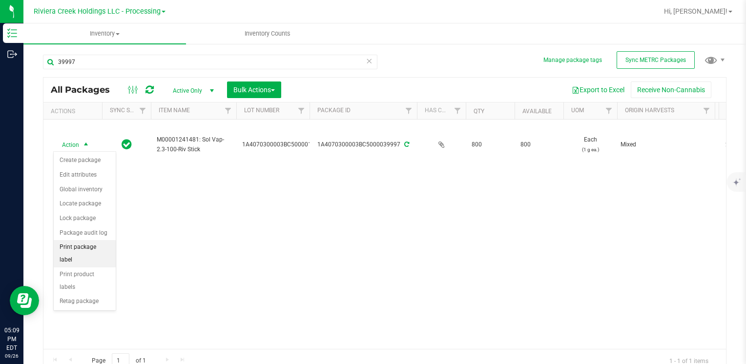
click at [101, 246] on li "Print package label" at bounding box center [85, 253] width 62 height 27
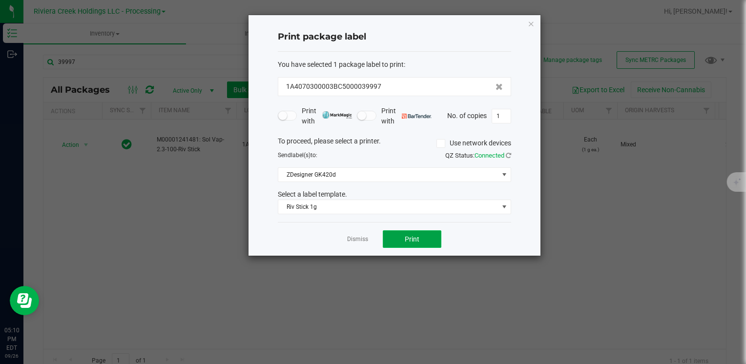
click at [412, 245] on button "Print" at bounding box center [412, 239] width 59 height 18
click at [533, 23] on icon "button" at bounding box center [531, 24] width 7 height 12
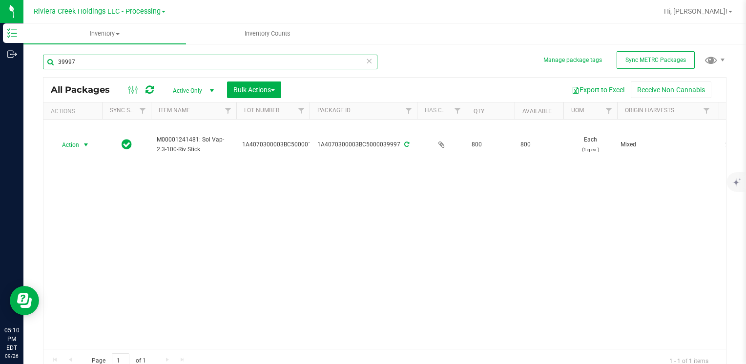
click at [178, 69] on input "39997" at bounding box center [210, 62] width 334 height 15
click at [176, 67] on input "39997" at bounding box center [210, 62] width 334 height 15
click at [176, 70] on div "39997" at bounding box center [210, 66] width 334 height 22
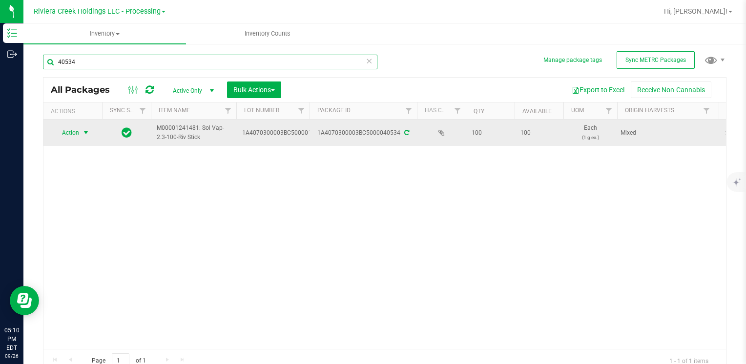
type input "40534"
click at [90, 128] on span "select" at bounding box center [86, 133] width 12 height 14
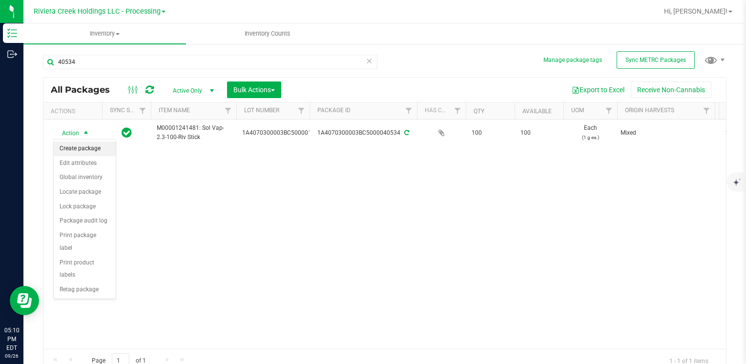
click at [90, 146] on li "Create package" at bounding box center [85, 149] width 62 height 15
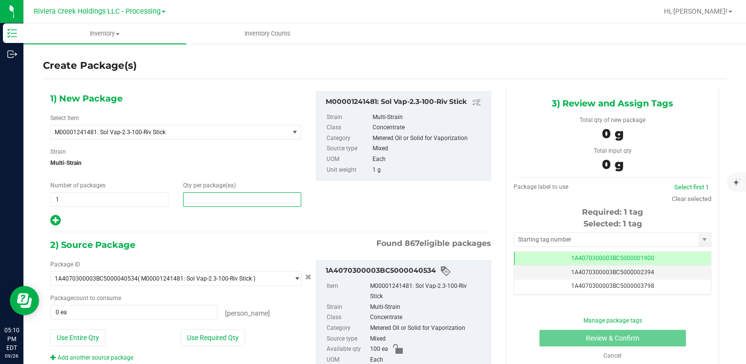
click at [211, 196] on span at bounding box center [242, 199] width 118 height 15
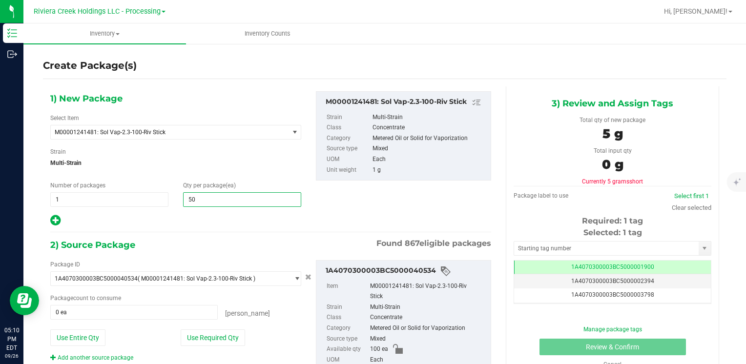
type input "500"
click at [92, 335] on button "Use Entire Qty" at bounding box center [77, 338] width 55 height 17
type input "100 ea"
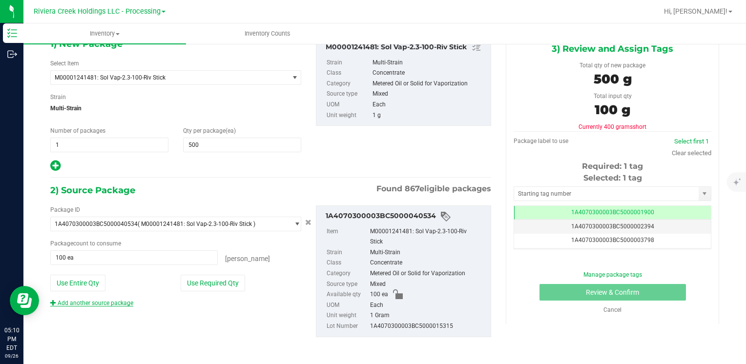
click at [106, 304] on link "Add another source package" at bounding box center [91, 303] width 83 height 7
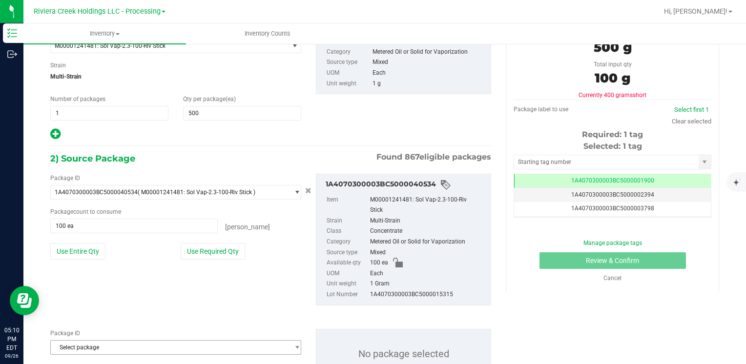
scroll to position [104, 0]
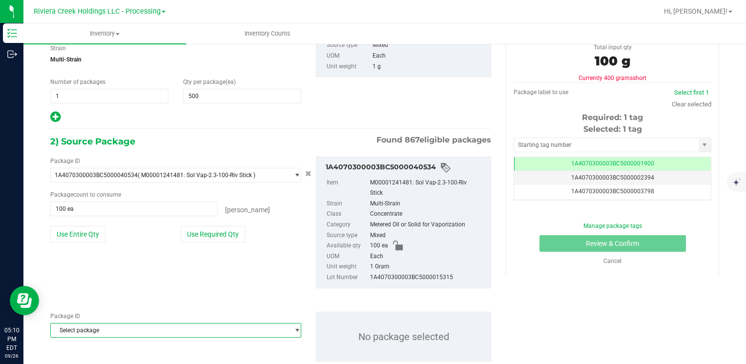
click at [100, 327] on span "Select package" at bounding box center [170, 331] width 238 height 14
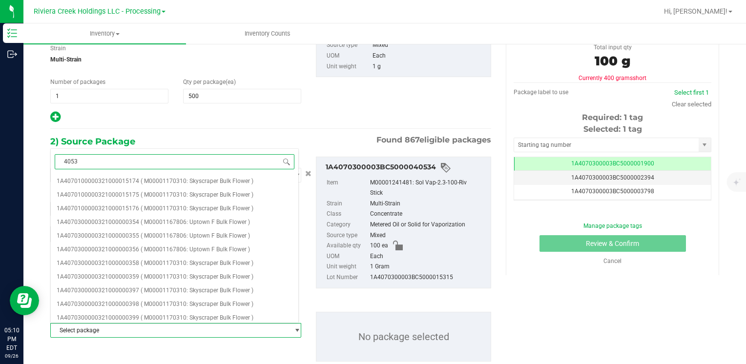
type input "40537"
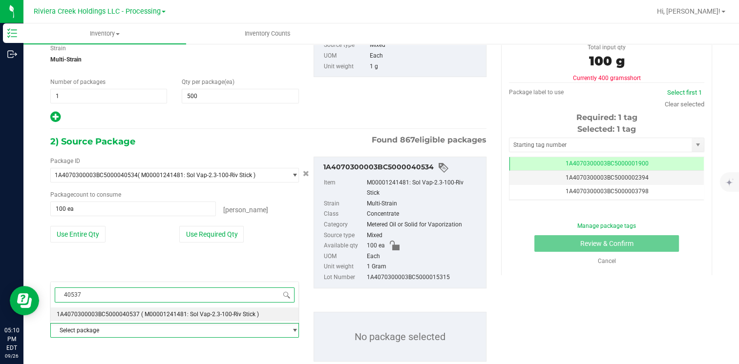
click at [117, 315] on span "1A4070300003BC5000040537" at bounding box center [98, 314] width 83 height 7
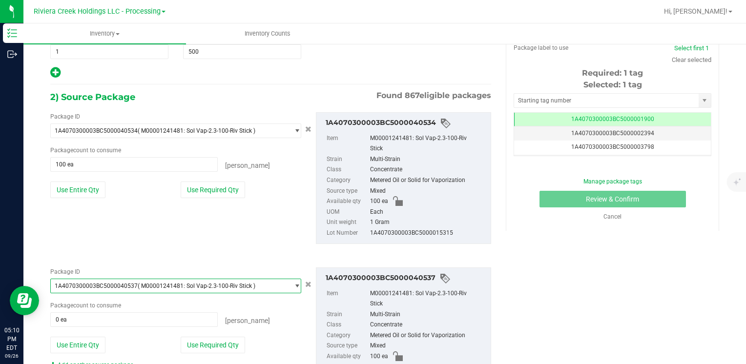
scroll to position [201, 0]
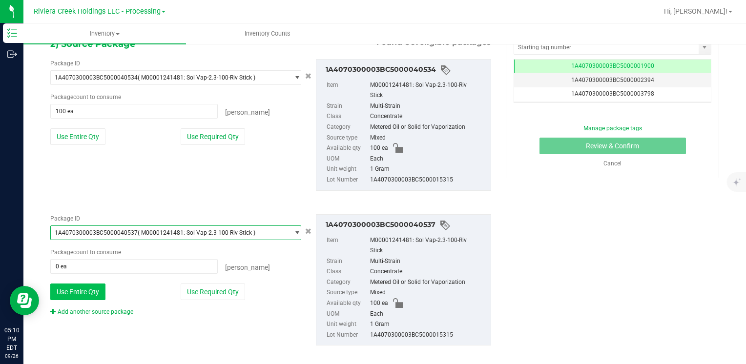
click at [83, 298] on button "Use Entire Qty" at bounding box center [77, 292] width 55 height 17
type input "100 ea"
click at [83, 315] on div "Add another source package" at bounding box center [99, 312] width 98 height 9
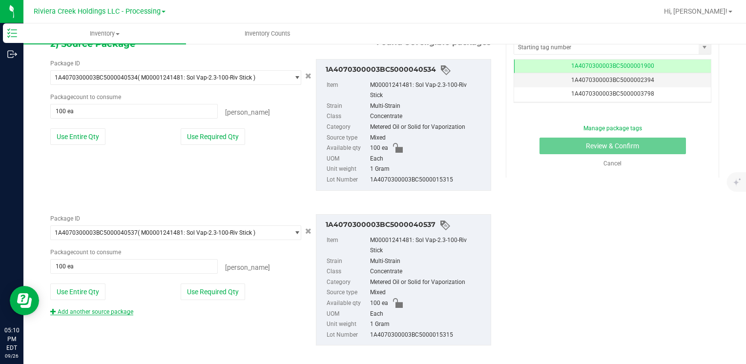
click at [83, 313] on link "Add another source package" at bounding box center [91, 312] width 83 height 7
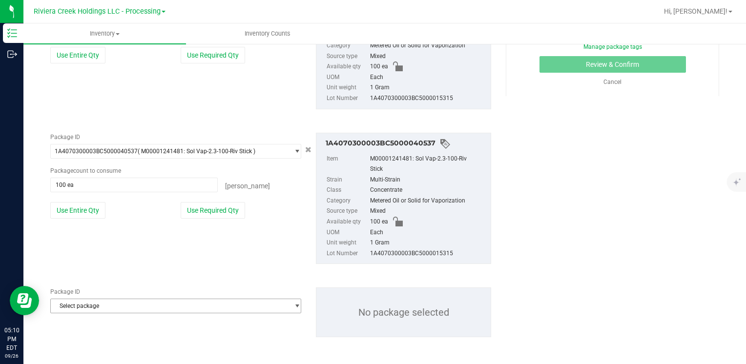
click at [89, 308] on span "Select package" at bounding box center [170, 306] width 238 height 14
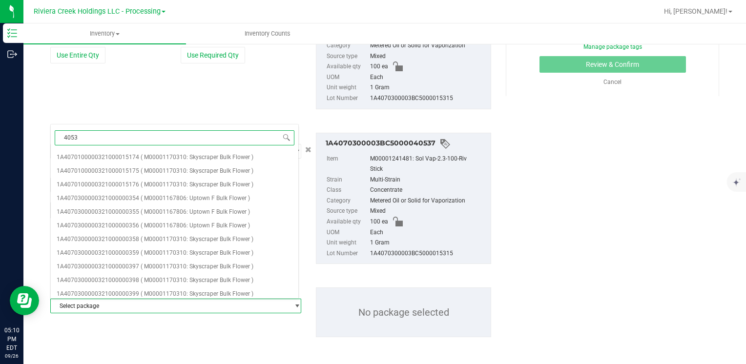
type input "40538"
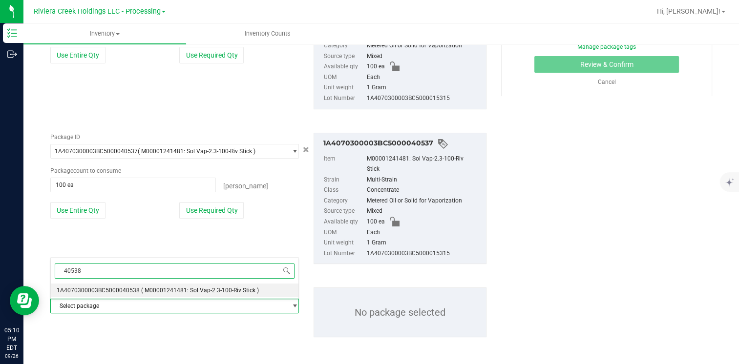
click at [106, 285] on li "1A4070300003BC5000040538 ( M00001241481: Sol Vap-2.3-100-Riv Stick )" at bounding box center [175, 291] width 248 height 14
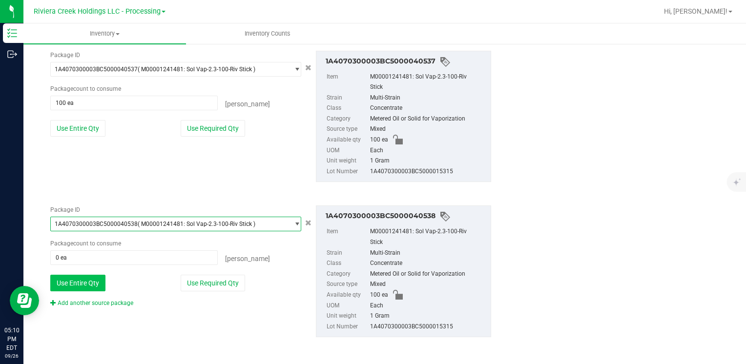
click at [84, 279] on button "Use Entire Qty" at bounding box center [77, 283] width 55 height 17
type input "100 ea"
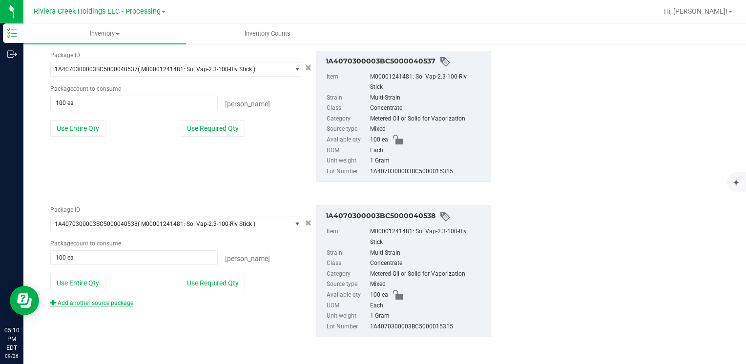
click at [85, 301] on link "Add another source package" at bounding box center [91, 303] width 83 height 7
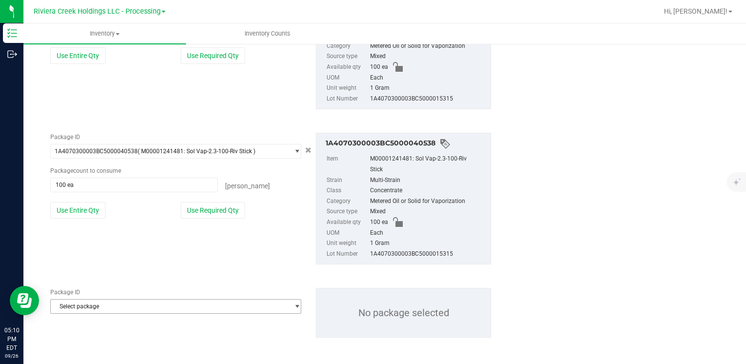
click at [85, 301] on span "Select package" at bounding box center [170, 307] width 238 height 14
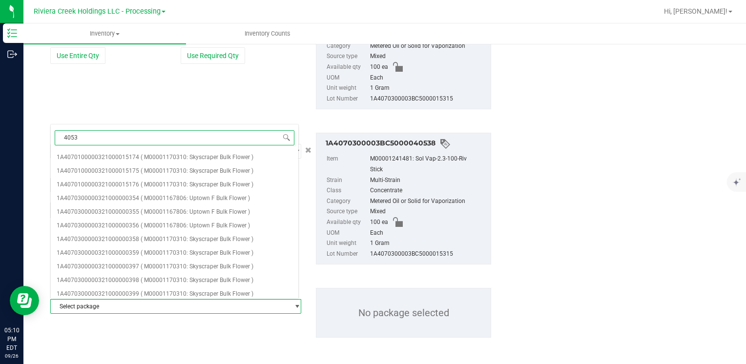
type input "40535"
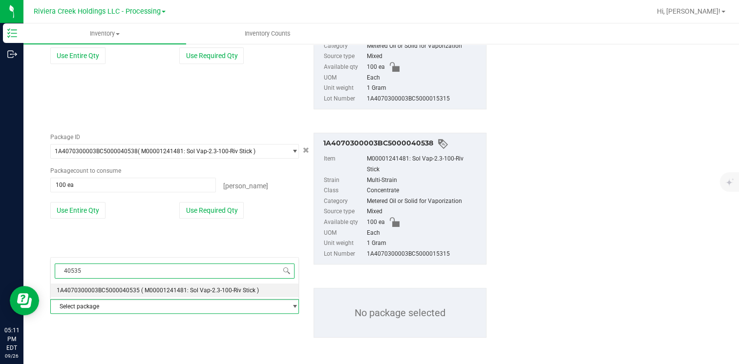
click at [104, 287] on span "1A4070300003BC5000040535" at bounding box center [98, 290] width 83 height 7
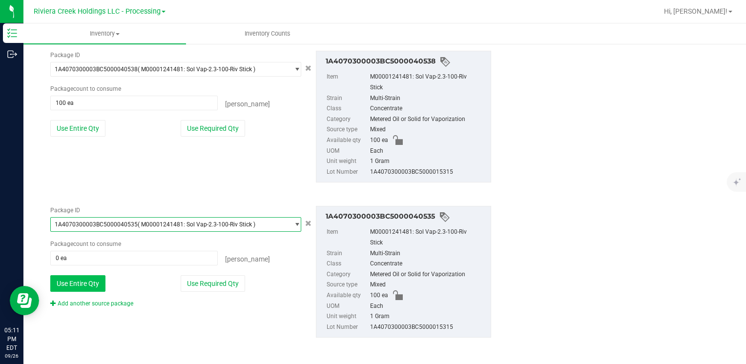
click at [84, 283] on button "Use Entire Qty" at bounding box center [77, 283] width 55 height 17
type input "100 ea"
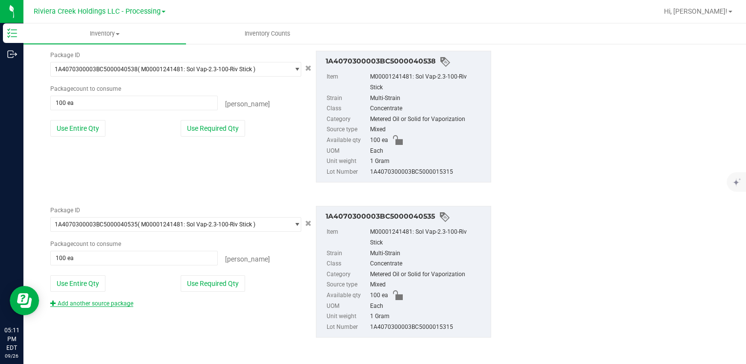
click at [87, 304] on link "Add another source package" at bounding box center [91, 303] width 83 height 7
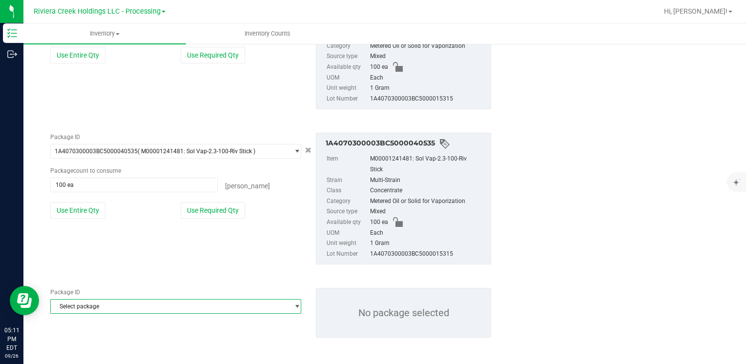
click at [89, 307] on span "Select package" at bounding box center [170, 307] width 238 height 14
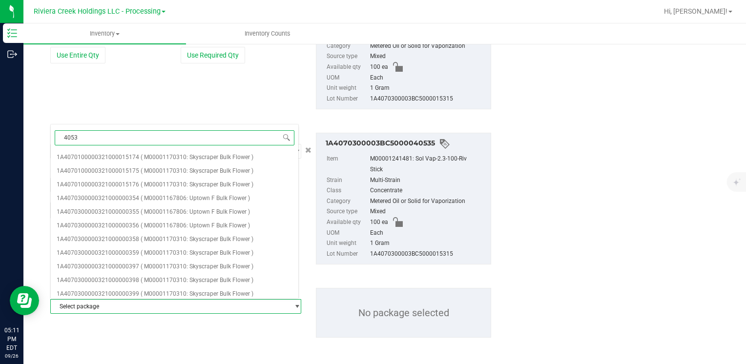
type input "40536"
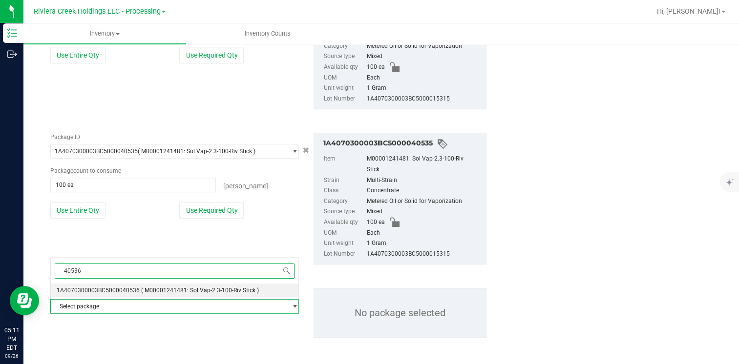
click at [119, 282] on span "40536" at bounding box center [175, 271] width 248 height 23
click at [119, 287] on span "1A4070300003BC5000040536" at bounding box center [98, 290] width 83 height 7
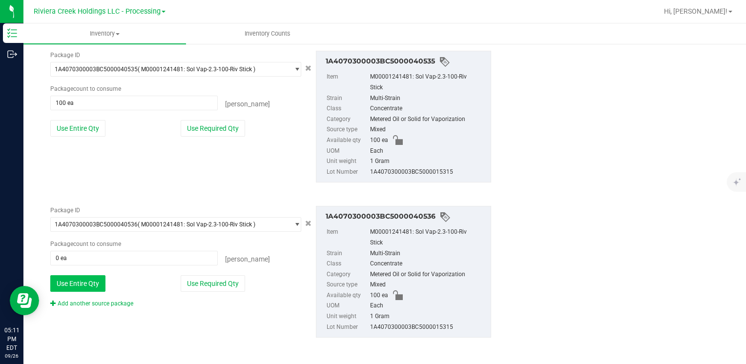
click at [82, 288] on button "Use Entire Qty" at bounding box center [77, 283] width 55 height 17
type input "100 ea"
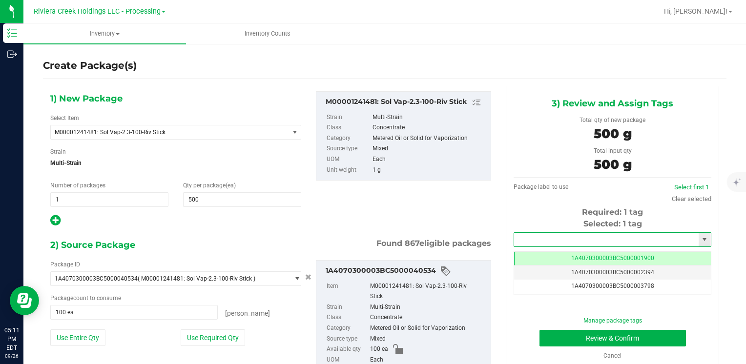
click at [523, 240] on input "text" at bounding box center [606, 240] width 185 height 14
click at [533, 256] on li "1A4070300003BC5000039998" at bounding box center [606, 256] width 194 height 15
type input "1A4070300003BC5000039998"
click at [554, 333] on button "Review & Confirm" at bounding box center [613, 338] width 146 height 17
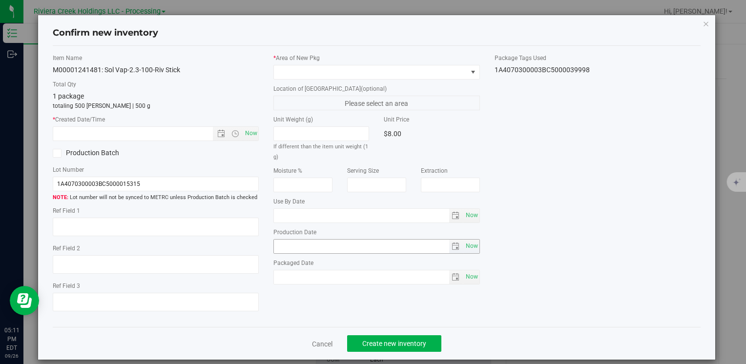
type input "[DATE]"
click at [239, 125] on div "* Created Date/Time Now" at bounding box center [156, 128] width 206 height 26
click at [250, 133] on span "Now" at bounding box center [251, 133] width 17 height 14
type input "[DATE] 5:11 PM"
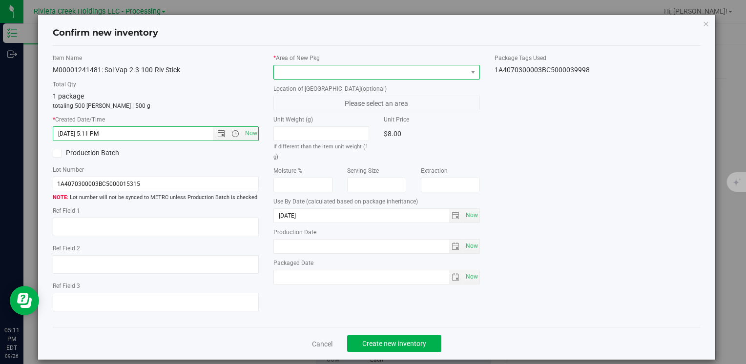
click at [288, 75] on span at bounding box center [370, 72] width 193 height 14
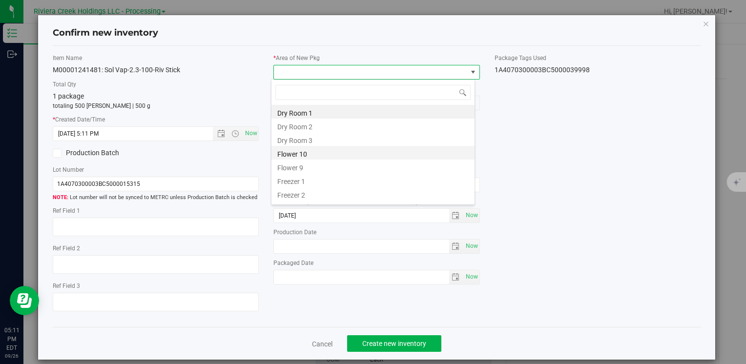
click at [311, 151] on li "Flower 10" at bounding box center [372, 153] width 203 height 14
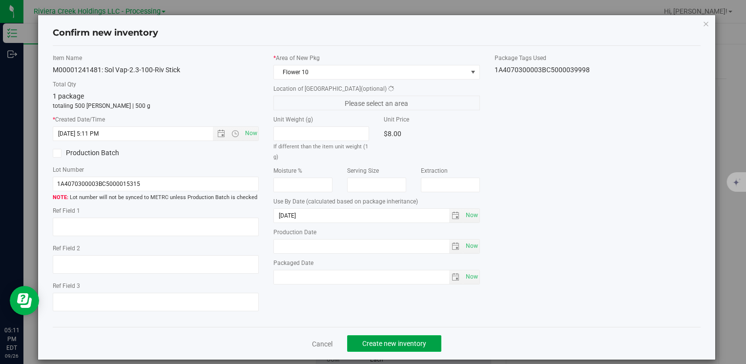
click at [374, 350] on button "Create new inventory" at bounding box center [394, 343] width 94 height 17
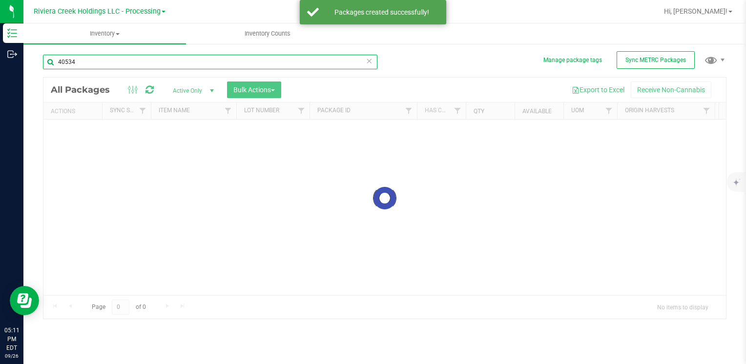
click at [83, 63] on input "40534" at bounding box center [210, 62] width 334 height 15
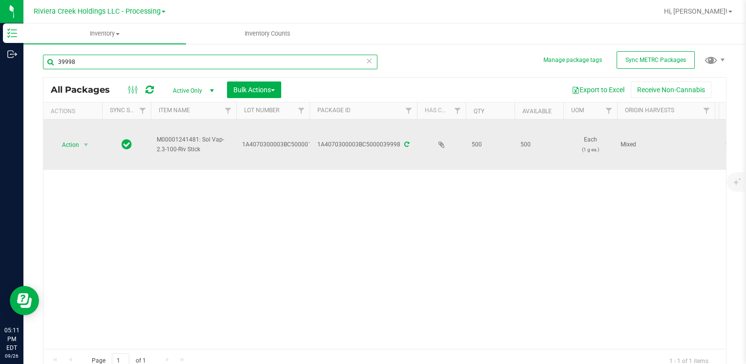
type input "39998"
click at [70, 140] on span "Action" at bounding box center [66, 145] width 26 height 14
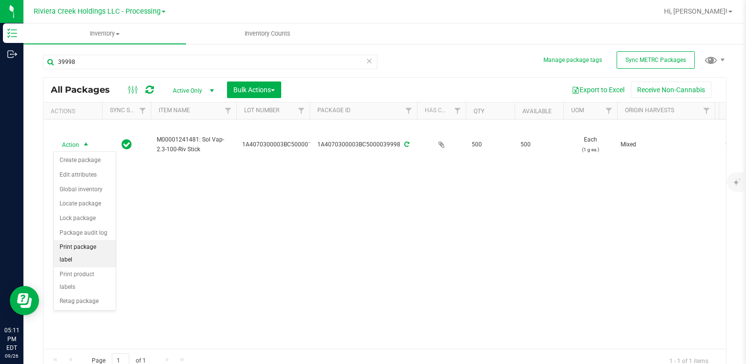
click at [99, 247] on li "Print package label" at bounding box center [85, 253] width 62 height 27
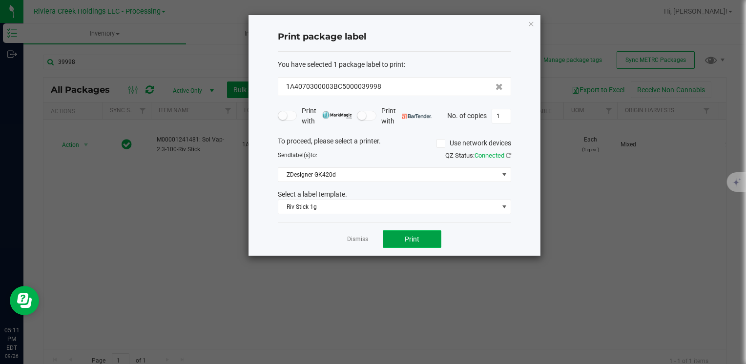
click at [412, 241] on span "Print" at bounding box center [412, 239] width 15 height 8
click at [535, 23] on div "Print package label You have selected 1 package label to print : 1A4070300003BC…" at bounding box center [395, 135] width 292 height 241
click at [528, 21] on icon "button" at bounding box center [531, 24] width 7 height 12
